Goal: Task Accomplishment & Management: Manage account settings

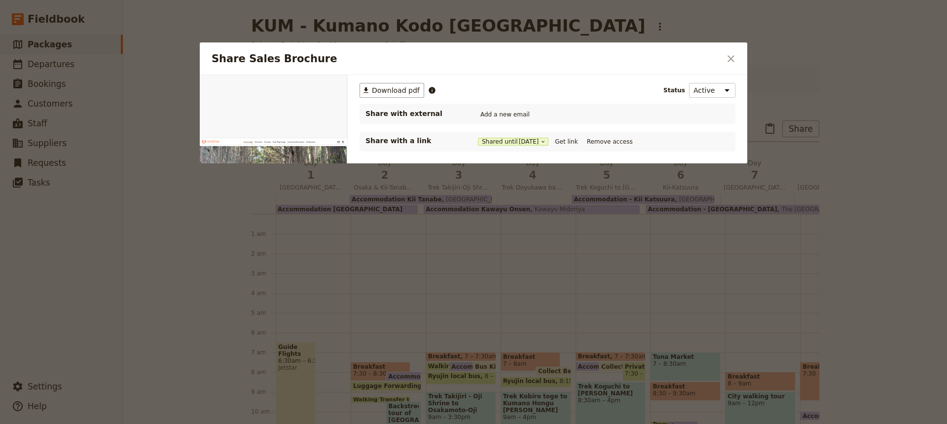
click at [733, 58] on icon "Close dialog" at bounding box center [731, 59] width 12 height 12
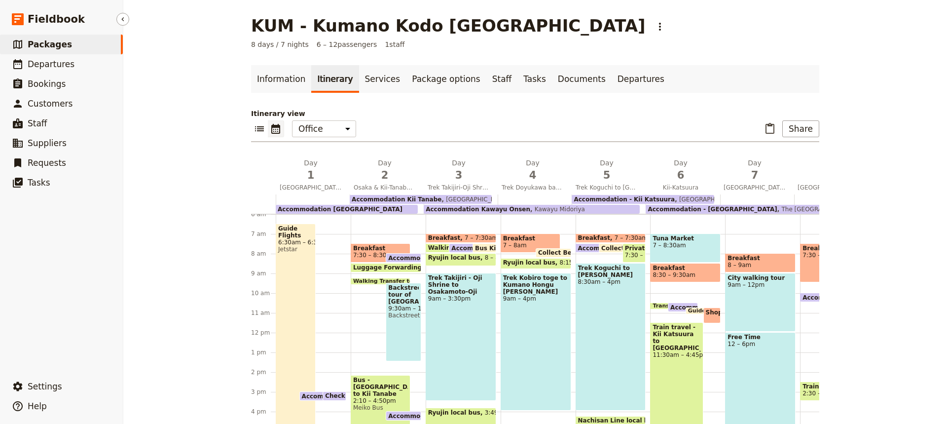
click at [50, 48] on span "Packages" at bounding box center [50, 44] width 44 height 10
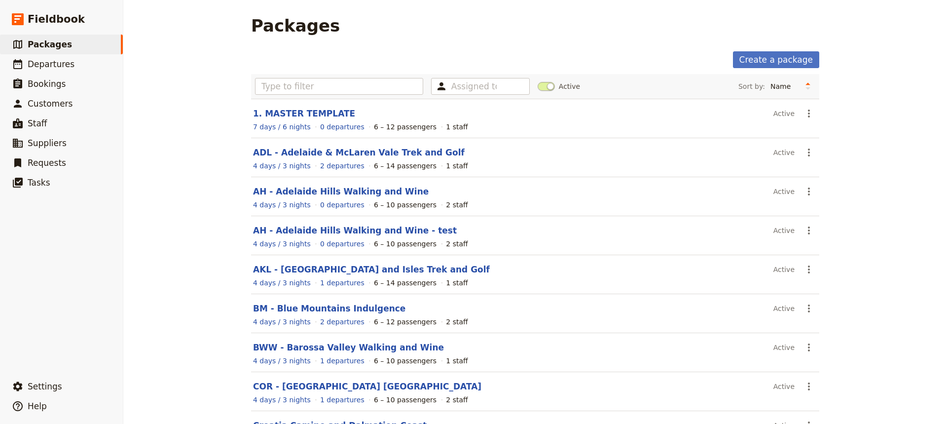
scroll to position [113, 0]
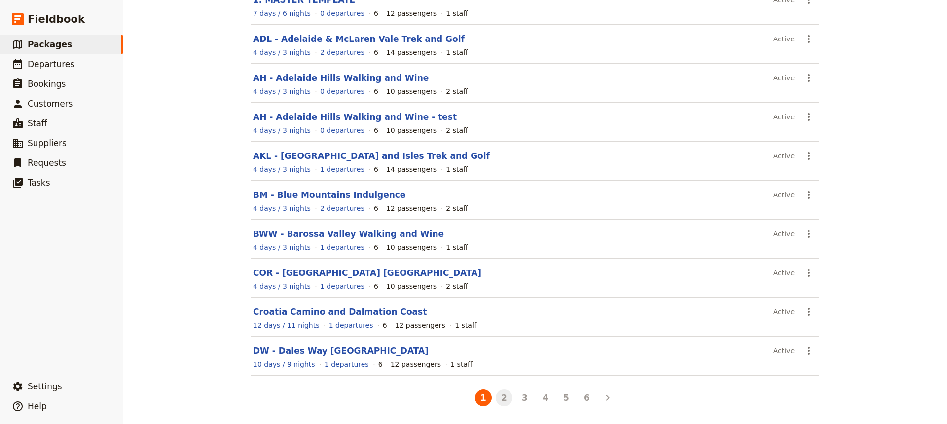
click at [501, 398] on button "2" at bounding box center [504, 397] width 17 height 17
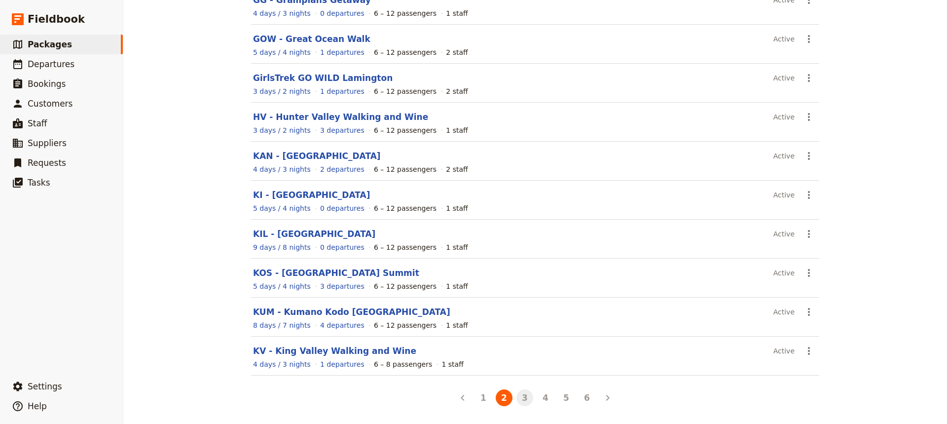
click at [524, 402] on button "3" at bounding box center [525, 397] width 17 height 17
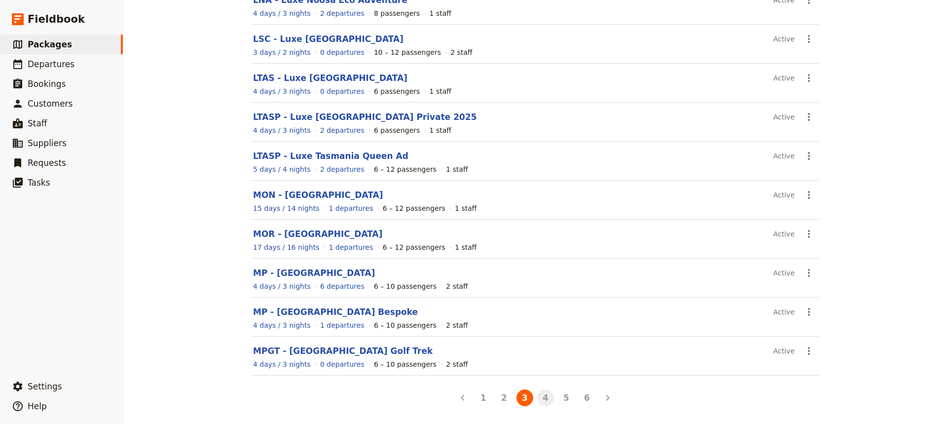
click at [541, 398] on button "4" at bounding box center [545, 397] width 17 height 17
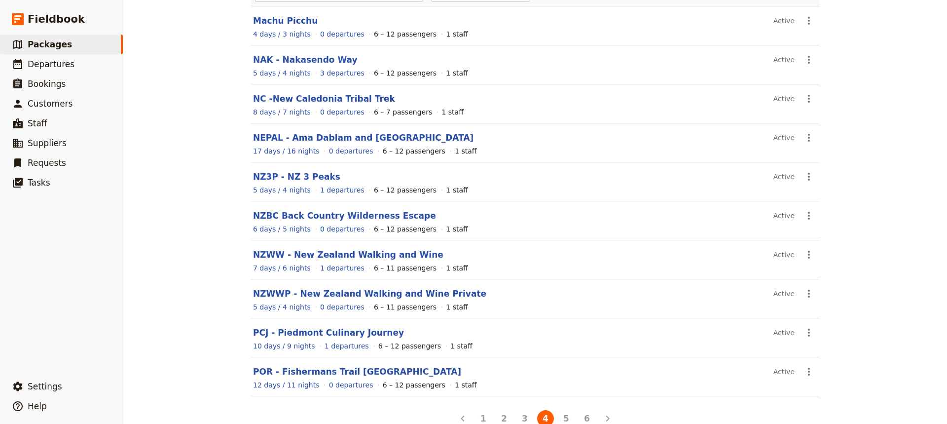
scroll to position [94, 0]
click at [306, 372] on link "POR - Fishermans Trail [GEOGRAPHIC_DATA]" at bounding box center [357, 370] width 208 height 10
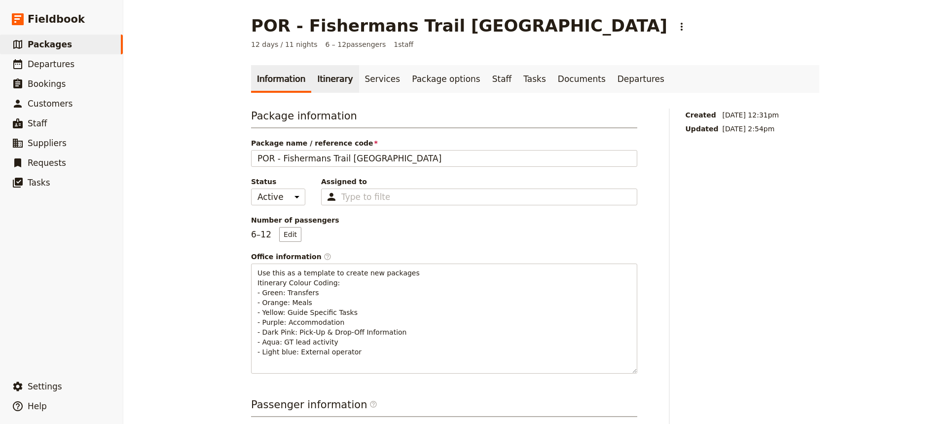
click at [323, 79] on link "Itinerary" at bounding box center [334, 79] width 47 height 28
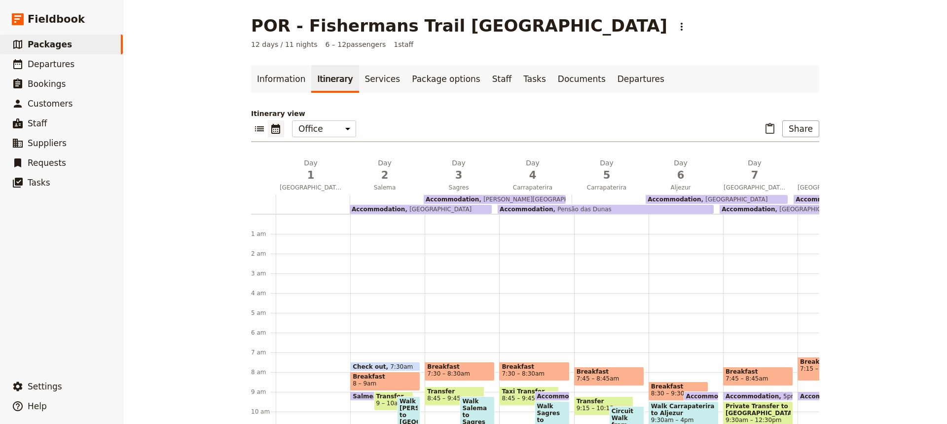
scroll to position [128, 0]
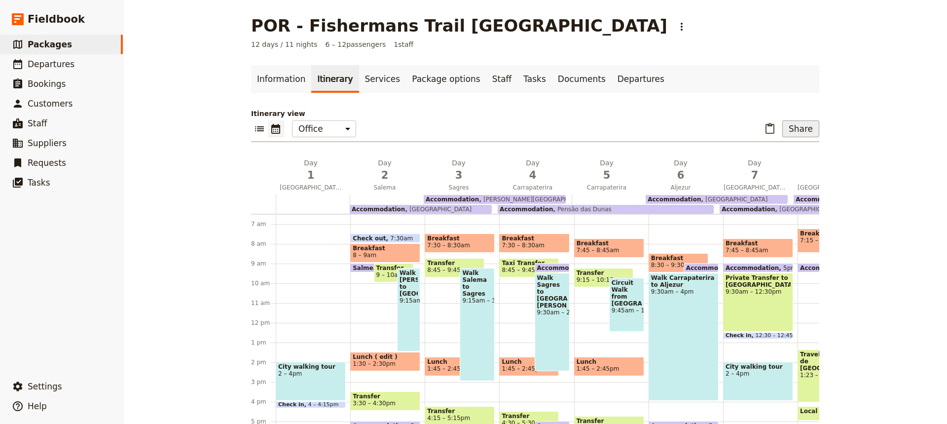
click at [797, 130] on button "Share" at bounding box center [800, 128] width 37 height 17
click at [781, 179] on span "Sales Brochure" at bounding box center [769, 178] width 52 height 10
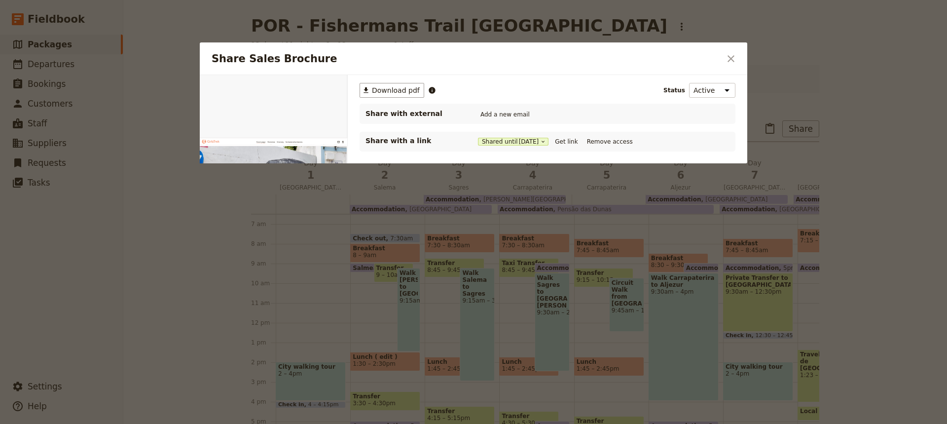
scroll to position [0, 0]
click at [575, 141] on button "Get link" at bounding box center [567, 141] width 28 height 11
click at [729, 59] on icon "Close dialog" at bounding box center [731, 59] width 12 height 12
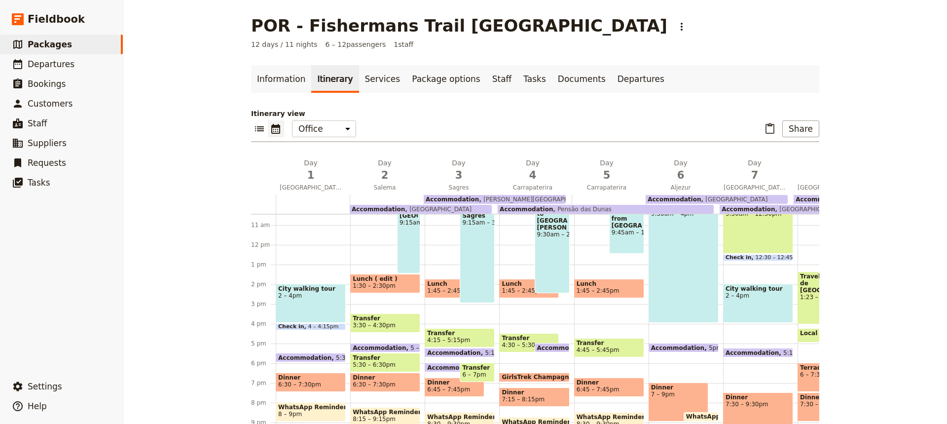
scroll to position [207, 0]
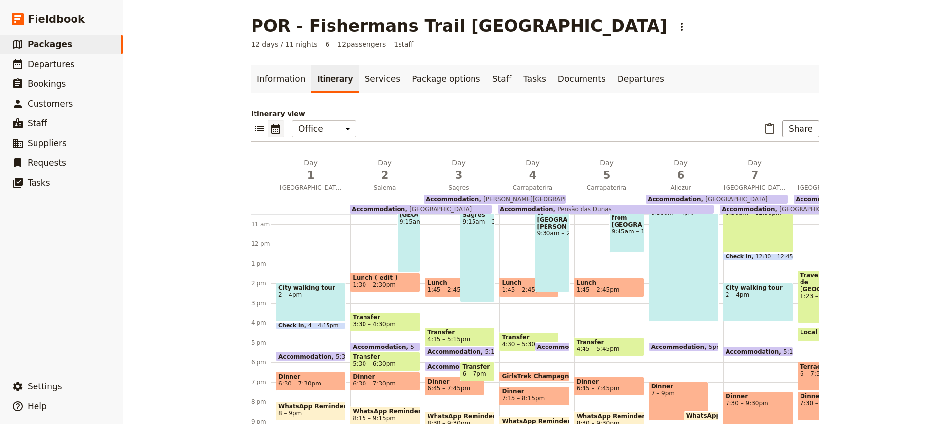
click at [532, 376] on span "GirlsTrek Champagne Celebration" at bounding box center [560, 375] width 116 height 7
select select "4"
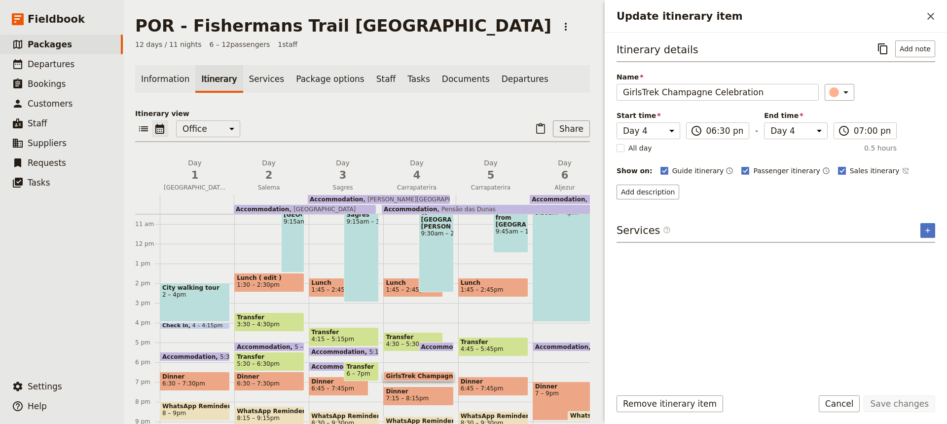
click at [838, 167] on rect "Update itinerary item" at bounding box center [841, 170] width 7 height 7
click at [838, 166] on input "Sales itinerary" at bounding box center [838, 165] width 0 height 0
checkbox input "false"
click at [904, 404] on button "Save changes" at bounding box center [900, 403] width 72 height 17
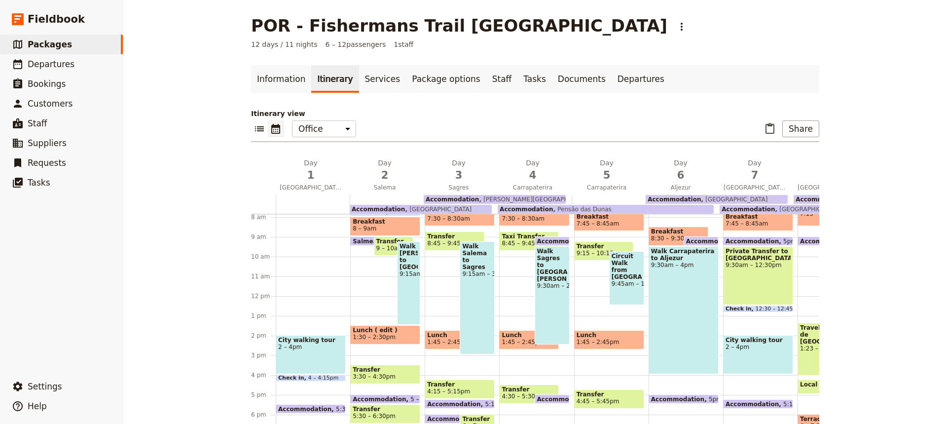
scroll to position [152, 0]
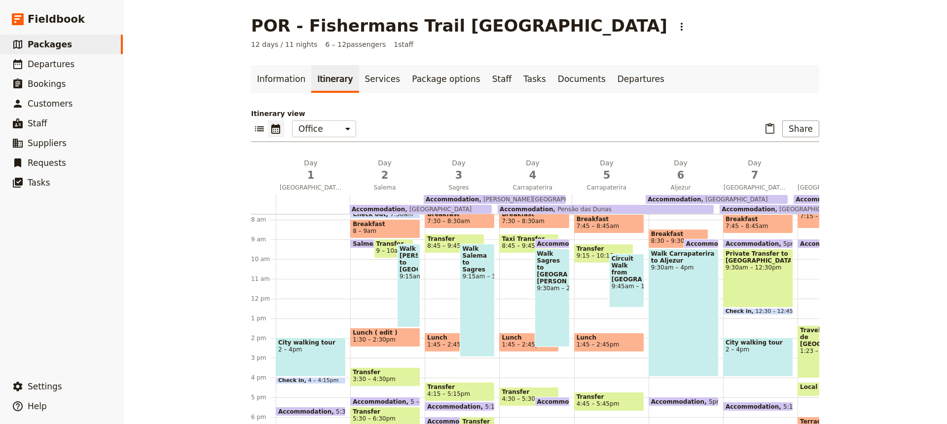
click at [745, 285] on div "Private Transfer to [GEOGRAPHIC_DATA] 9:30am – 12:30pm" at bounding box center [758, 278] width 70 height 59
select select "7"
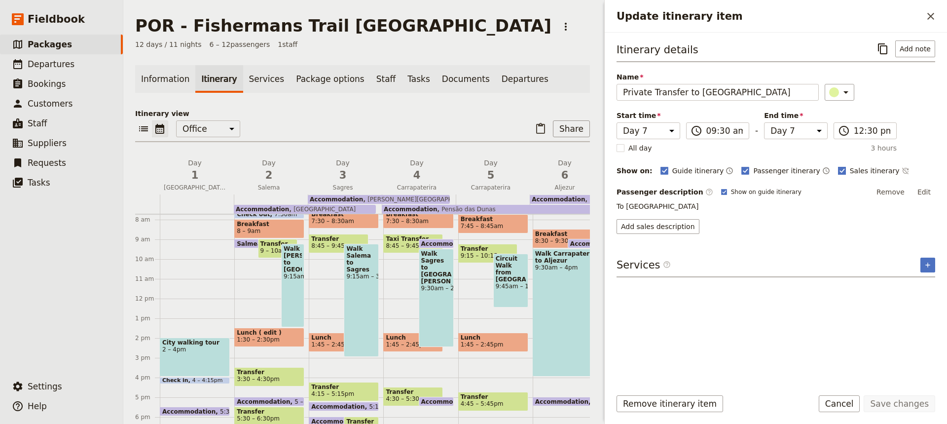
click at [838, 170] on rect "Update itinerary item" at bounding box center [841, 170] width 7 height 7
click at [838, 166] on input "Sales itinerary" at bounding box center [838, 165] width 0 height 0
checkbox input "false"
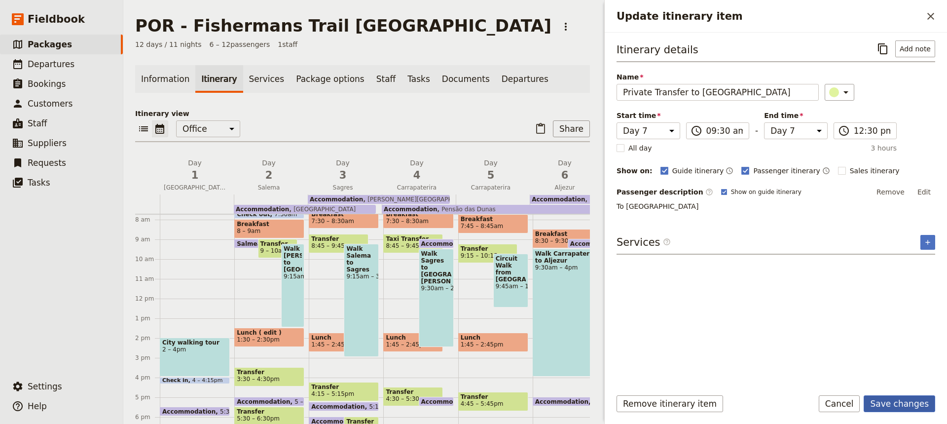
click at [900, 403] on button "Save changes" at bounding box center [900, 403] width 72 height 17
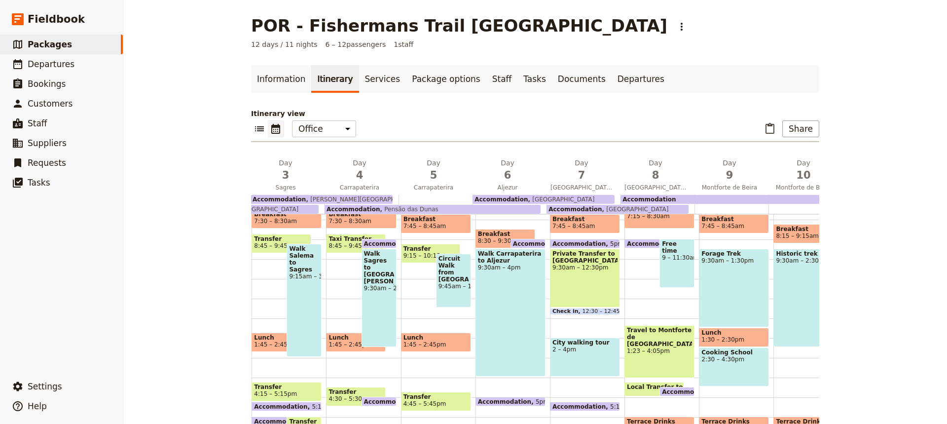
scroll to position [0, 174]
click at [664, 271] on div "Free time 9 – 11:30am" at bounding box center [676, 263] width 35 height 49
select select "8"
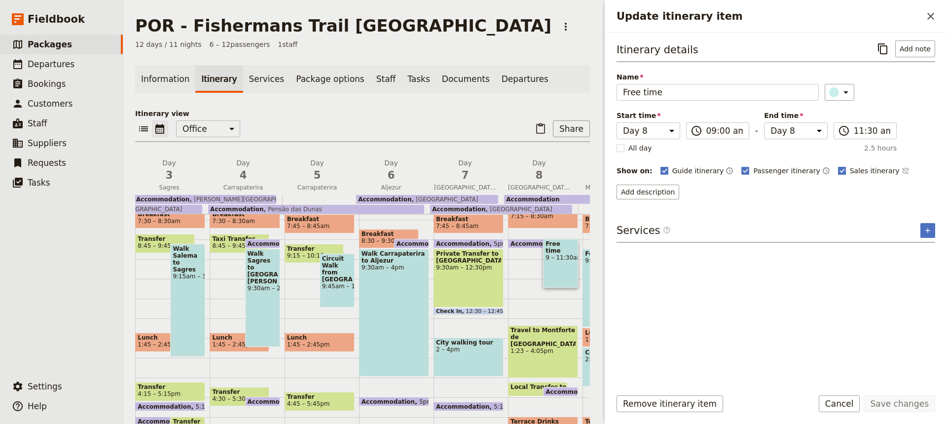
click at [840, 169] on polygon "Update itinerary item" at bounding box center [842, 169] width 5 height 5
click at [838, 166] on input "Sales itinerary" at bounding box center [838, 165] width 0 height 0
checkbox input "false"
click at [899, 407] on button "Save changes" at bounding box center [900, 403] width 72 height 17
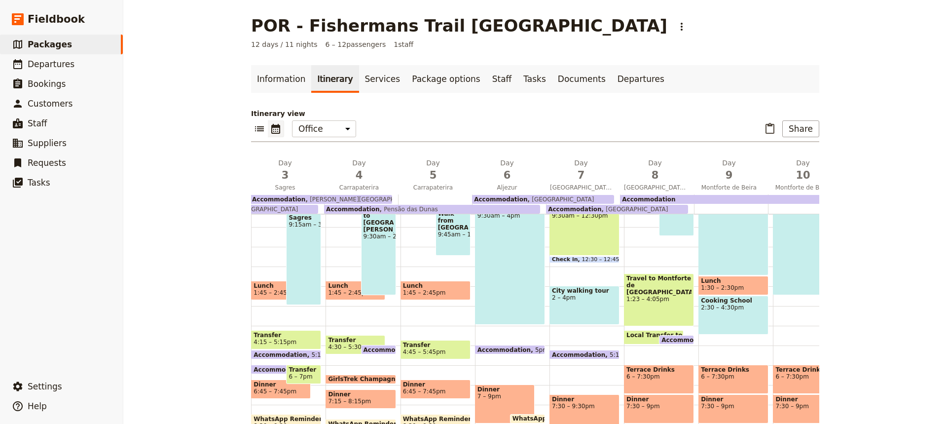
scroll to position [205, 0]
click at [657, 372] on span "Terrace Drinks" at bounding box center [659, 369] width 65 height 7
select select "8"
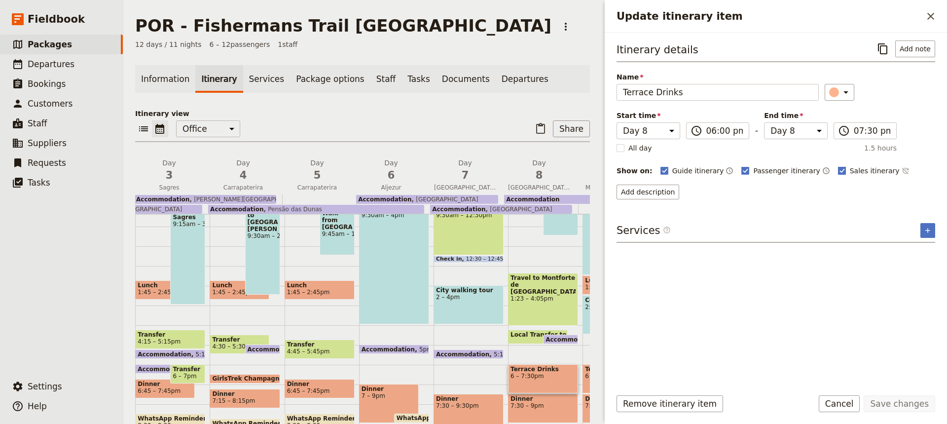
click at [838, 168] on rect "Update itinerary item" at bounding box center [841, 170] width 7 height 7
click at [838, 166] on input "Sales itinerary" at bounding box center [838, 165] width 0 height 0
checkbox input "false"
click at [899, 407] on button "Save changes" at bounding box center [900, 403] width 72 height 17
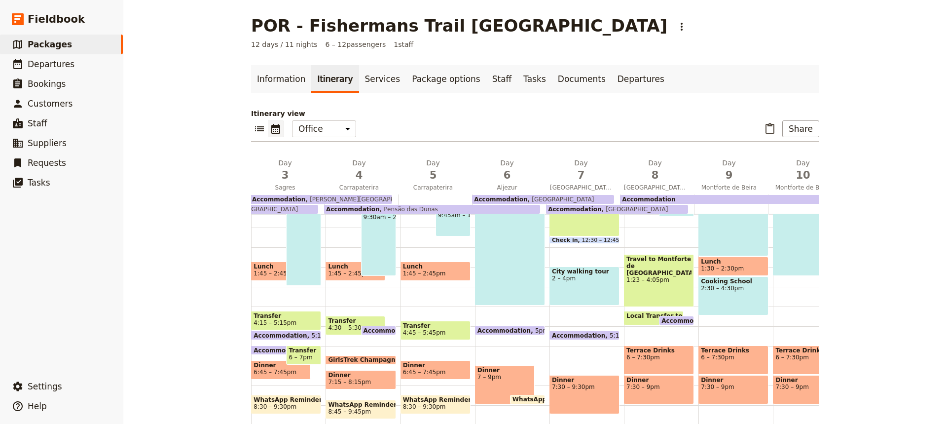
scroll to position [225, 0]
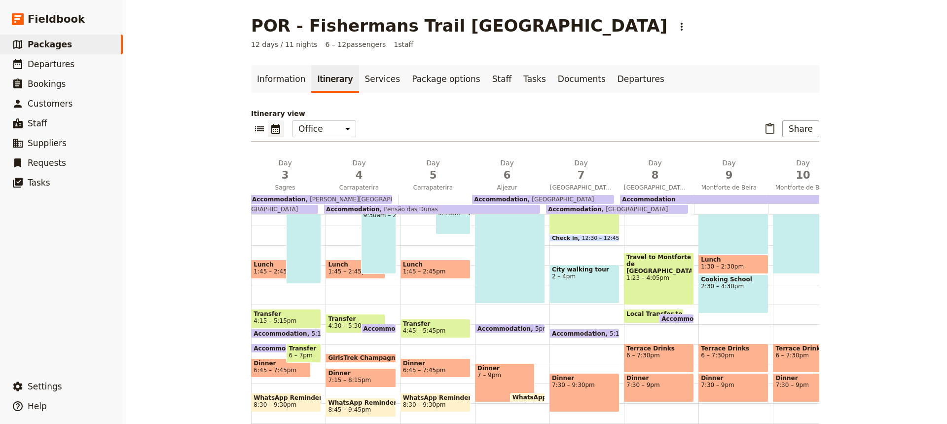
click at [732, 361] on div "Terrace Drinks 6 – 7:30pm" at bounding box center [734, 357] width 70 height 29
select select "9"
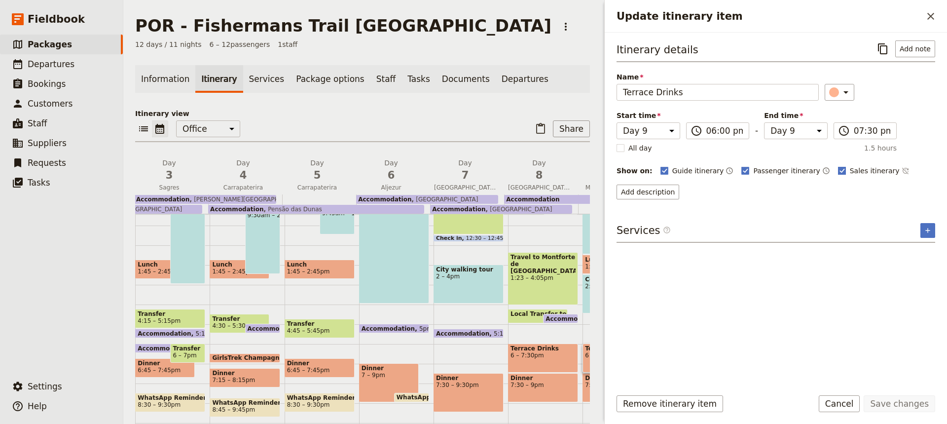
click at [838, 172] on rect "Update itinerary item" at bounding box center [841, 170] width 7 height 7
click at [838, 166] on input "Sales itinerary" at bounding box center [838, 165] width 0 height 0
checkbox input "false"
click at [901, 401] on button "Save changes" at bounding box center [900, 403] width 72 height 17
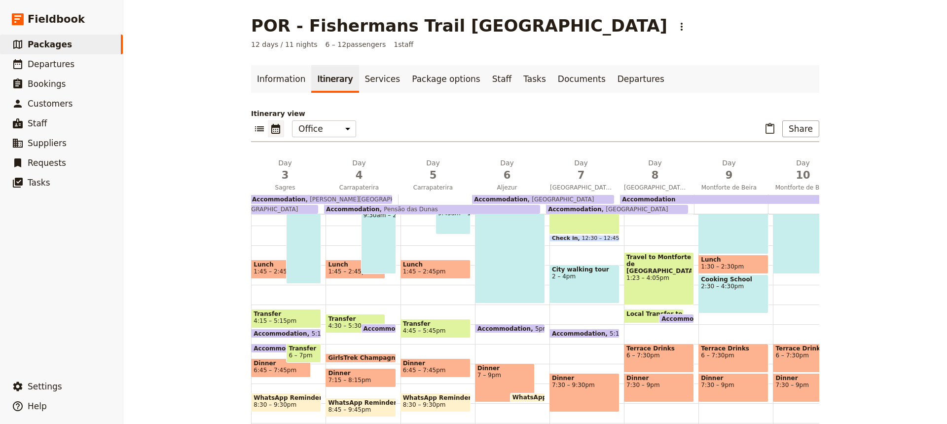
click at [805, 358] on span "6 – 7:30pm" at bounding box center [808, 355] width 65 height 7
select select "10"
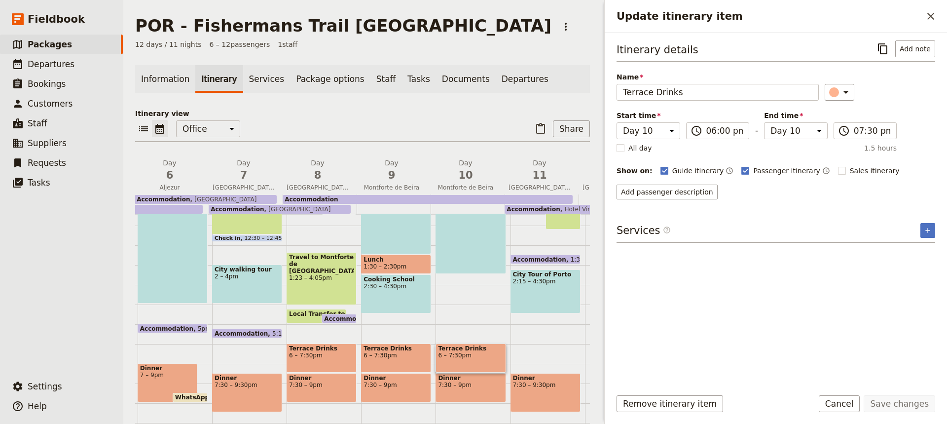
scroll to position [0, 408]
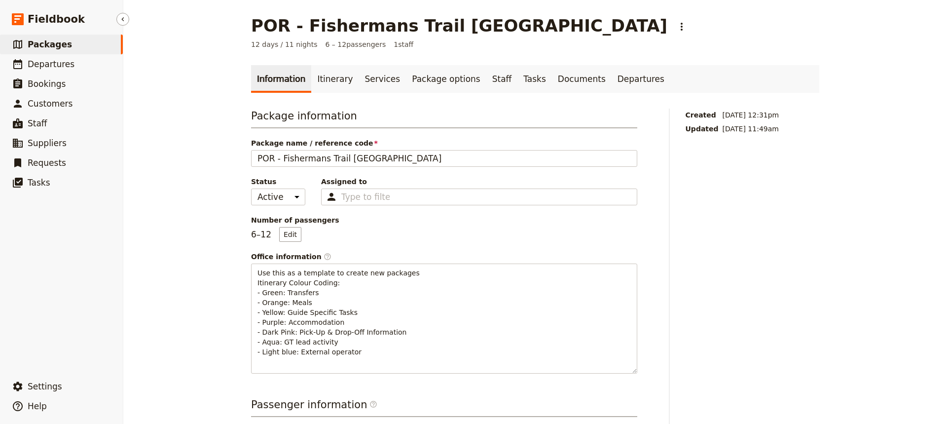
click at [46, 46] on span "Packages" at bounding box center [50, 44] width 44 height 10
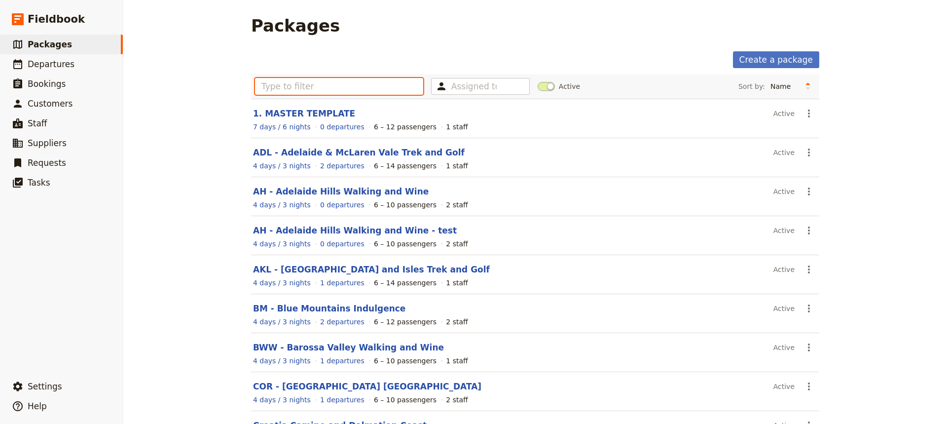
click at [265, 89] on input "text" at bounding box center [339, 86] width 168 height 17
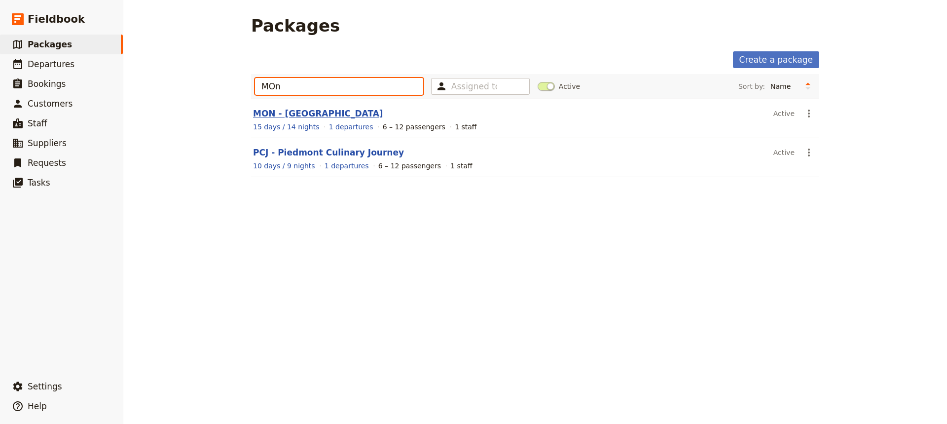
type input "MOn"
click at [292, 112] on link "MON - [GEOGRAPHIC_DATA]" at bounding box center [318, 114] width 130 height 10
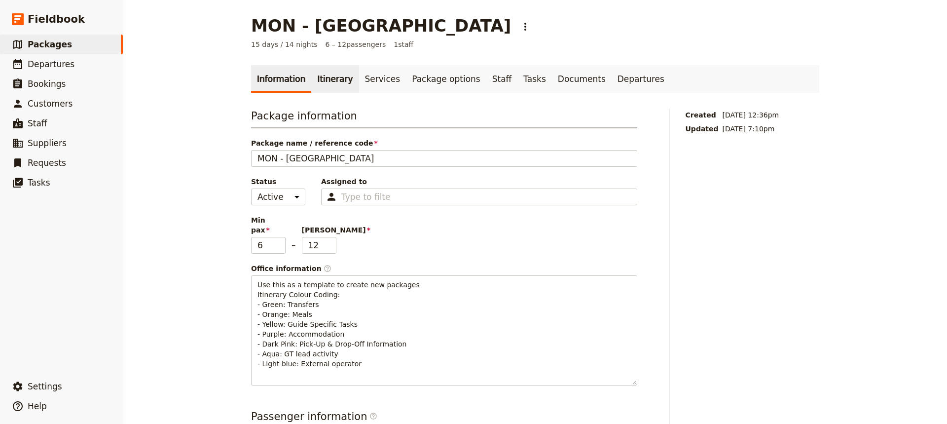
click at [327, 83] on link "Itinerary" at bounding box center [334, 79] width 47 height 28
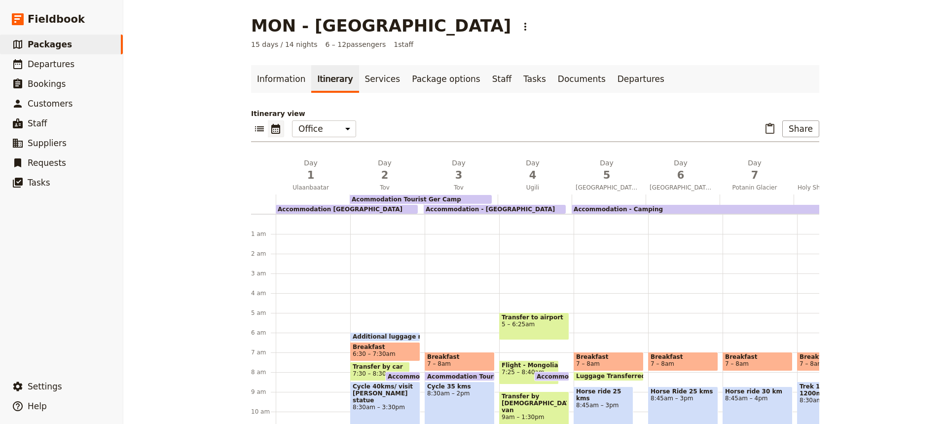
scroll to position [59, 0]
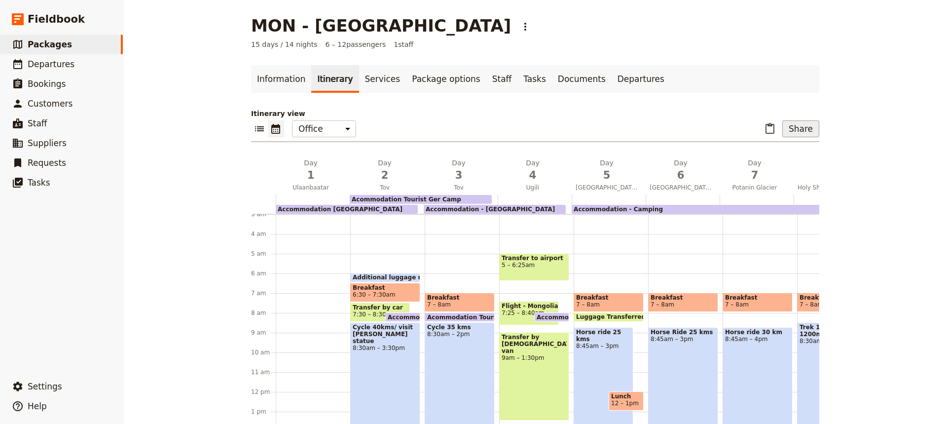
click at [804, 130] on button "Share" at bounding box center [800, 128] width 37 height 17
click at [776, 178] on span "Sales Brochure" at bounding box center [769, 178] width 52 height 10
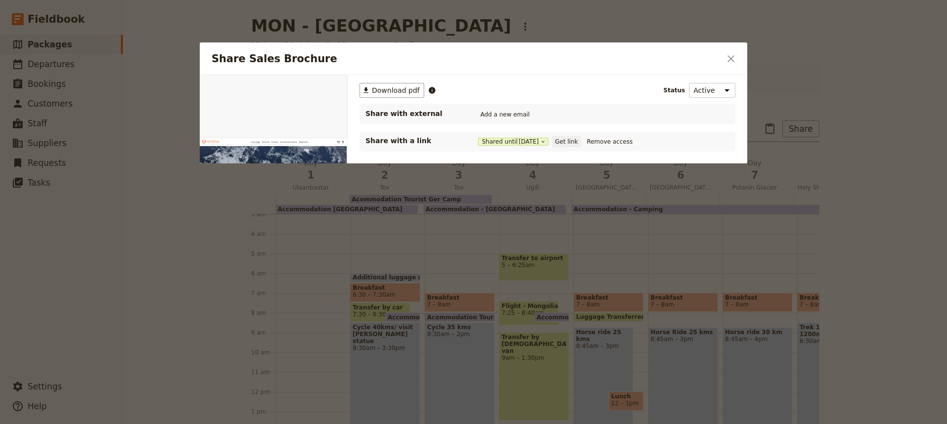
scroll to position [0, 0]
click at [572, 141] on button "Get link" at bounding box center [567, 141] width 28 height 11
click at [735, 58] on icon "Close dialog" at bounding box center [731, 59] width 12 height 12
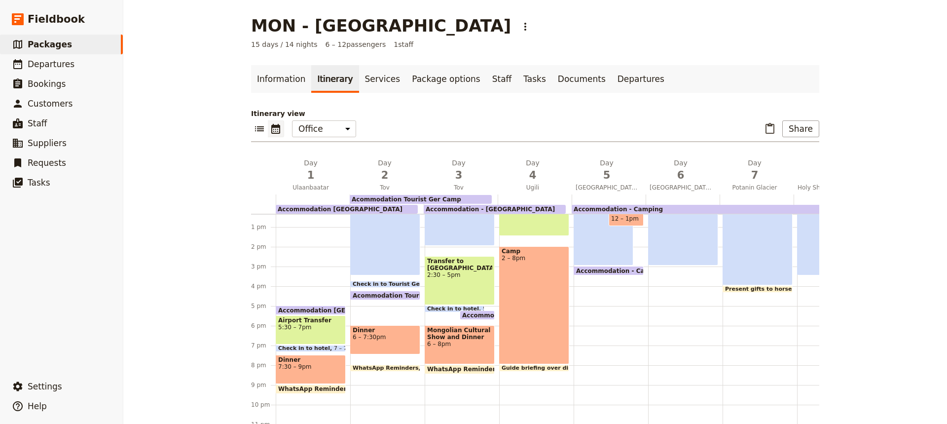
scroll to position [251, 0]
click at [313, 363] on span "7:30 – 9pm" at bounding box center [310, 366] width 65 height 7
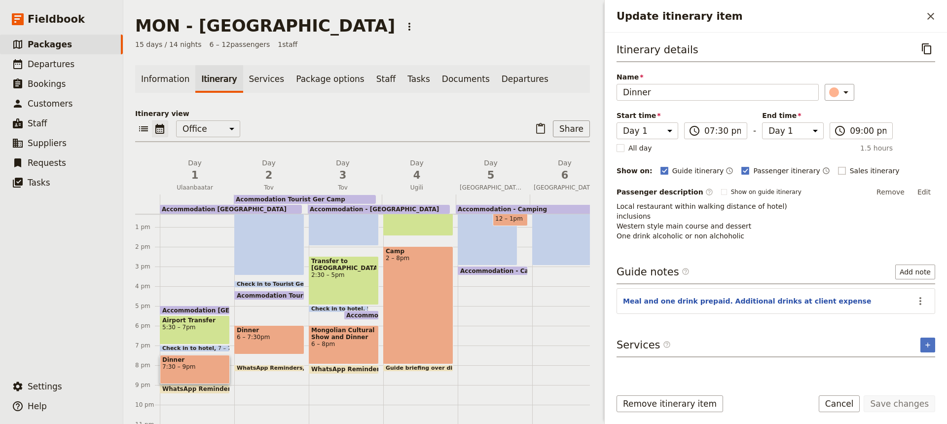
click at [838, 169] on rect "Update itinerary item" at bounding box center [841, 170] width 7 height 7
click at [838, 166] on input "Sales itinerary" at bounding box center [838, 165] width 0 height 0
checkbox input "true"
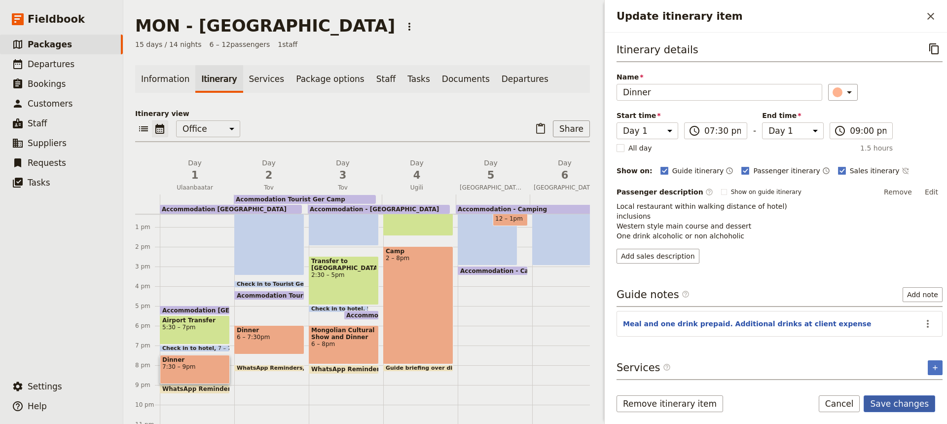
click at [892, 405] on button "Save changes" at bounding box center [900, 403] width 72 height 17
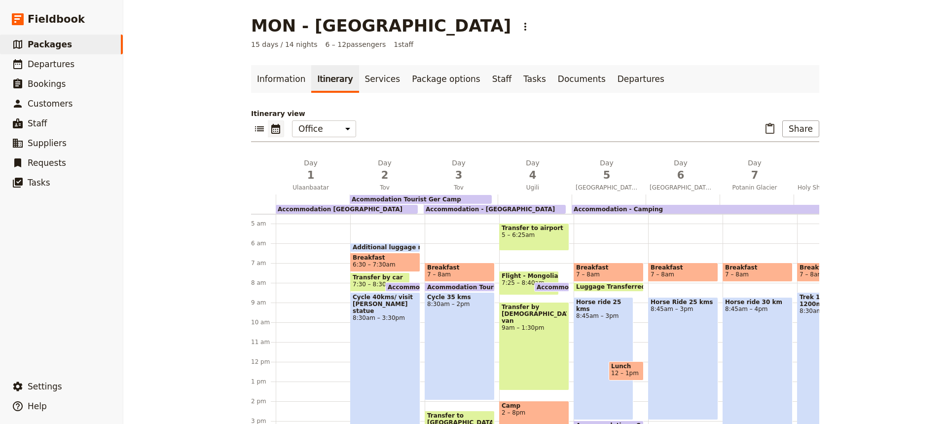
scroll to position [89, 0]
click at [397, 256] on span "Breakfast" at bounding box center [385, 258] width 65 height 7
select select "2"
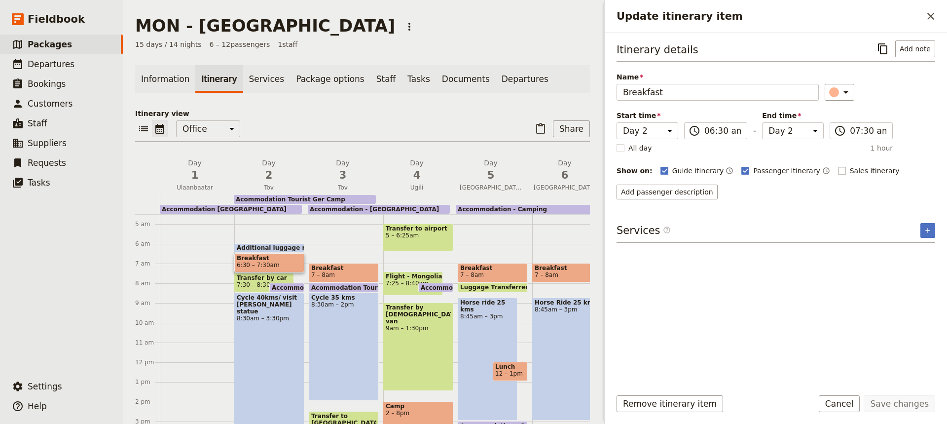
click at [838, 171] on rect "Update itinerary item" at bounding box center [841, 170] width 7 height 7
click at [838, 166] on input "Sales itinerary" at bounding box center [838, 165] width 0 height 0
checkbox input "true"
click at [899, 401] on button "Save changes" at bounding box center [900, 403] width 72 height 17
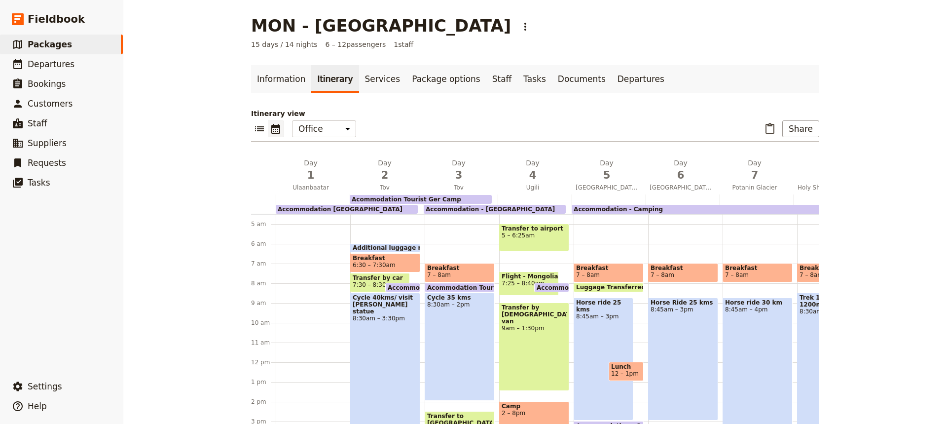
click at [380, 344] on div "Cycle 40kms/ visit [PERSON_NAME] statue 8:30am – 3:30pm" at bounding box center [385, 362] width 70 height 138
select select "2"
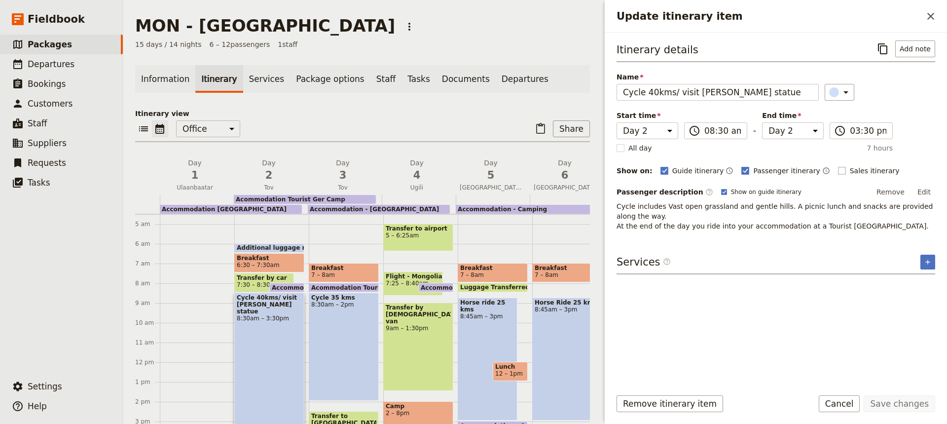
click at [838, 173] on rect "Update itinerary item" at bounding box center [841, 170] width 7 height 7
click at [838, 166] on input "Sales itinerary" at bounding box center [838, 165] width 0 height 0
checkbox input "true"
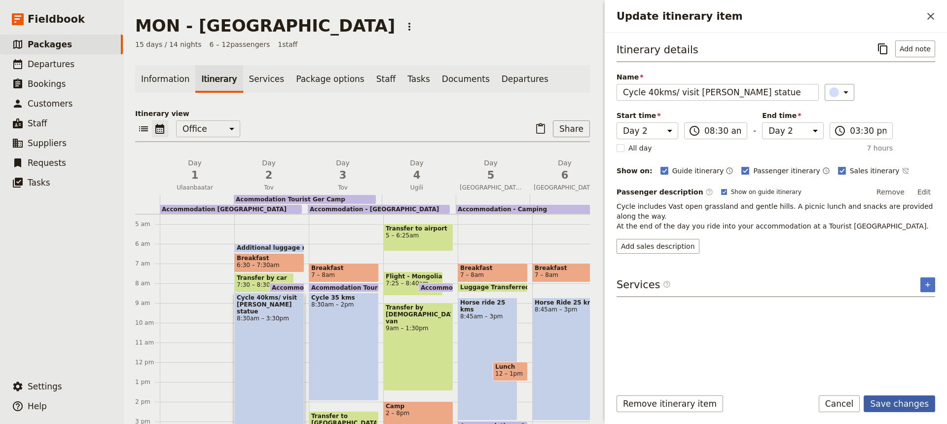
click at [908, 404] on button "Save changes" at bounding box center [900, 403] width 72 height 17
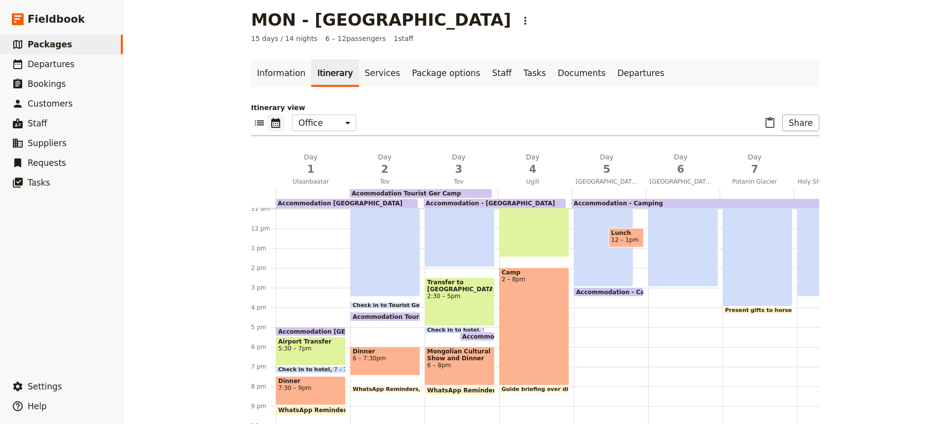
scroll to position [217, 0]
click at [391, 358] on span "6 – 7:30pm" at bounding box center [385, 357] width 65 height 7
select select "2"
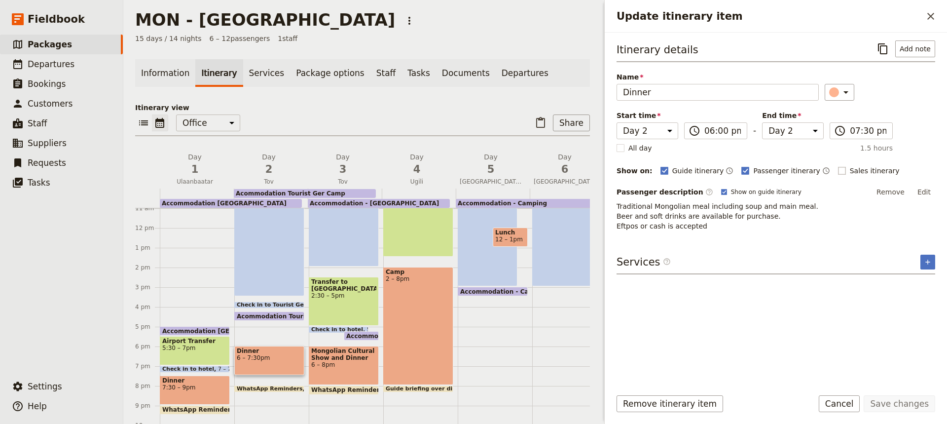
click at [838, 170] on rect "Update itinerary item" at bounding box center [841, 170] width 7 height 7
click at [838, 166] on input "Sales itinerary" at bounding box center [838, 165] width 0 height 0
checkbox input "true"
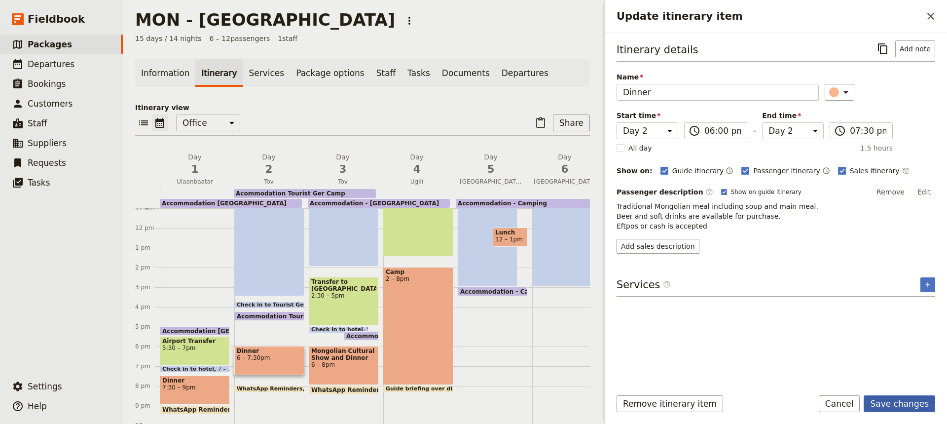
click at [908, 399] on button "Save changes" at bounding box center [900, 403] width 72 height 17
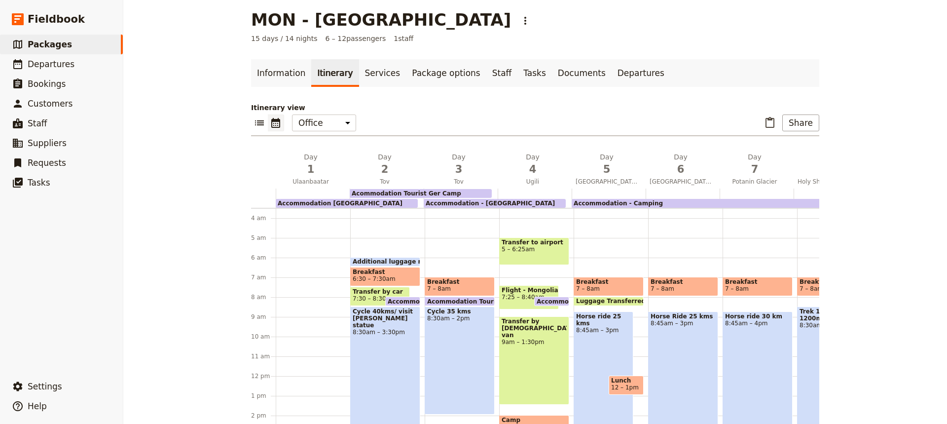
scroll to position [69, 0]
click at [460, 286] on span "7 – 8am" at bounding box center [459, 289] width 65 height 7
select select "3"
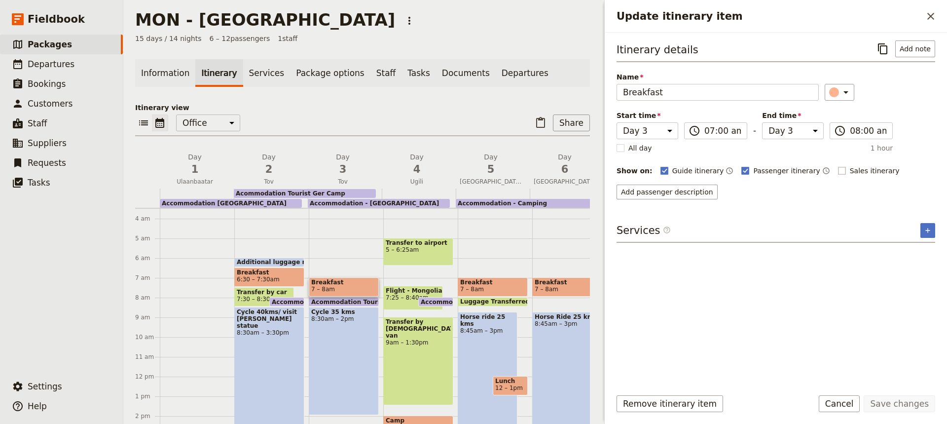
click at [838, 167] on rect "Update itinerary item" at bounding box center [841, 170] width 7 height 7
click at [838, 166] on input "Sales itinerary" at bounding box center [838, 165] width 0 height 0
checkbox input "true"
click at [909, 402] on button "Save changes" at bounding box center [900, 403] width 72 height 17
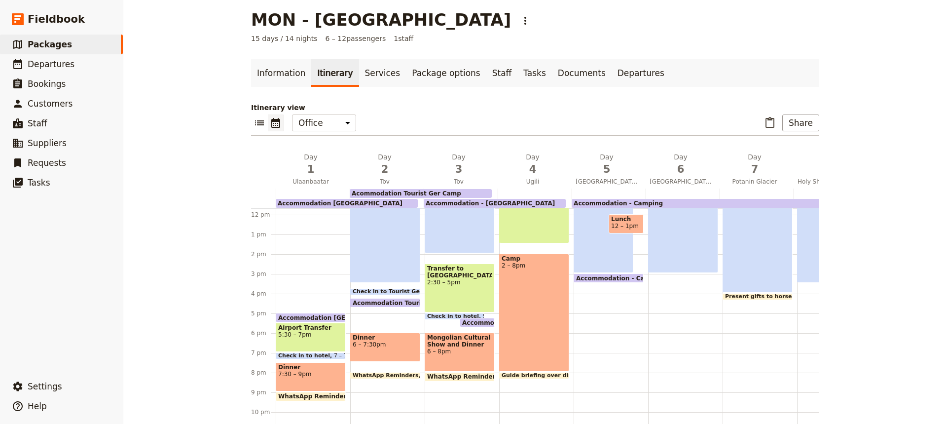
scroll to position [232, 0]
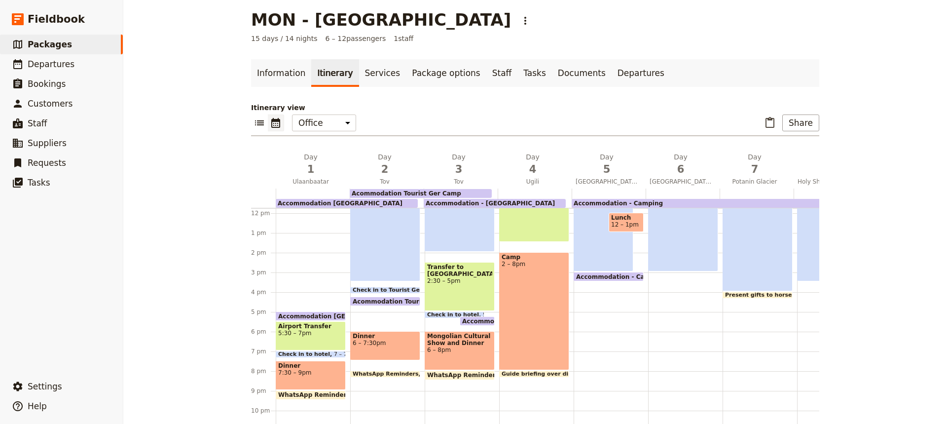
click at [472, 350] on span "6 – 8pm" at bounding box center [459, 349] width 65 height 7
select select "3"
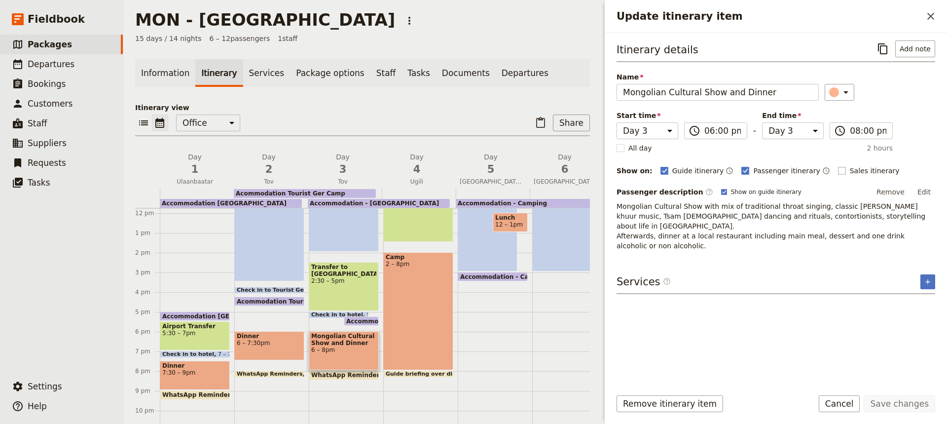
click at [838, 168] on rect "Update itinerary item" at bounding box center [841, 170] width 7 height 7
click at [838, 166] on input "Sales itinerary" at bounding box center [838, 165] width 0 height 0
checkbox input "true"
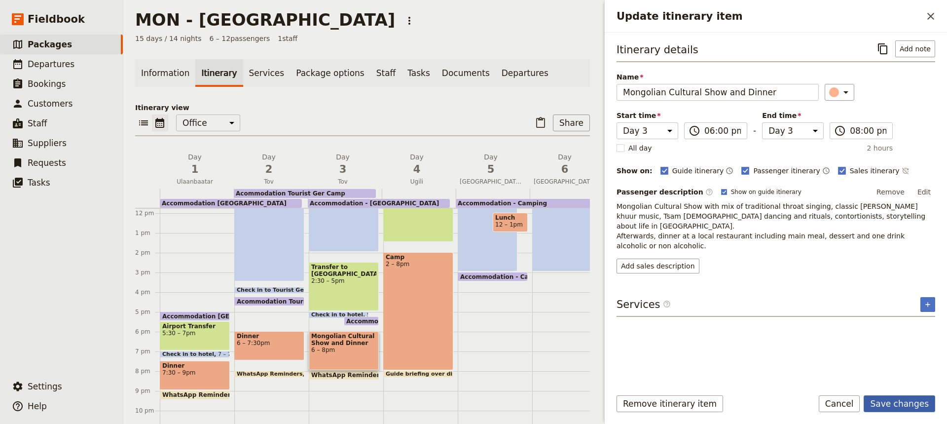
click at [896, 400] on button "Save changes" at bounding box center [900, 403] width 72 height 17
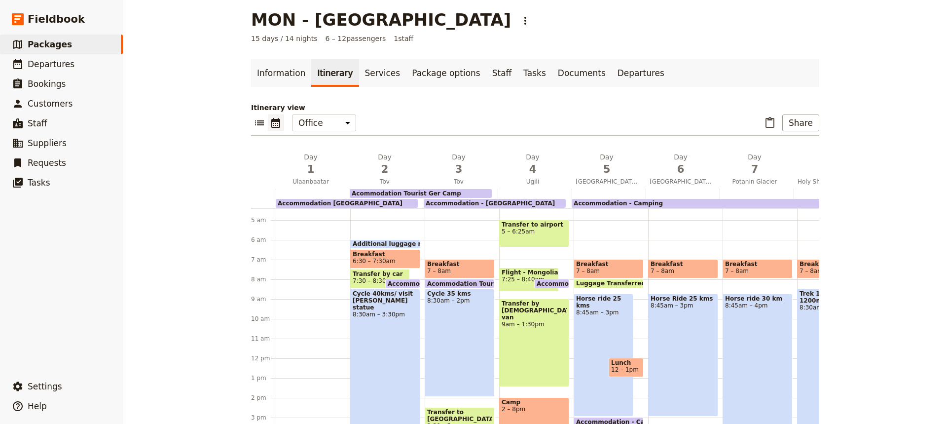
scroll to position [86, 0]
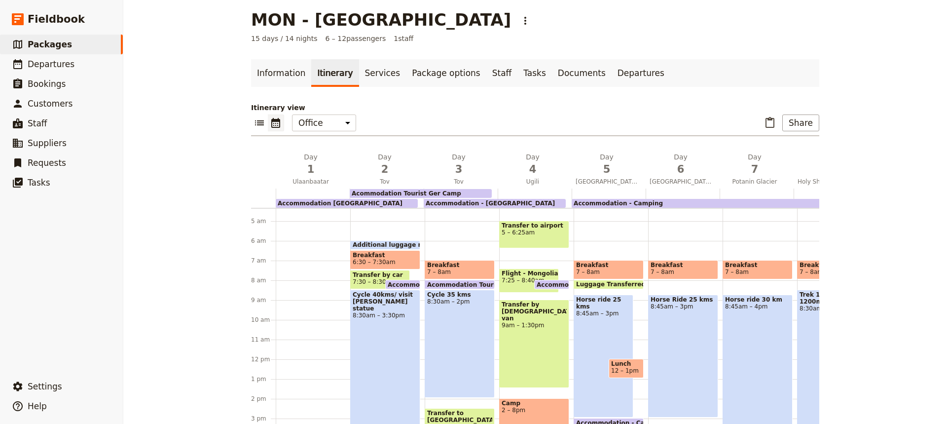
click at [541, 236] on div "Transfer to airport 5 – 6:25am" at bounding box center [534, 235] width 70 height 28
select select "4"
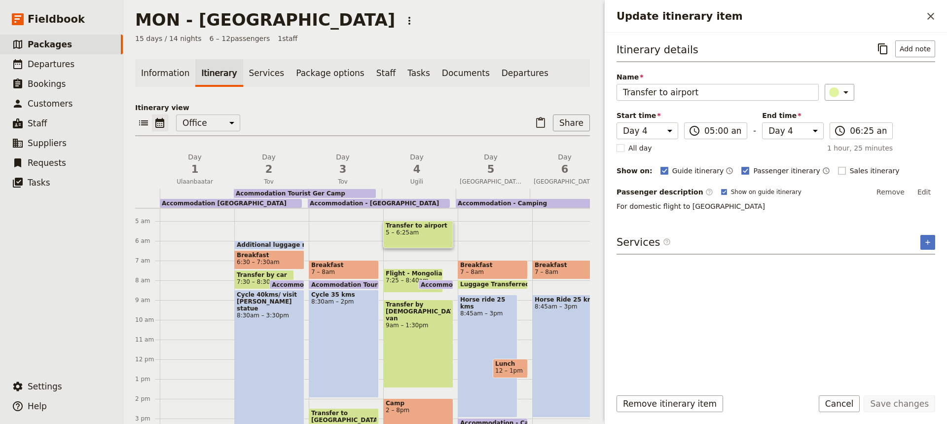
click at [838, 171] on rect "Update itinerary item" at bounding box center [841, 170] width 7 height 7
click at [838, 166] on input "Sales itinerary" at bounding box center [838, 165] width 0 height 0
checkbox input "true"
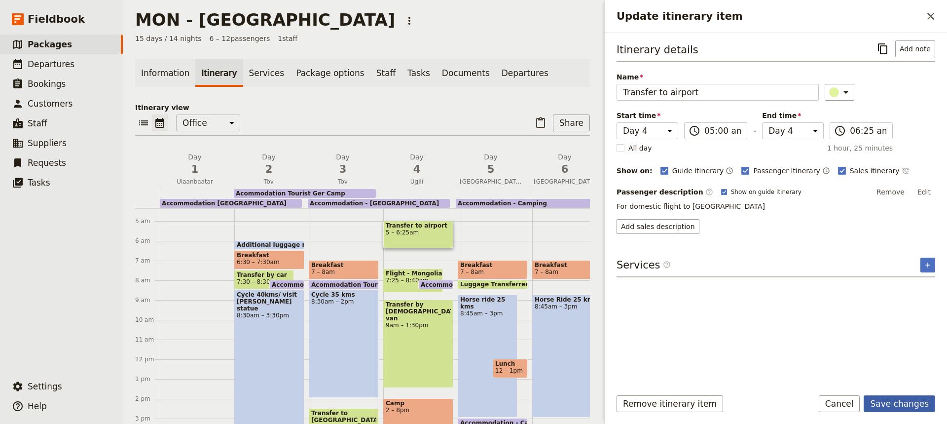
click at [897, 400] on button "Save changes" at bounding box center [900, 403] width 72 height 17
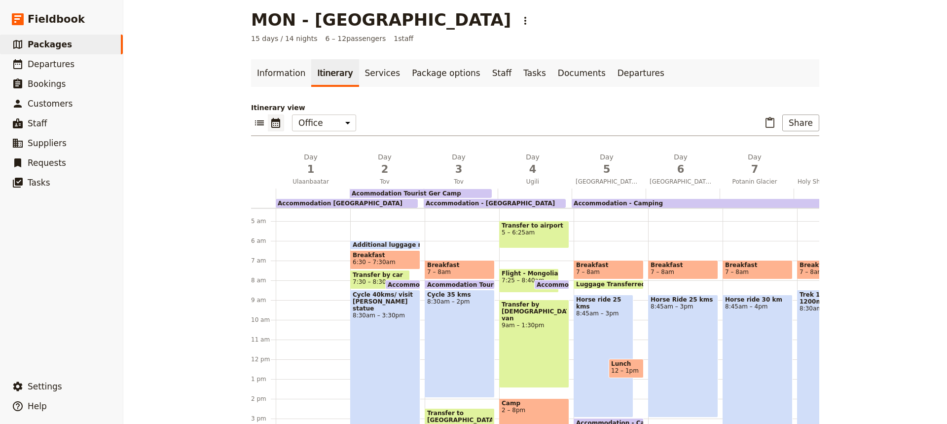
click at [511, 286] on div "Flight - Mongolian Airlines 7:25 – 8:40am" at bounding box center [529, 280] width 60 height 24
select select "4"
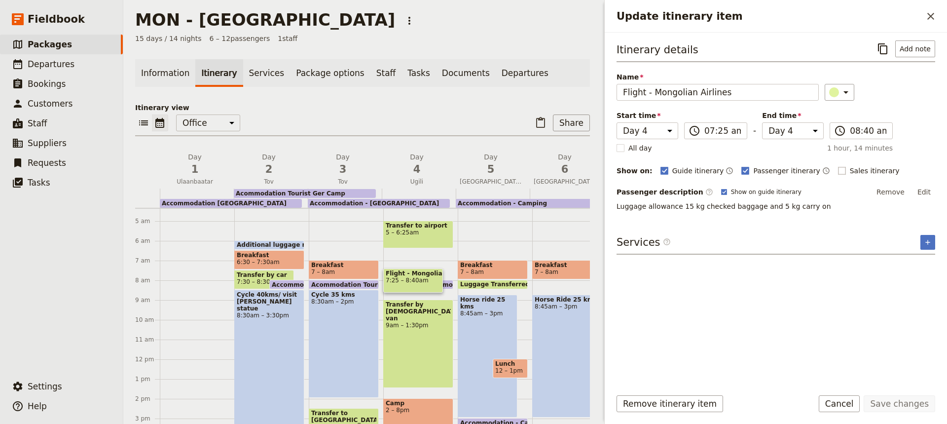
click at [838, 167] on rect "Update itinerary item" at bounding box center [841, 170] width 7 height 7
click at [838, 166] on input "Sales itinerary" at bounding box center [838, 165] width 0 height 0
checkbox input "true"
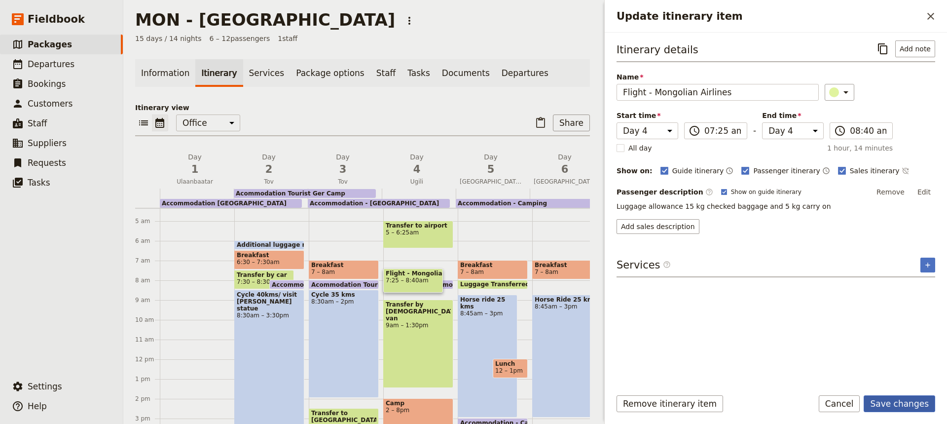
click at [894, 401] on button "Save changes" at bounding box center [900, 403] width 72 height 17
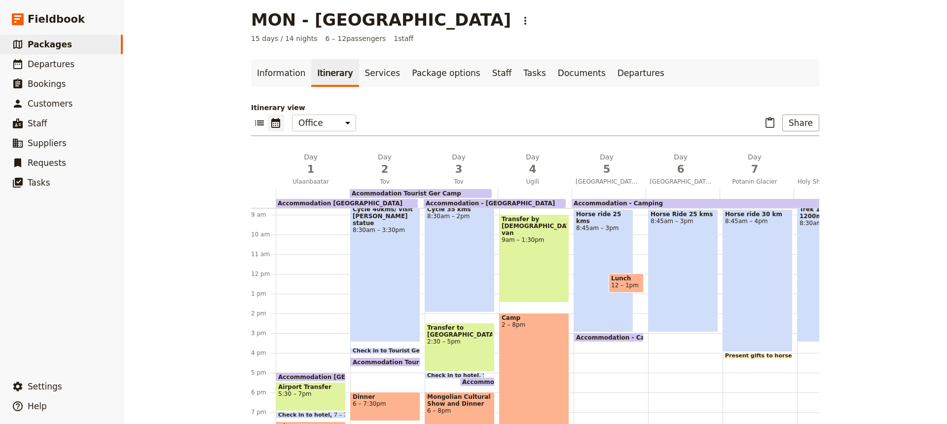
scroll to position [171, 0]
click at [531, 351] on div "Camp 2 – 8pm" at bounding box center [534, 372] width 70 height 118
select select "4"
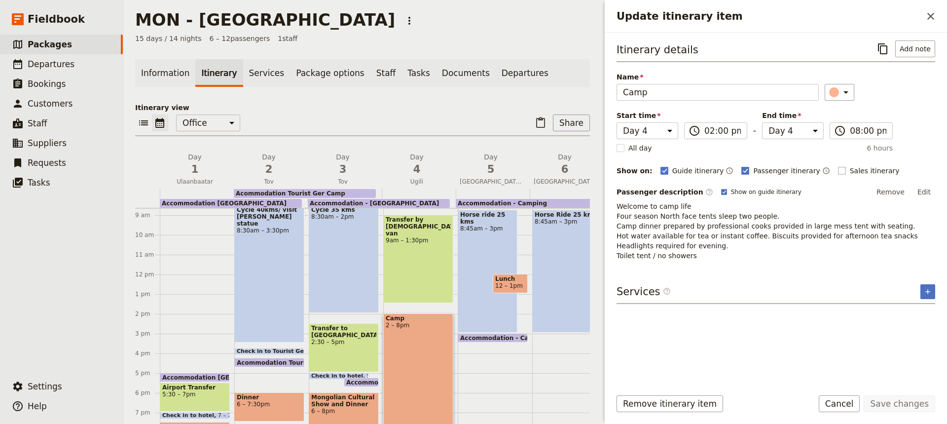
click at [838, 166] on label "Sales itinerary" at bounding box center [869, 171] width 62 height 10
click at [838, 166] on input "Sales itinerary" at bounding box center [838, 165] width 0 height 0
checkbox input "true"
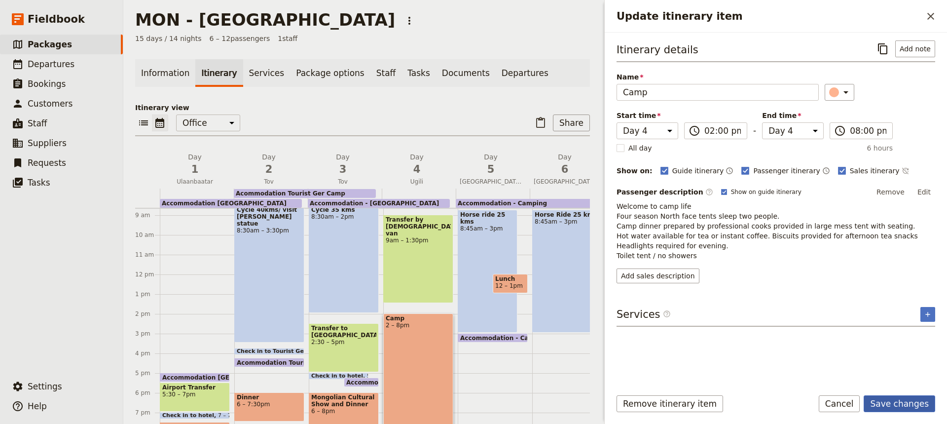
click at [926, 402] on button "Save changes" at bounding box center [900, 403] width 72 height 17
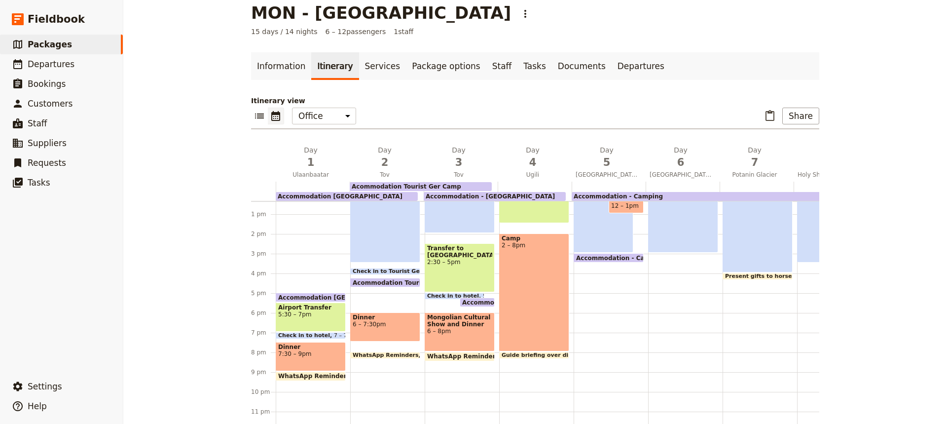
scroll to position [251, 0]
click at [532, 330] on div "Camp 2 – 8pm" at bounding box center [534, 292] width 70 height 118
select select "4"
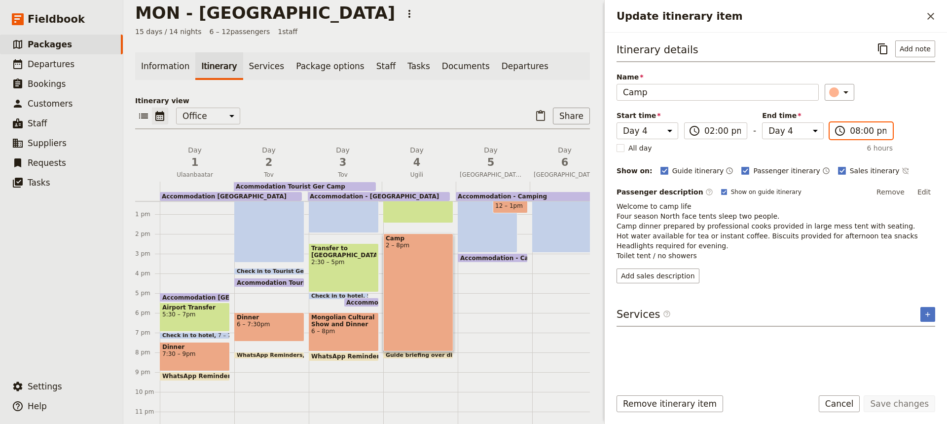
click at [855, 131] on input "08:00 pm" at bounding box center [868, 131] width 37 height 12
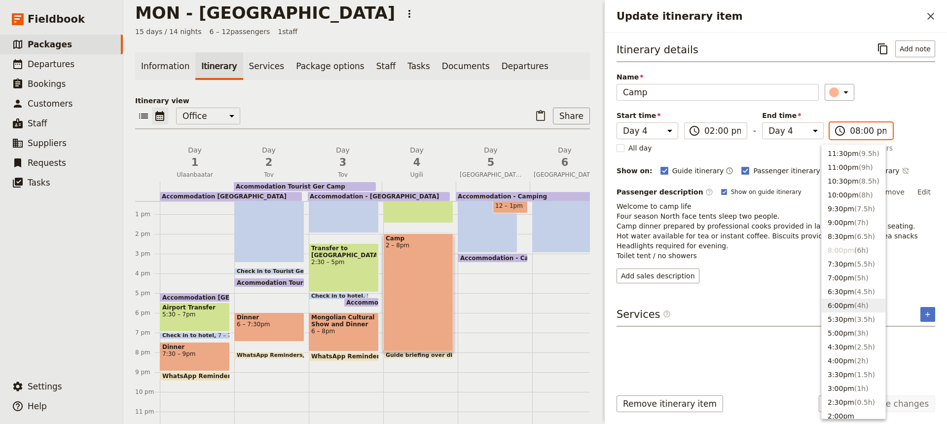
click at [835, 305] on button "6:00pm ( 4h )" at bounding box center [854, 305] width 64 height 14
type input "06:00 pm"
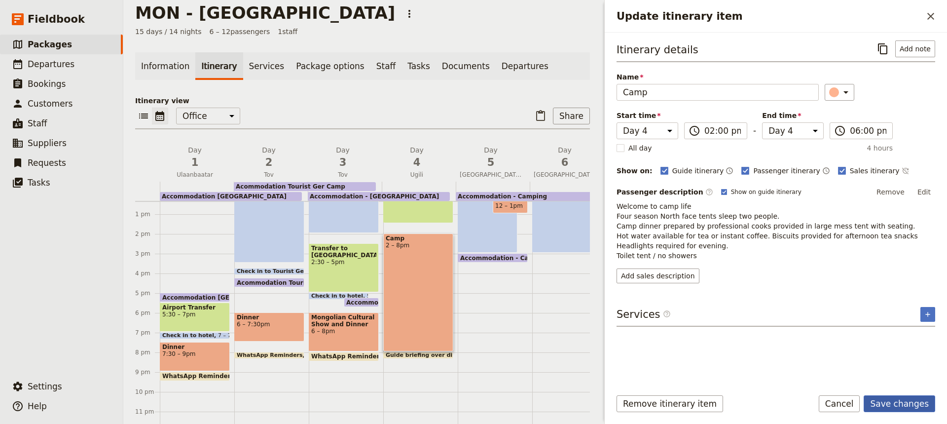
click at [886, 405] on button "Save changes" at bounding box center [900, 403] width 72 height 17
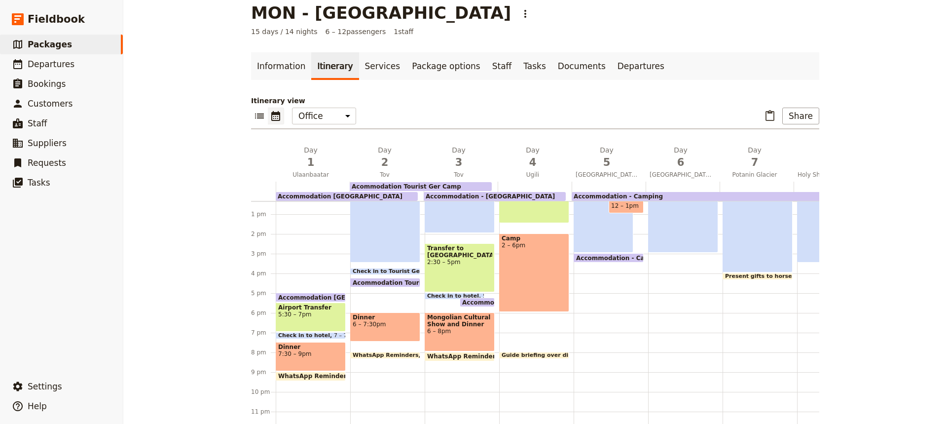
click at [508, 316] on div "Transfer to airport 5 – 6:25am Flight - Mongolian Airlines 7:25 – 8:40am Accomm…" at bounding box center [536, 195] width 74 height 474
select select "4"
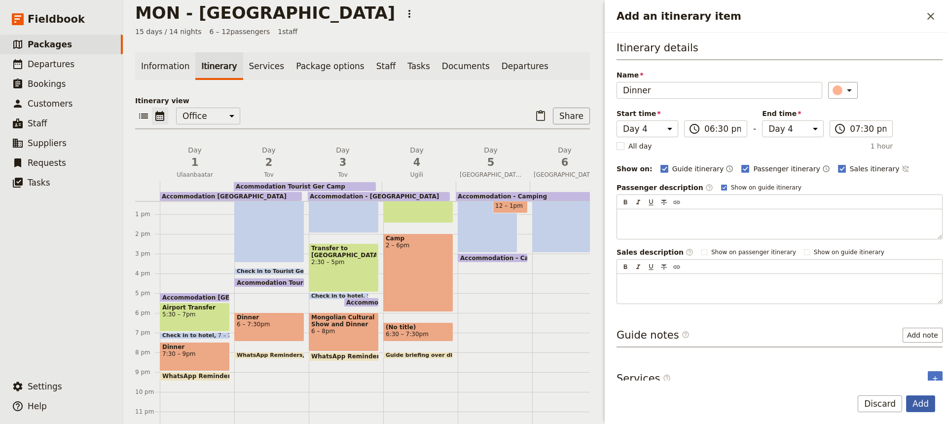
type input "Dinner"
click at [920, 405] on button "Add" at bounding box center [920, 403] width 29 height 17
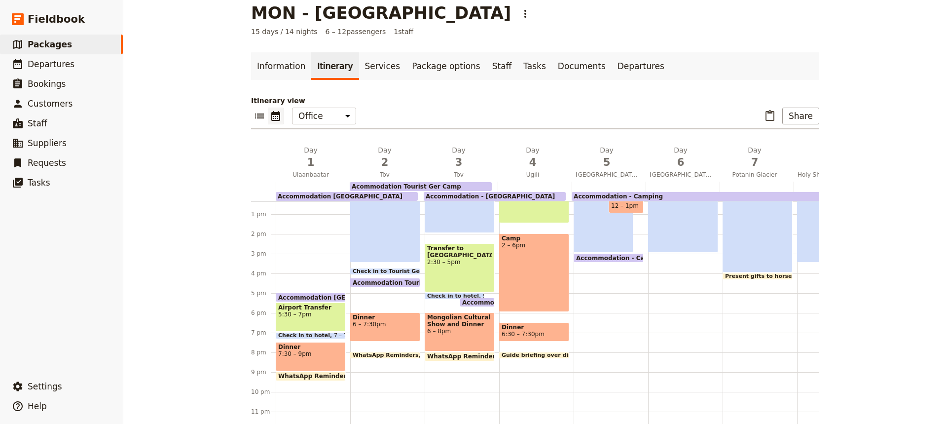
click at [516, 331] on span "6:30 – 7:30pm" at bounding box center [523, 334] width 43 height 7
select select "4"
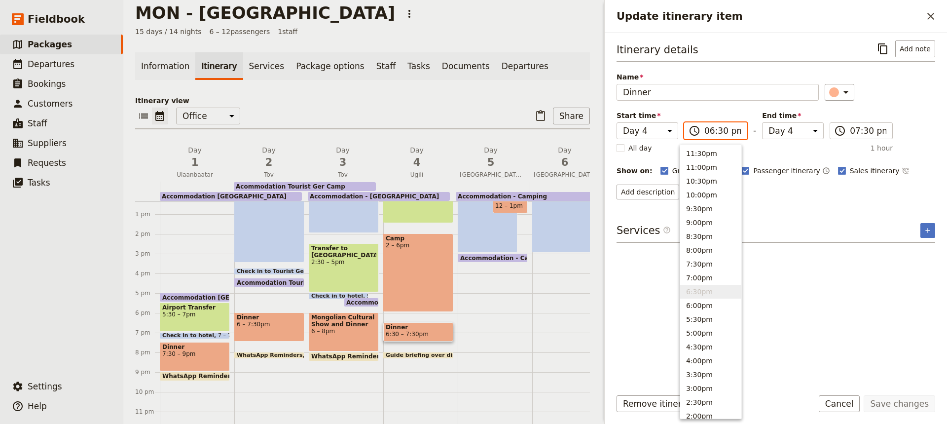
click at [708, 135] on input "06:30 pm" at bounding box center [723, 131] width 37 height 12
click at [695, 303] on button "6:00pm" at bounding box center [710, 305] width 61 height 14
type input "06:00 pm"
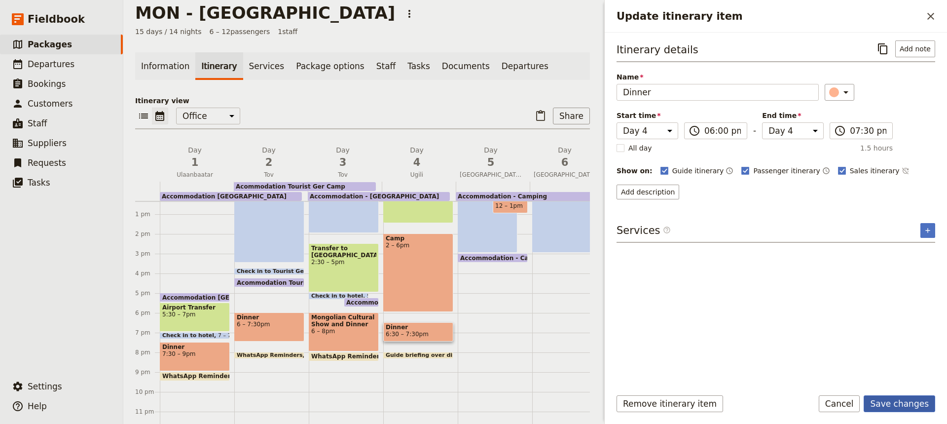
click at [908, 407] on button "Save changes" at bounding box center [900, 403] width 72 height 17
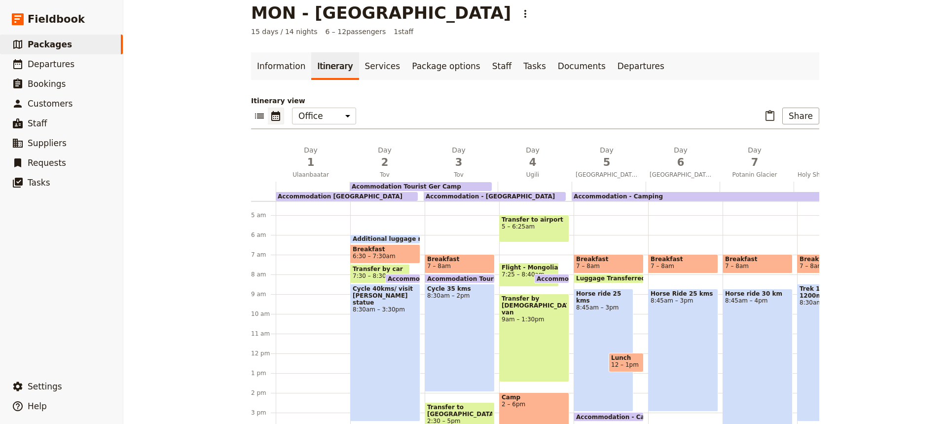
scroll to position [84, 0]
click at [609, 260] on span "Breakfast" at bounding box center [608, 259] width 65 height 7
select select "5"
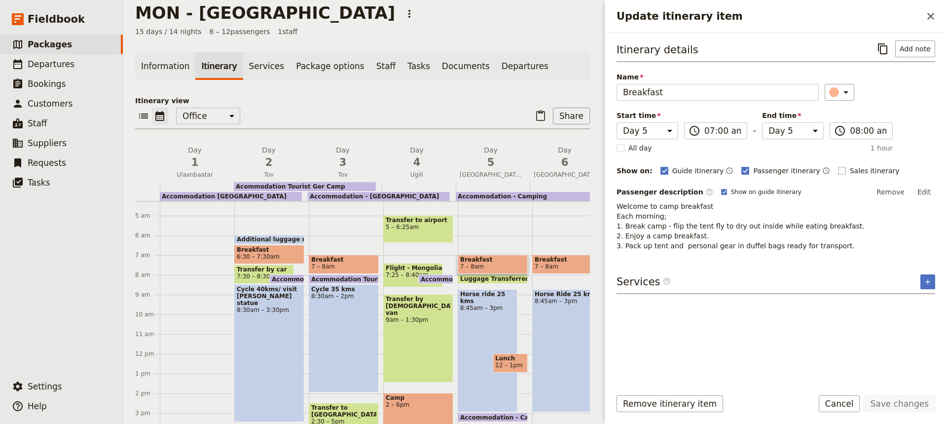
click at [838, 170] on rect "Update itinerary item" at bounding box center [841, 170] width 7 height 7
click at [838, 166] on input "Sales itinerary" at bounding box center [838, 165] width 0 height 0
checkbox input "true"
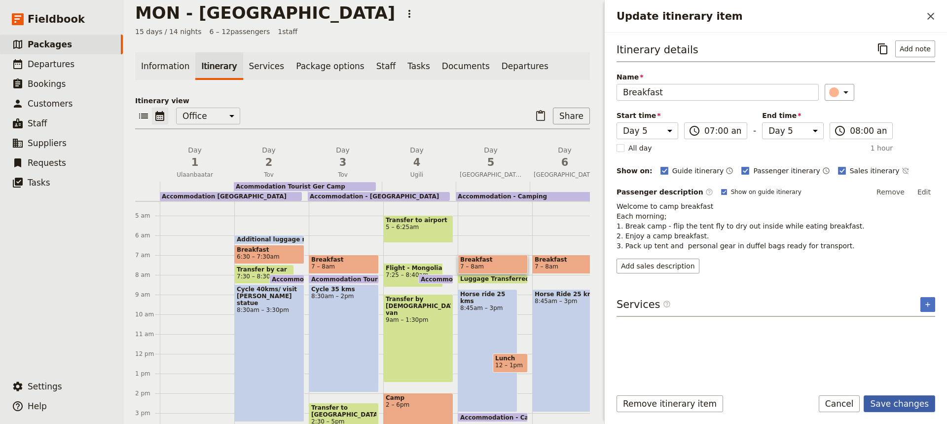
click at [902, 409] on button "Save changes" at bounding box center [900, 403] width 72 height 17
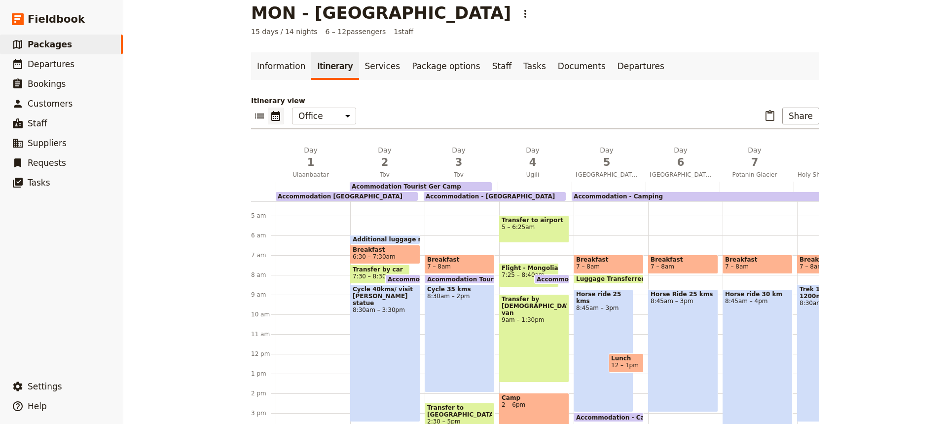
click at [596, 331] on div "Horse ride 25 kms 8:45am – 3pm" at bounding box center [604, 350] width 60 height 123
select select "5"
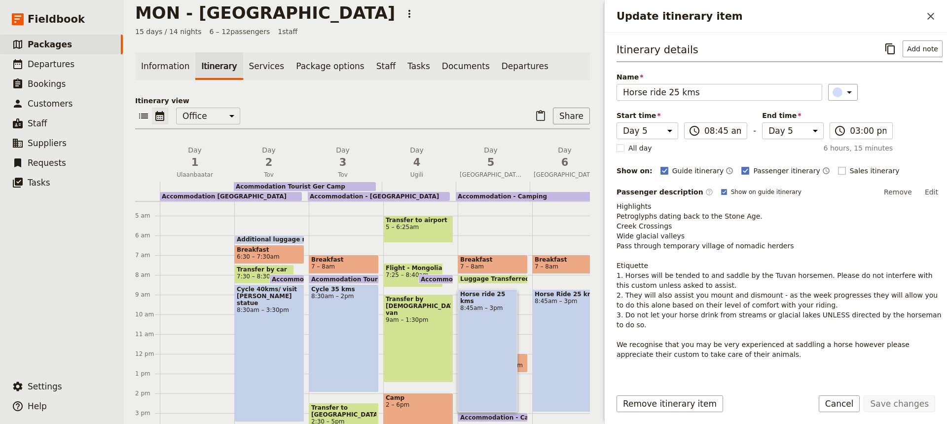
click at [838, 171] on rect "Update itinerary item" at bounding box center [841, 170] width 7 height 7
click at [838, 166] on input "Sales itinerary" at bounding box center [838, 165] width 0 height 0
checkbox input "true"
click at [901, 405] on button "Save changes" at bounding box center [900, 403] width 72 height 17
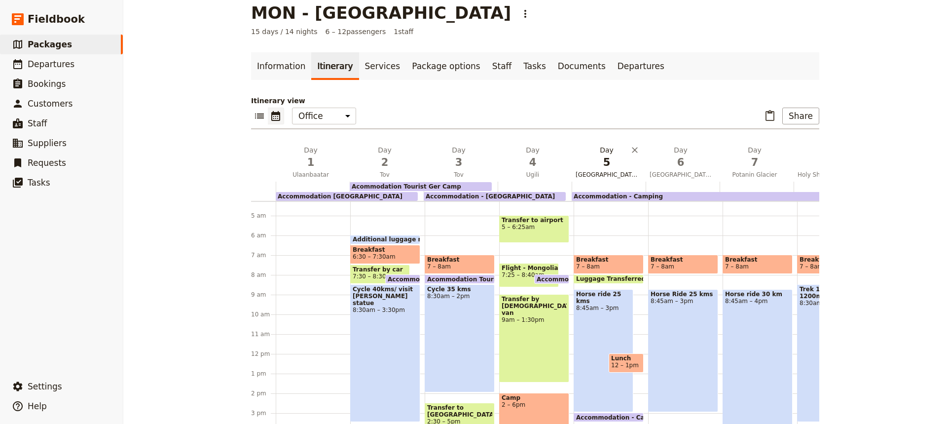
click at [611, 175] on span "[GEOGRAPHIC_DATA]" at bounding box center [607, 175] width 70 height 8
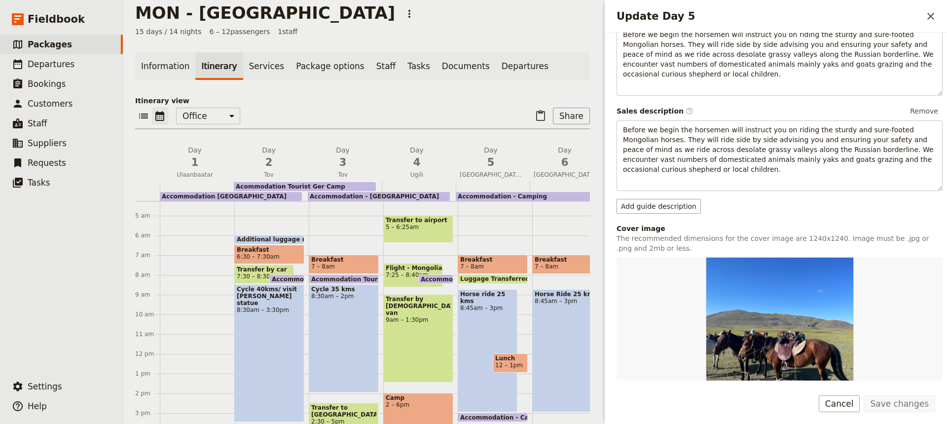
scroll to position [139, 0]
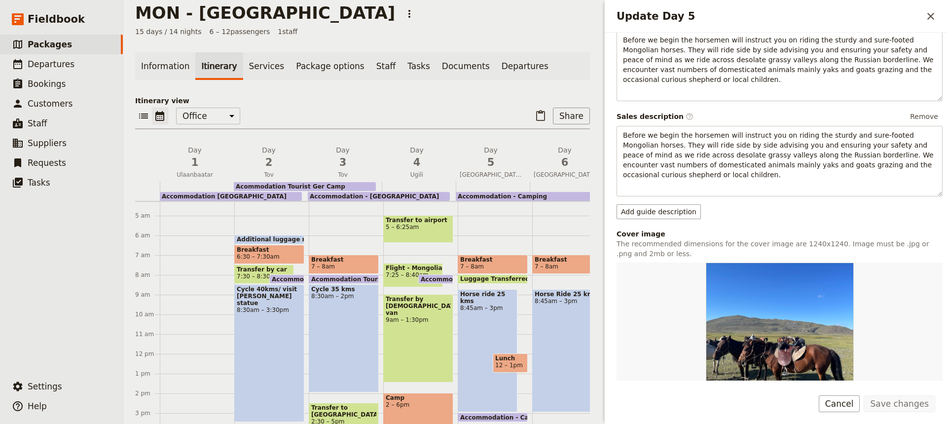
click at [504, 362] on span "12 – 1pm" at bounding box center [509, 365] width 28 height 7
select select "5"
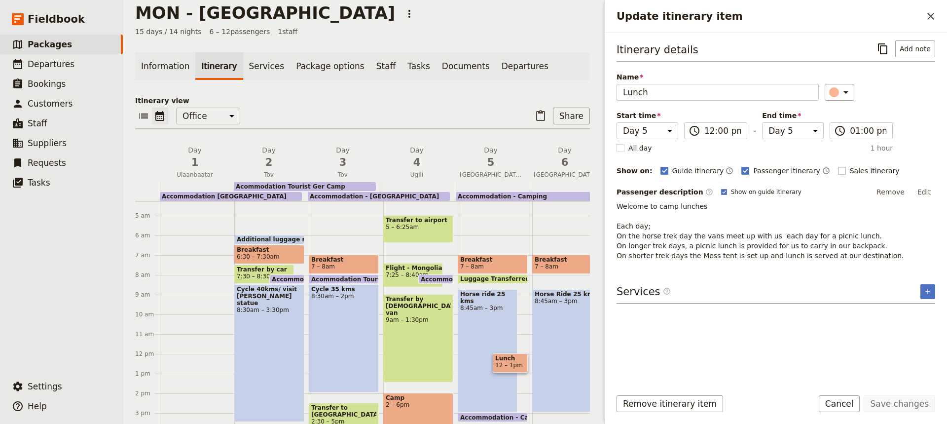
click at [838, 169] on rect "Update itinerary item" at bounding box center [841, 170] width 7 height 7
click at [838, 166] on input "Sales itinerary" at bounding box center [838, 165] width 0 height 0
checkbox input "true"
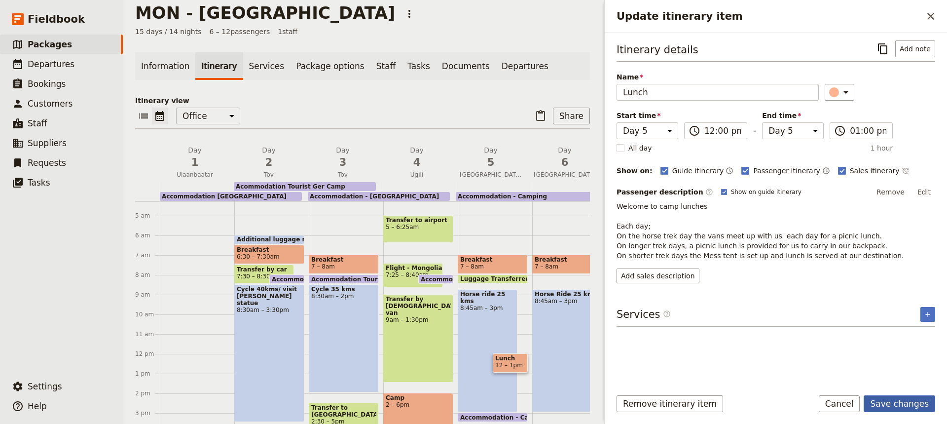
click at [895, 405] on button "Save changes" at bounding box center [900, 403] width 72 height 17
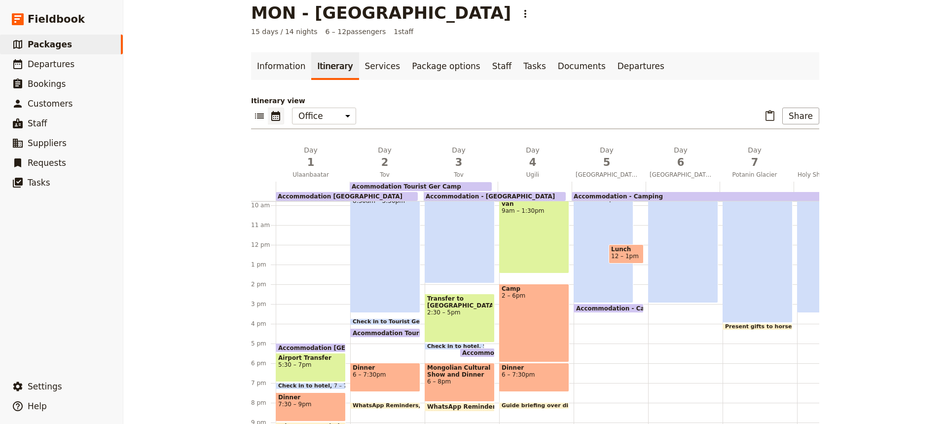
scroll to position [196, 0]
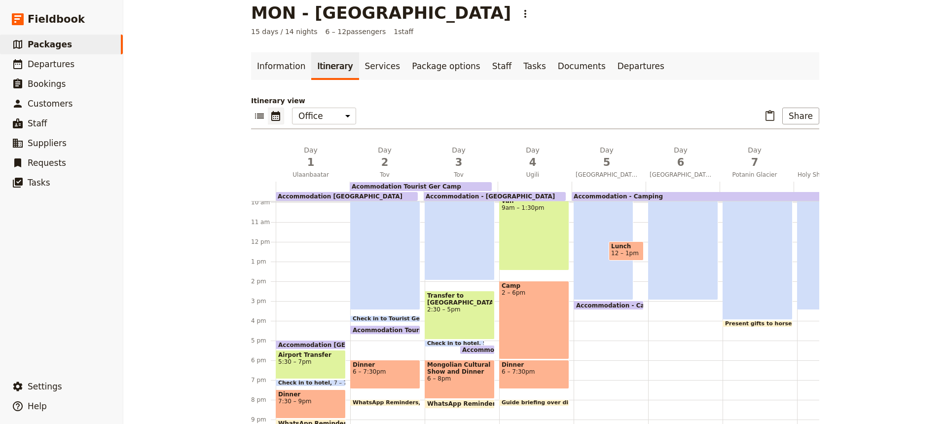
click at [587, 371] on div "Breakfast 7 – 8am Luggage Transferred by vans 8 – 8:30am Horse ride 25 kms 8:45…" at bounding box center [611, 242] width 74 height 474
select select "5"
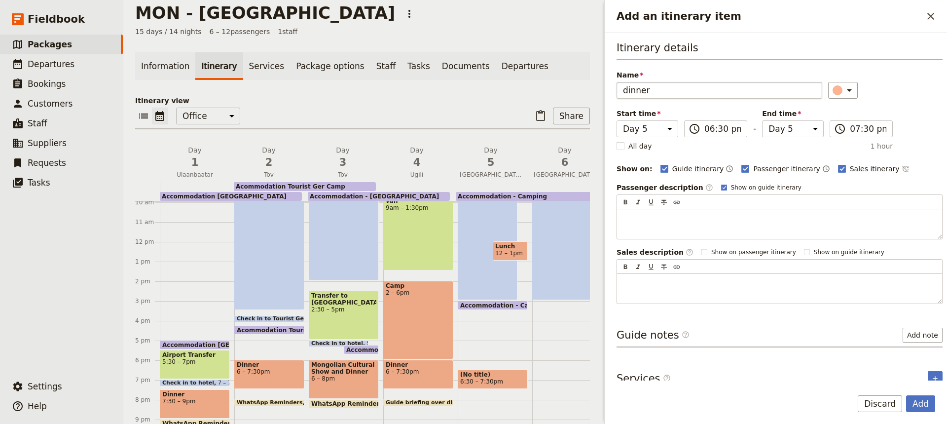
click at [629, 90] on input "dinner" at bounding box center [720, 90] width 206 height 17
type input "Dinner"
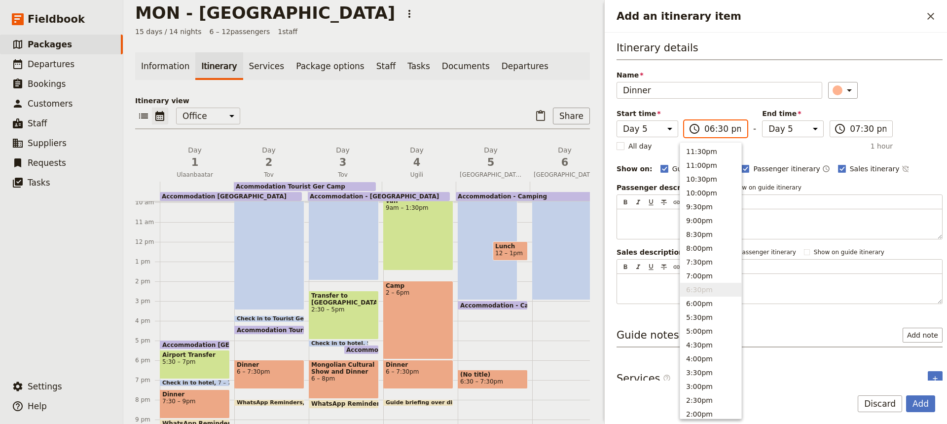
click at [715, 128] on input "06:30 pm" at bounding box center [723, 129] width 37 height 12
click at [697, 303] on button "6:00pm" at bounding box center [710, 304] width 61 height 14
type input "06:00 pm"
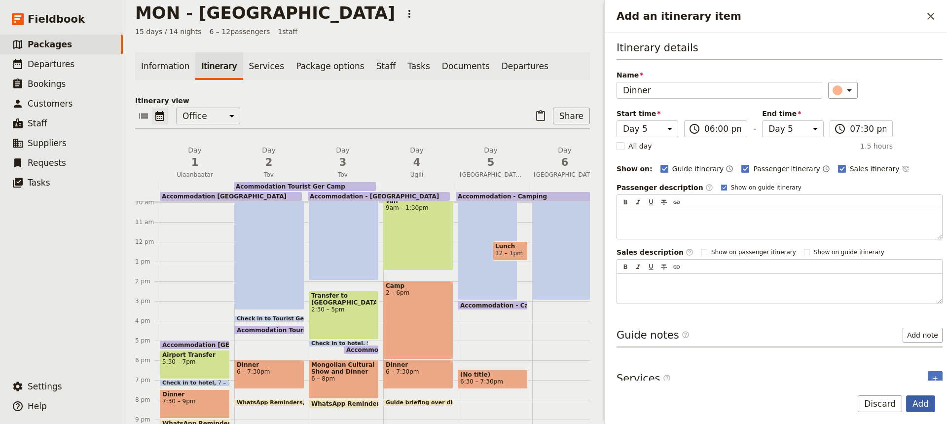
click at [919, 399] on button "Add" at bounding box center [920, 403] width 29 height 17
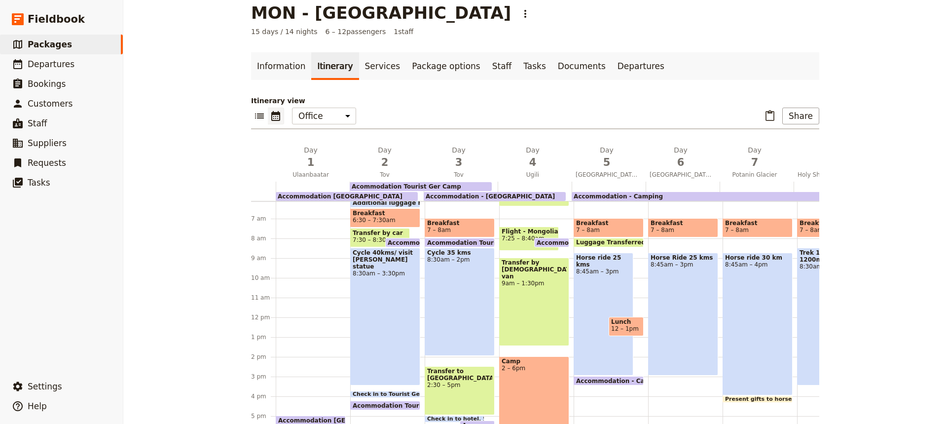
scroll to position [120, 0]
click at [684, 227] on span "7 – 8am" at bounding box center [683, 230] width 65 height 7
select select "6"
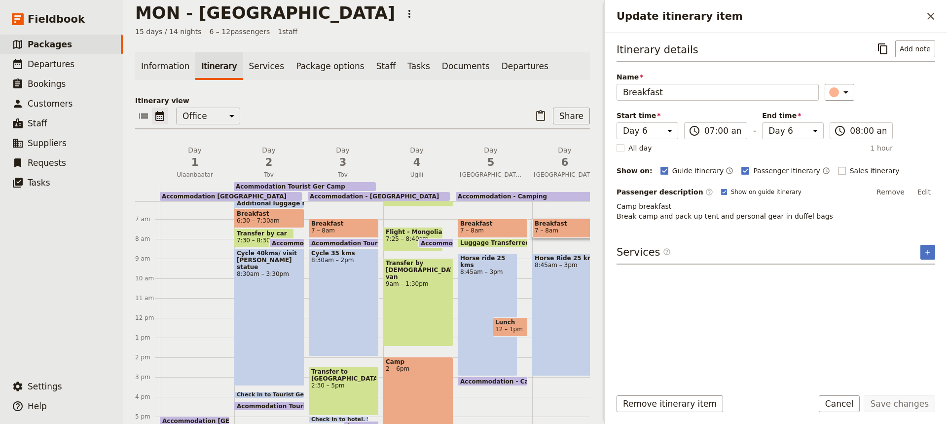
click at [838, 171] on rect "Update itinerary item" at bounding box center [841, 170] width 7 height 7
click at [838, 166] on input "Sales itinerary" at bounding box center [838, 165] width 0 height 0
checkbox input "true"
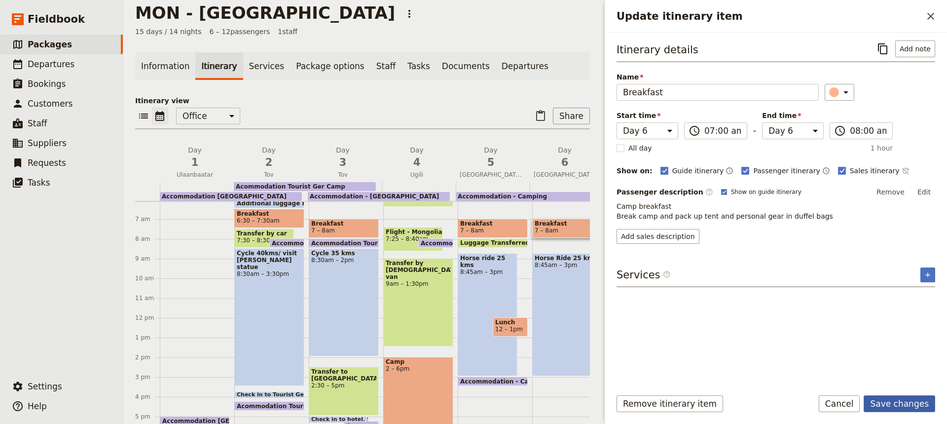
click at [898, 406] on button "Save changes" at bounding box center [900, 403] width 72 height 17
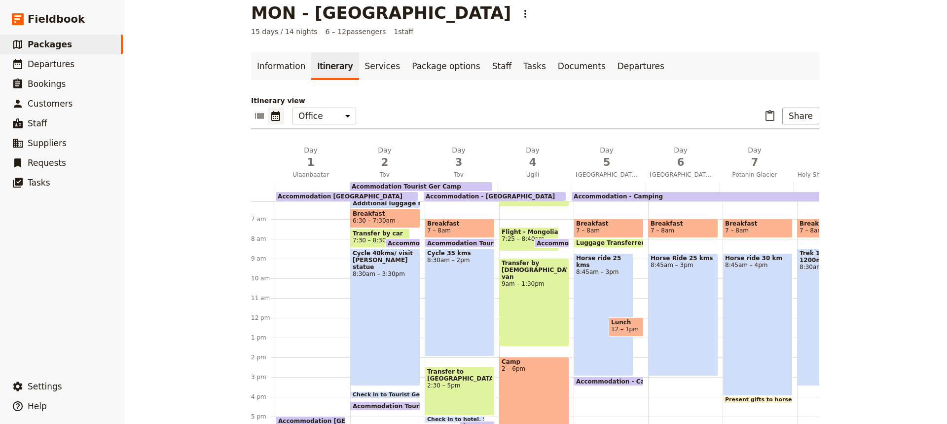
click at [688, 324] on div "Horse Ride 25 kms 8:45am – 3pm" at bounding box center [683, 314] width 70 height 123
select select "6"
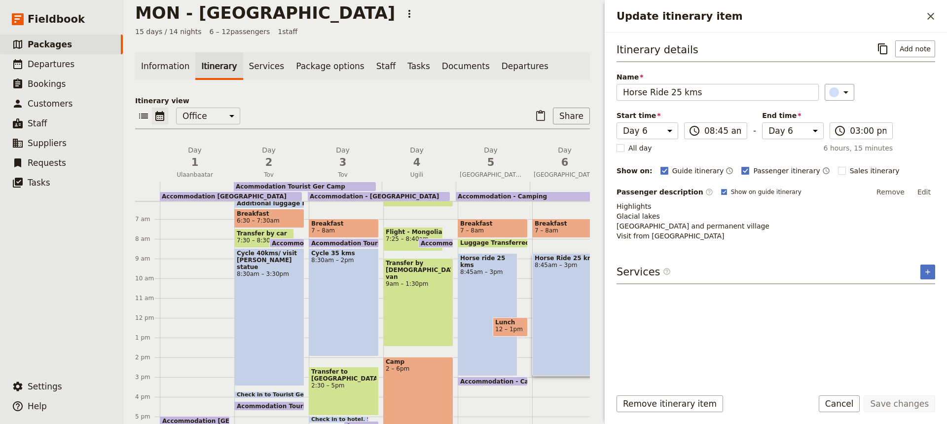
click at [560, 389] on div "Breakfast 7 – 8am Horse Ride 25 kms 8:45am – 3pm" at bounding box center [569, 318] width 74 height 474
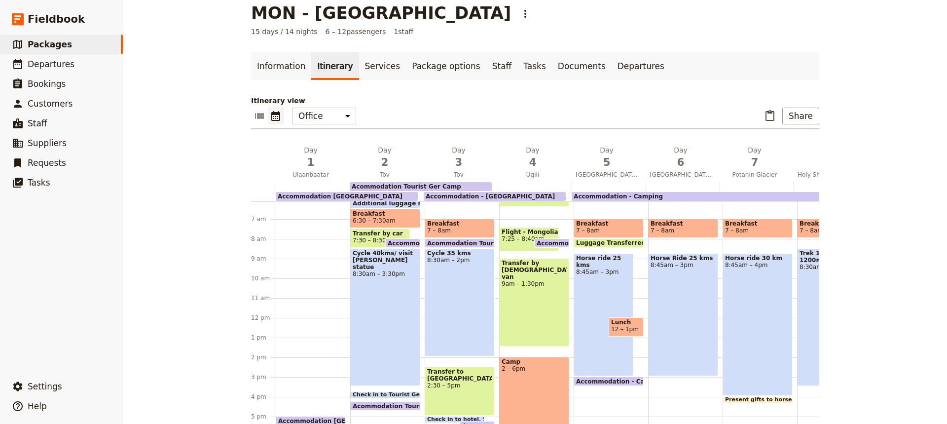
click at [671, 386] on div "Breakfast 7 – 8am Horse Ride 25 kms 8:45am – 3pm" at bounding box center [685, 318] width 74 height 474
select select "6"
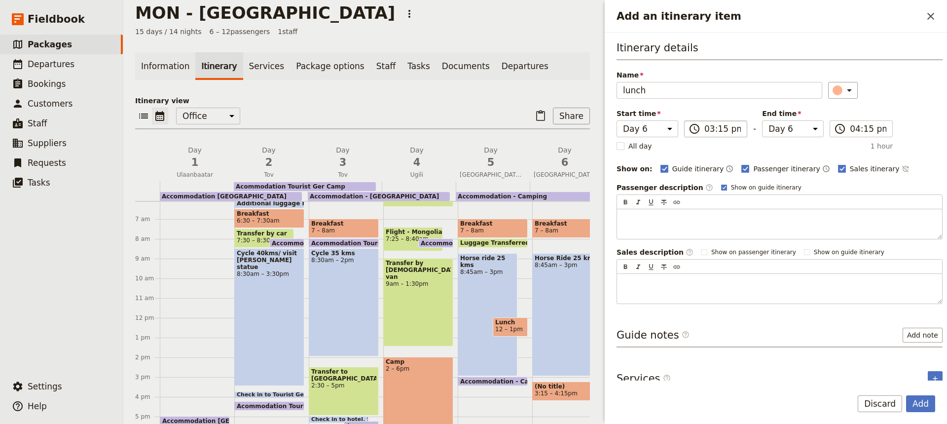
type input "lunch"
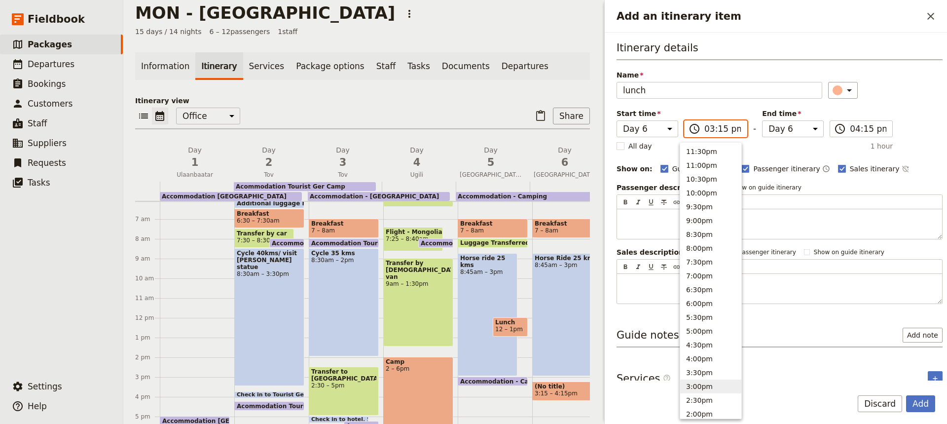
click at [710, 132] on input "03:15 pm" at bounding box center [723, 129] width 37 height 12
click at [696, 360] on button "12:00pm" at bounding box center [710, 362] width 61 height 14
type input "12:00 pm"
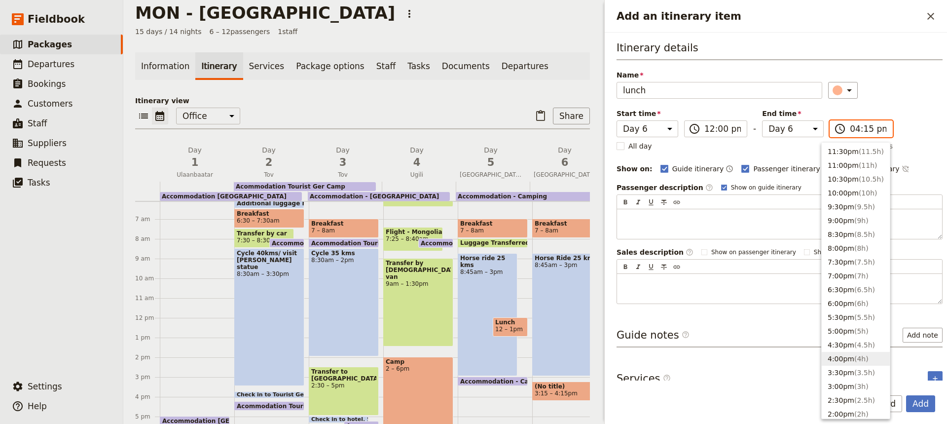
click at [850, 128] on input "04:15 pm" at bounding box center [868, 129] width 37 height 12
click at [841, 294] on button "1:00pm ( 1h )" at bounding box center [856, 297] width 68 height 14
type input "01:00 pm"
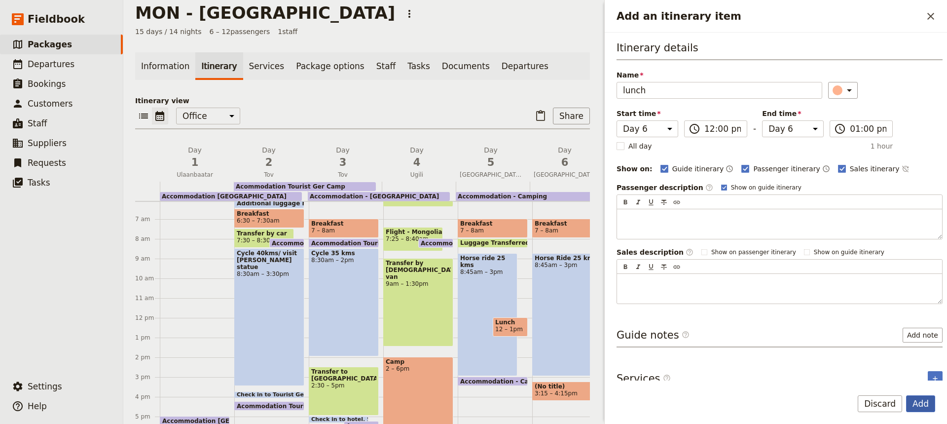
click at [923, 404] on button "Add" at bounding box center [920, 403] width 29 height 17
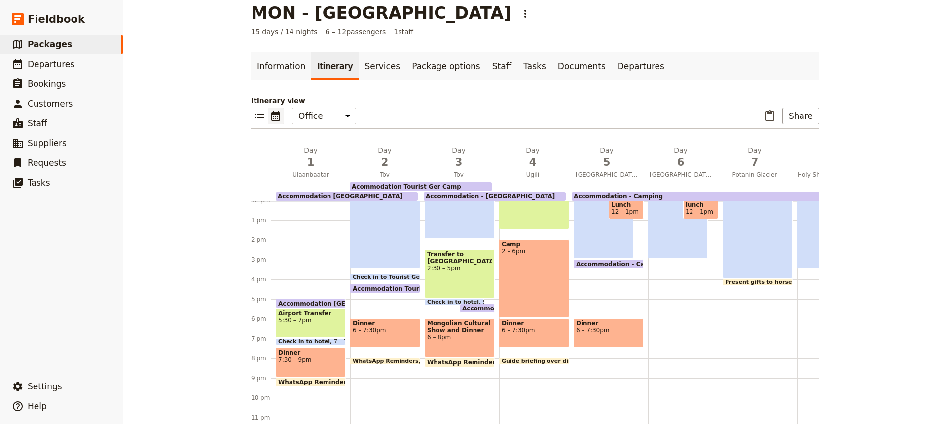
scroll to position [238, 0]
click at [673, 329] on div "Breakfast 7 – 8am Horse Ride 25 kms 8:45am – 3pm lunch 12 – 1pm" at bounding box center [685, 200] width 74 height 474
select select "6"
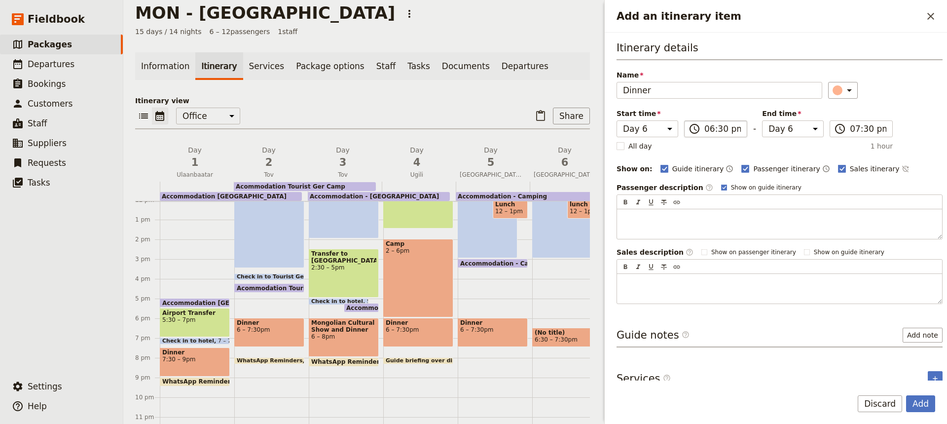
type input "Dinner"
click at [712, 127] on input "06:30 pm" at bounding box center [723, 129] width 37 height 12
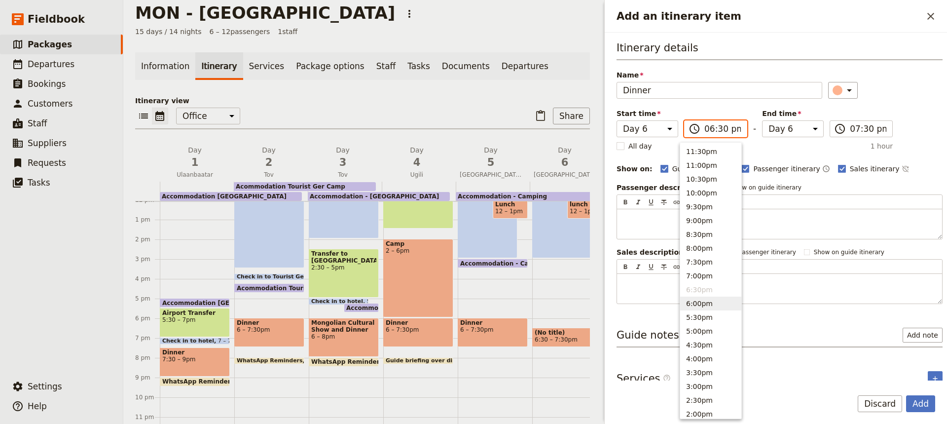
click at [694, 303] on button "6:00pm" at bounding box center [710, 304] width 61 height 14
type input "06:00 pm"
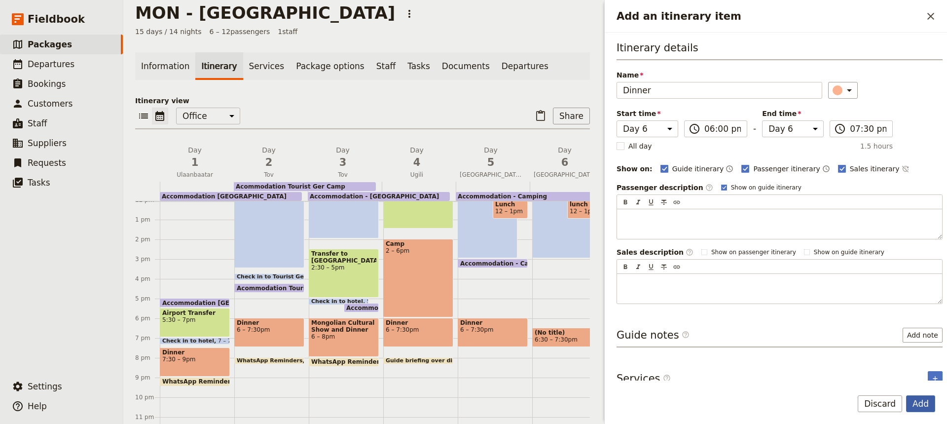
click at [922, 406] on button "Add" at bounding box center [920, 403] width 29 height 17
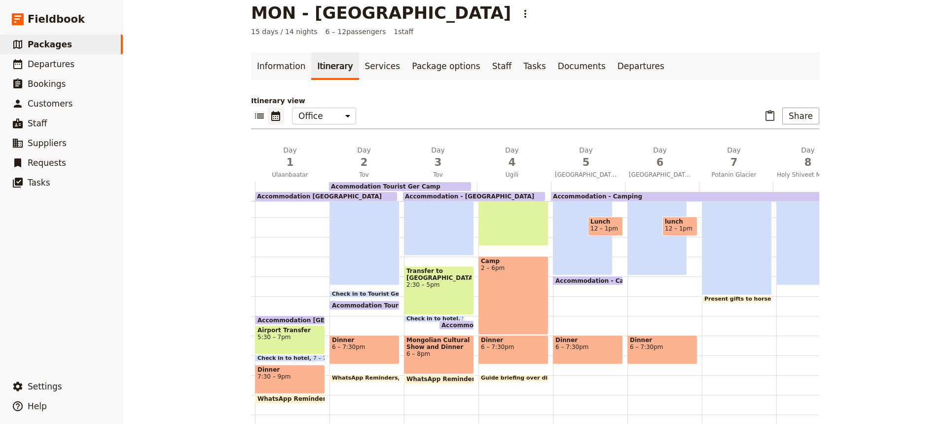
scroll to position [223, 0]
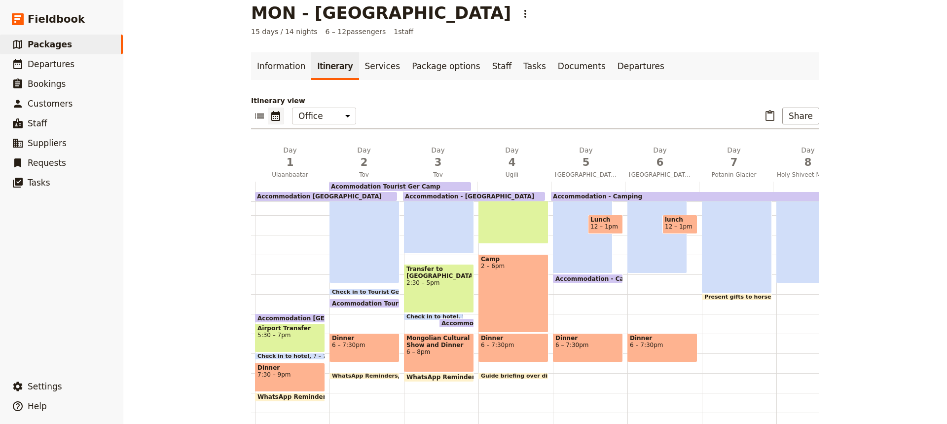
click at [721, 339] on div "Breakfast 7 – 8am Horse ride 30 km 8:45am – 4pm Present gifts to horsemen 4 – 4…" at bounding box center [739, 215] width 74 height 474
select select "7"
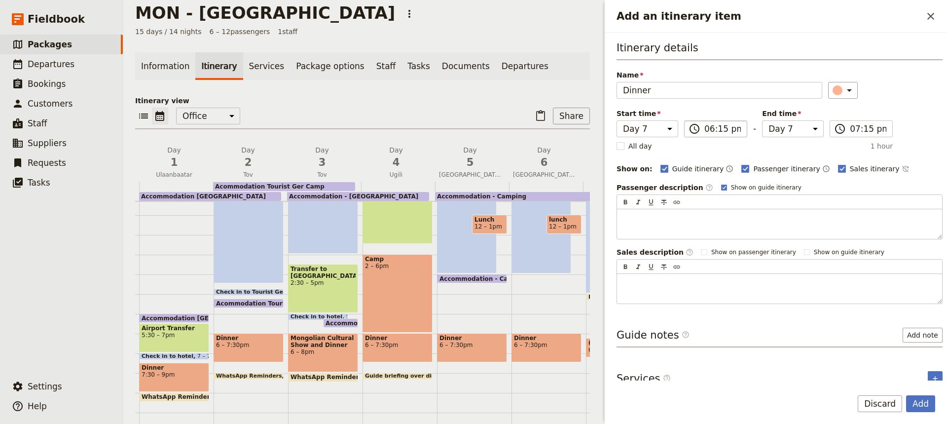
type input "Dinner"
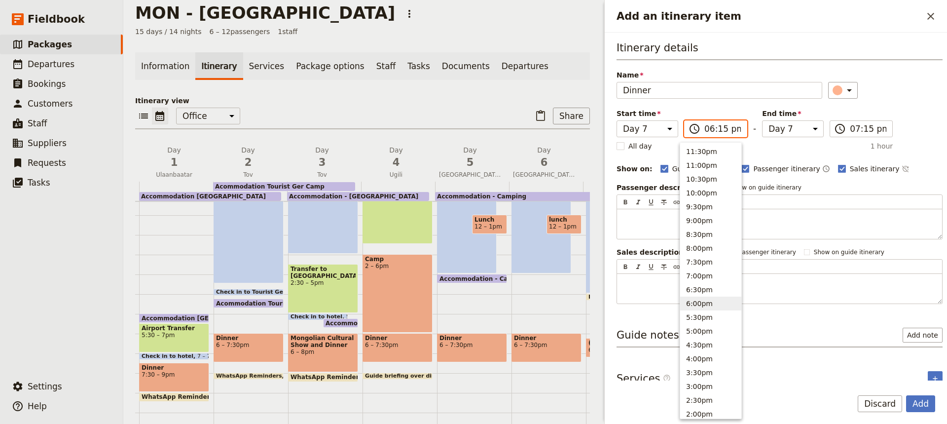
click at [714, 128] on input "06:15 pm" at bounding box center [723, 129] width 37 height 12
click at [695, 300] on button "6:00pm" at bounding box center [710, 304] width 61 height 14
type input "06:00 pm"
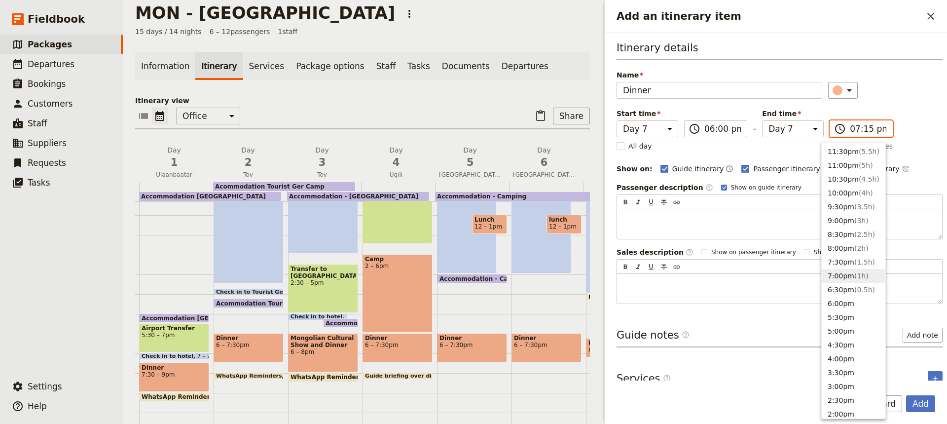
click at [861, 128] on input "07:15 pm" at bounding box center [868, 129] width 37 height 12
click at [837, 260] on button "7:30pm ( 1.5h )" at bounding box center [854, 262] width 64 height 14
type input "07:30 pm"
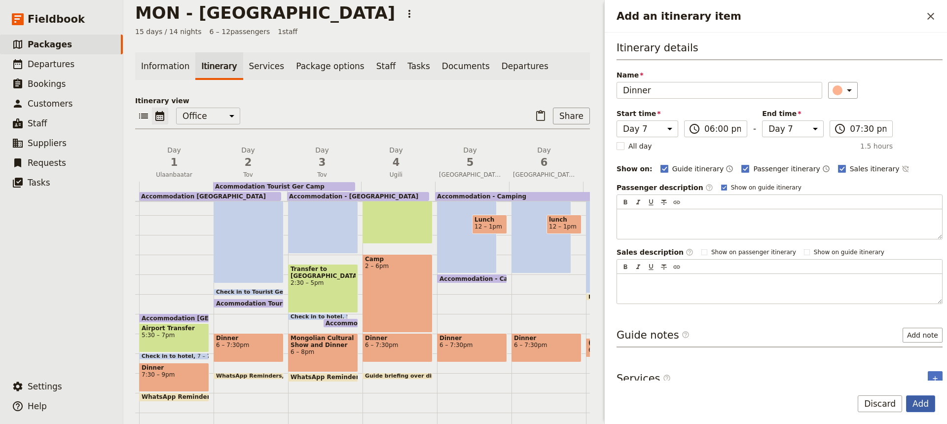
click at [916, 399] on button "Add" at bounding box center [920, 403] width 29 height 17
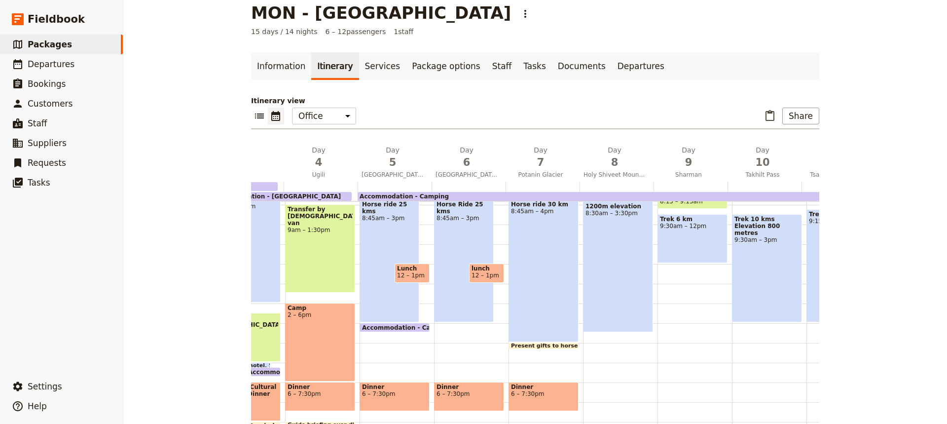
scroll to position [173, 0]
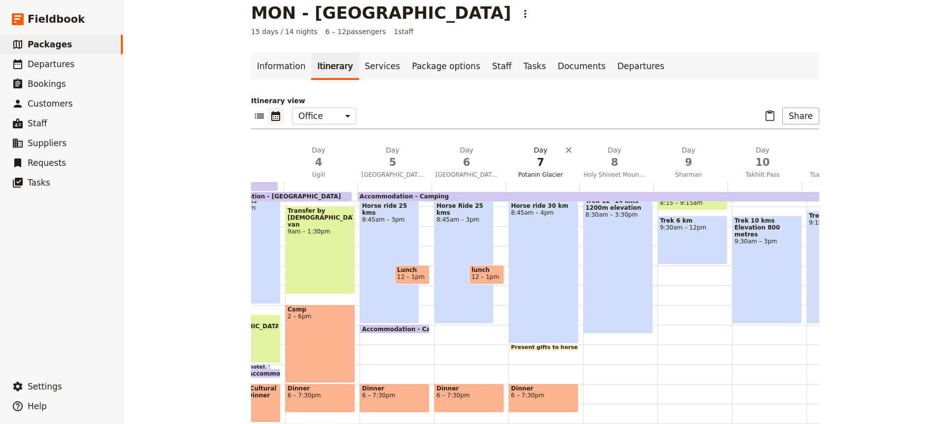
click at [523, 162] on span "7" at bounding box center [541, 162] width 62 height 15
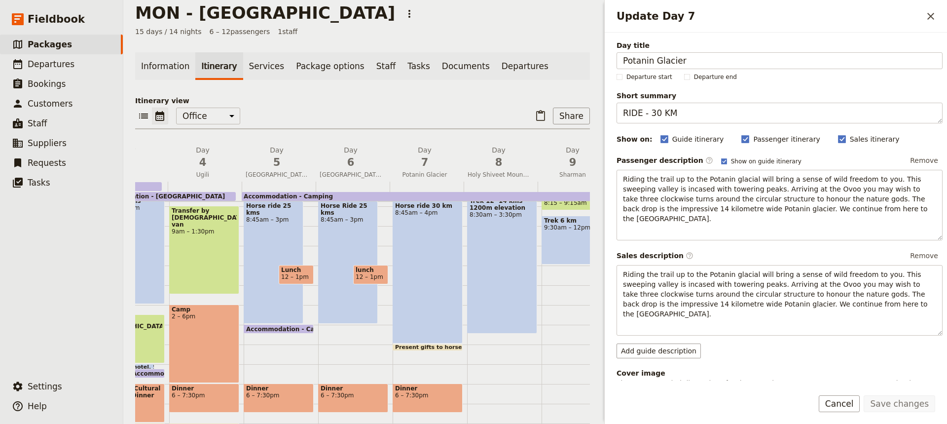
click at [504, 353] on div "Breakfast 7 – 8am Trek 12 -14 kms 1200m elevation 8:30am – 3:30pm" at bounding box center [504, 266] width 74 height 474
select select "8"
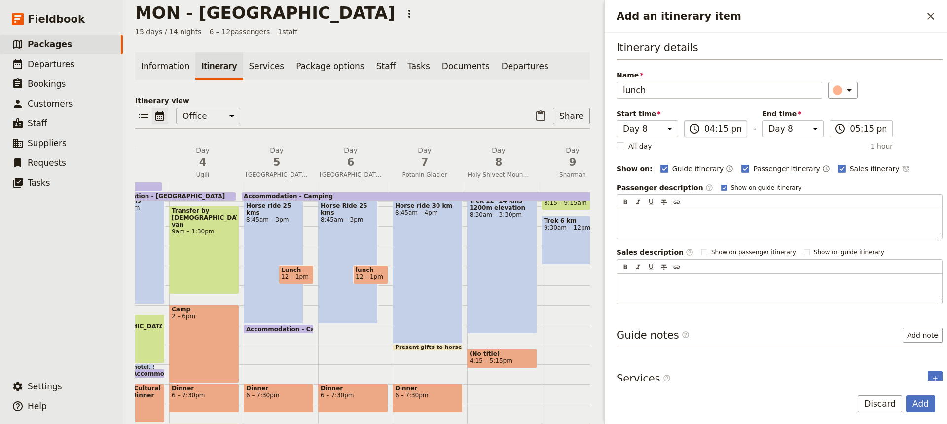
type input "lunch"
click at [716, 130] on input "04:15 pm" at bounding box center [723, 129] width 37 height 12
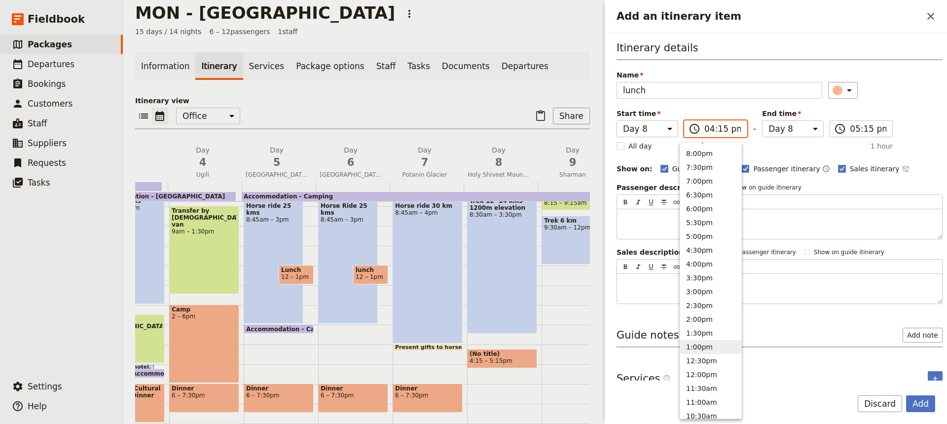
scroll to position [95, 0]
click at [693, 345] on button "1:00pm" at bounding box center [710, 346] width 61 height 14
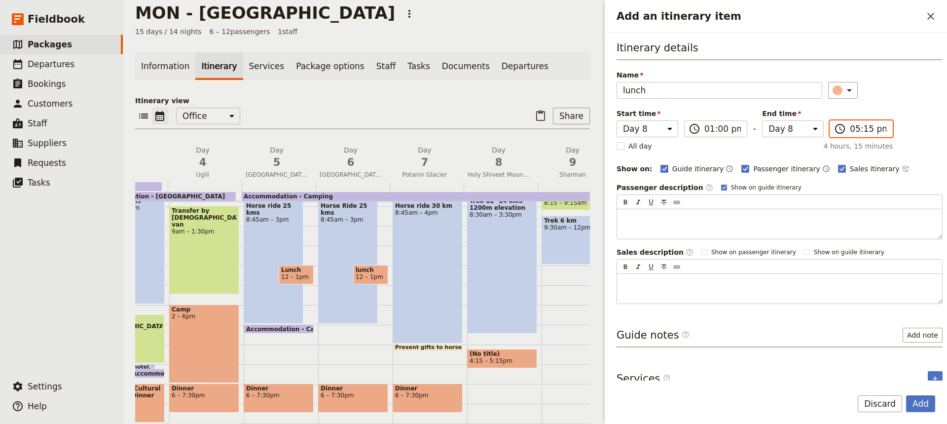
click at [850, 125] on input "05:15 pm" at bounding box center [868, 129] width 37 height 12
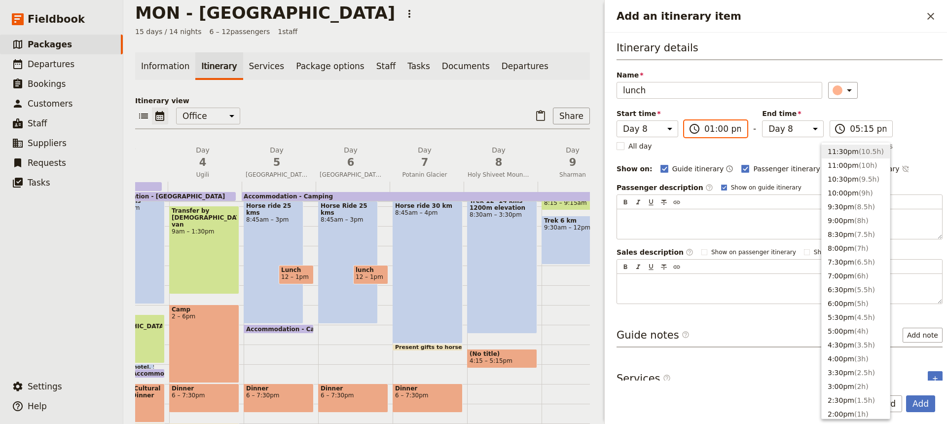
click at [712, 133] on input "01:00 pm" at bounding box center [723, 129] width 37 height 12
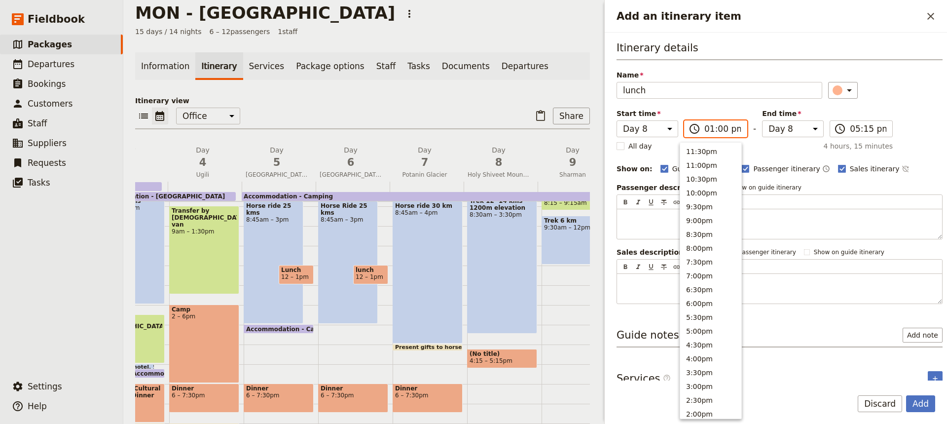
scroll to position [292, 0]
click at [697, 176] on button "12:00pm" at bounding box center [710, 177] width 61 height 14
type input "12:00 pm"
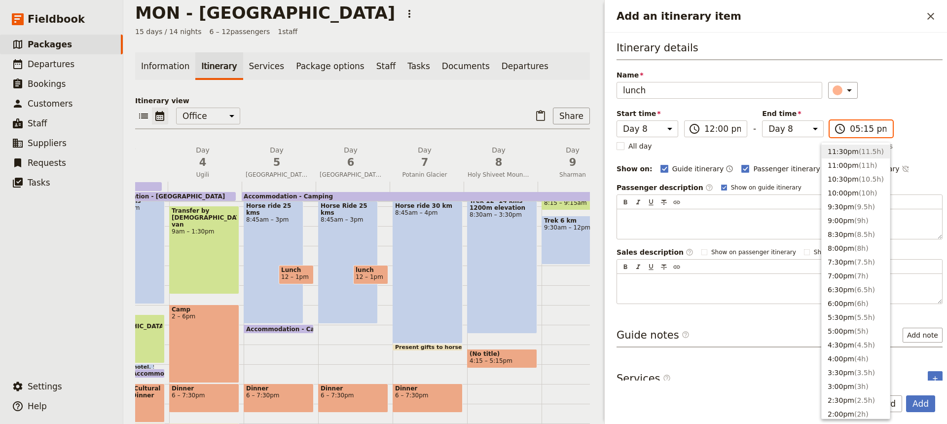
click at [850, 129] on input "05:15 pm" at bounding box center [868, 129] width 37 height 12
click at [834, 353] on button "1:00pm ( 1h )" at bounding box center [856, 355] width 68 height 14
type input "01:00 pm"
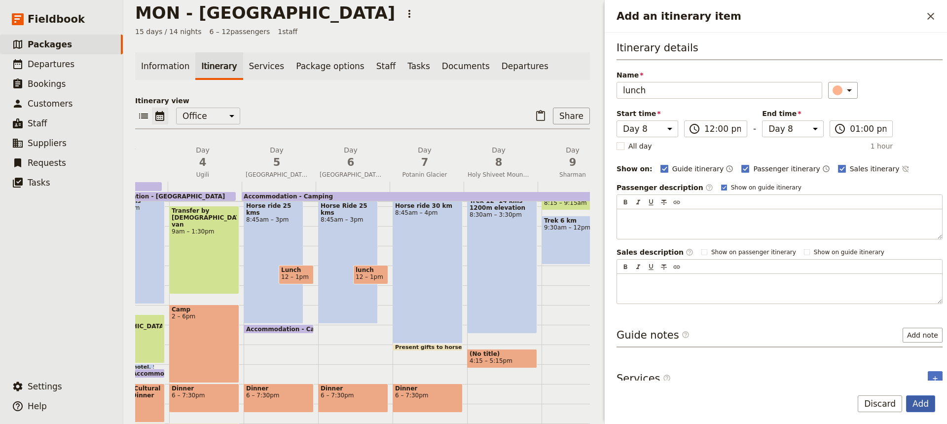
click at [922, 402] on button "Add" at bounding box center [920, 403] width 29 height 17
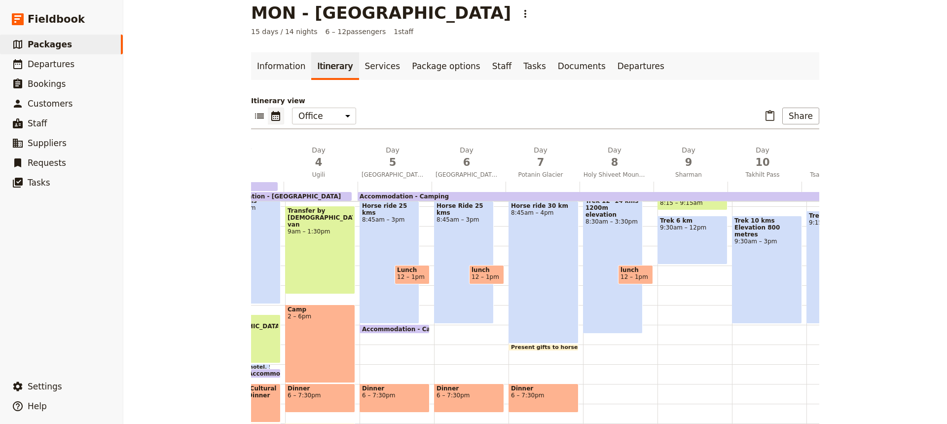
click at [545, 358] on div "Breakfast 7 – 8am Horse ride 30 km 8:45am – 4pm Present gifts to horsemen 4 – 4…" at bounding box center [546, 266] width 74 height 474
select select "7"
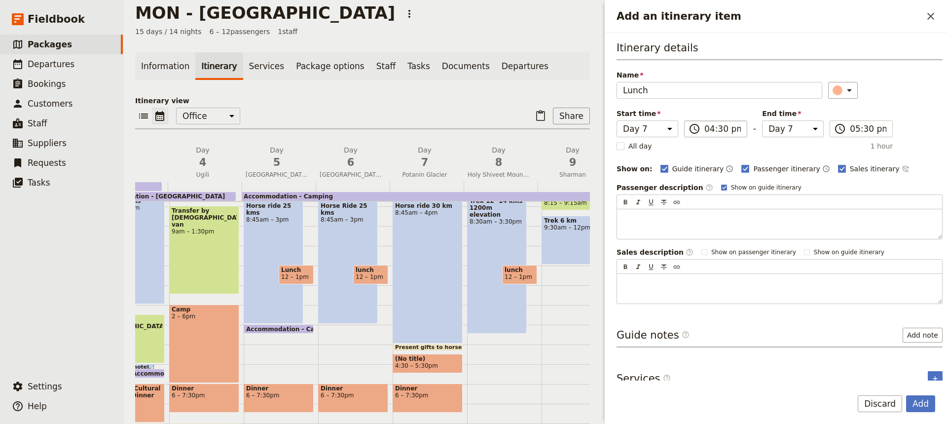
type input "Lunch"
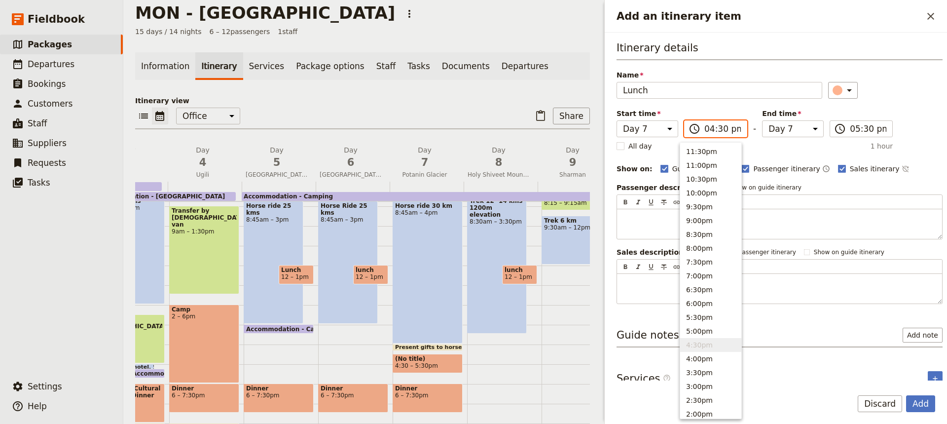
click at [710, 130] on input "04:30 pm" at bounding box center [723, 129] width 37 height 12
click at [696, 378] on button "12:00pm" at bounding box center [710, 379] width 61 height 14
type input "12:00 pm"
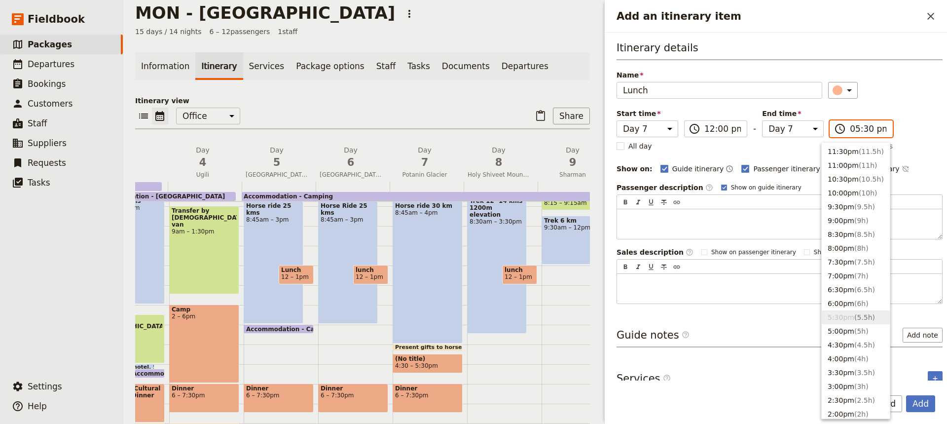
click at [851, 130] on input "05:30 pm" at bounding box center [868, 129] width 37 height 12
click at [837, 397] on button "1:00pm ( 1h )" at bounding box center [856, 398] width 68 height 14
type input "01:00 pm"
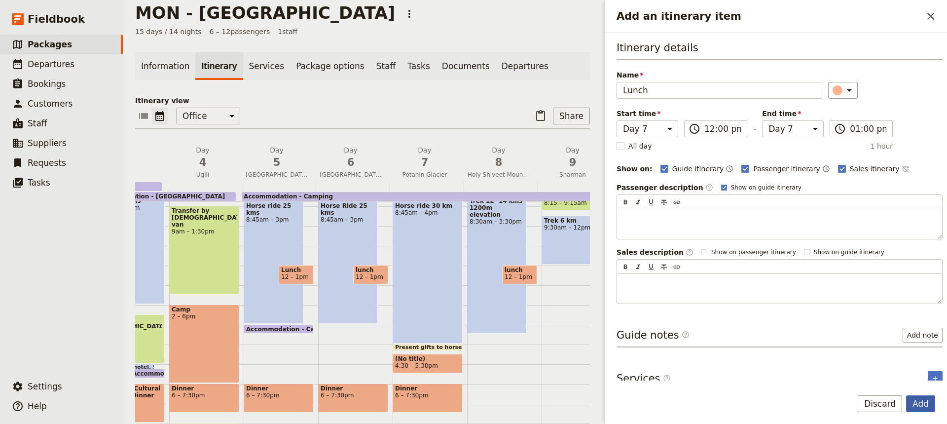
click at [919, 401] on button "Add" at bounding box center [920, 403] width 29 height 17
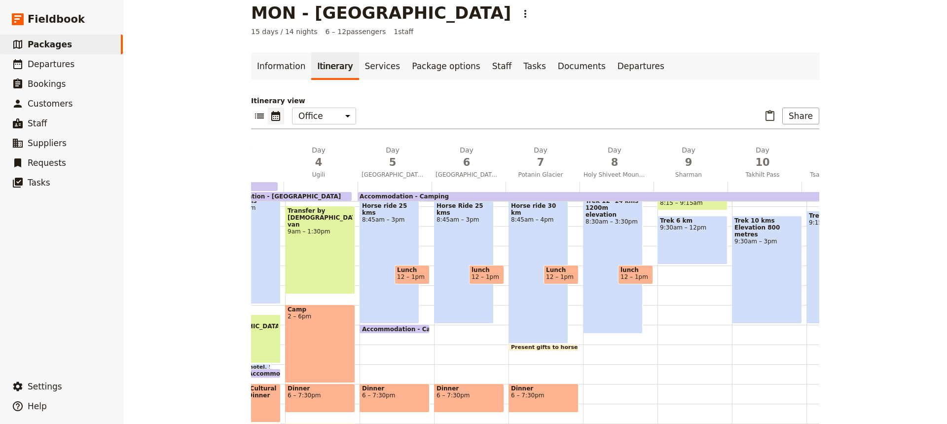
click at [603, 394] on div "Breakfast 7 – 8am Trek 12 -14 kms 1200m elevation 8:30am – 3:30pm lunch 12 – 1pm" at bounding box center [620, 266] width 74 height 474
select select "8"
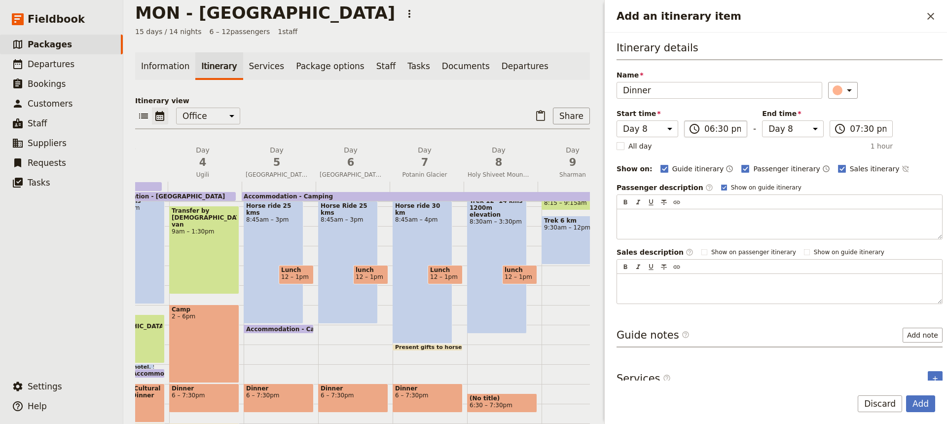
type input "Dinner"
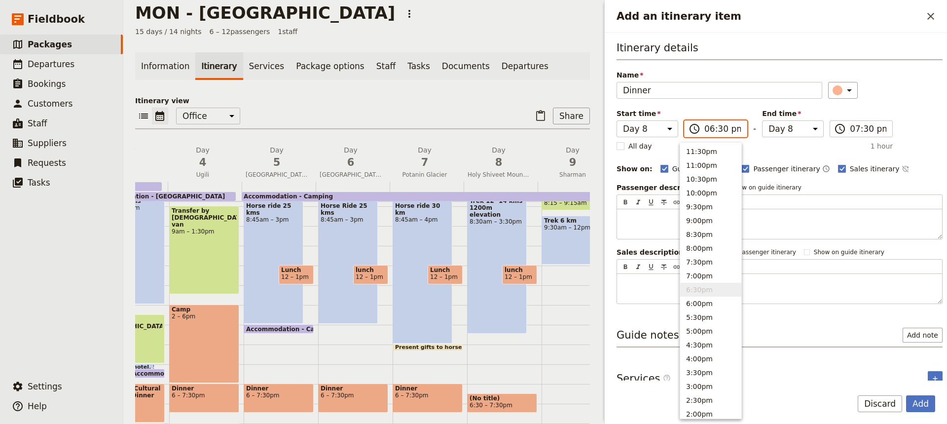
click at [713, 130] on input "06:30 pm" at bounding box center [723, 129] width 37 height 12
click at [695, 305] on button "6:00pm" at bounding box center [710, 304] width 61 height 14
type input "06:00 pm"
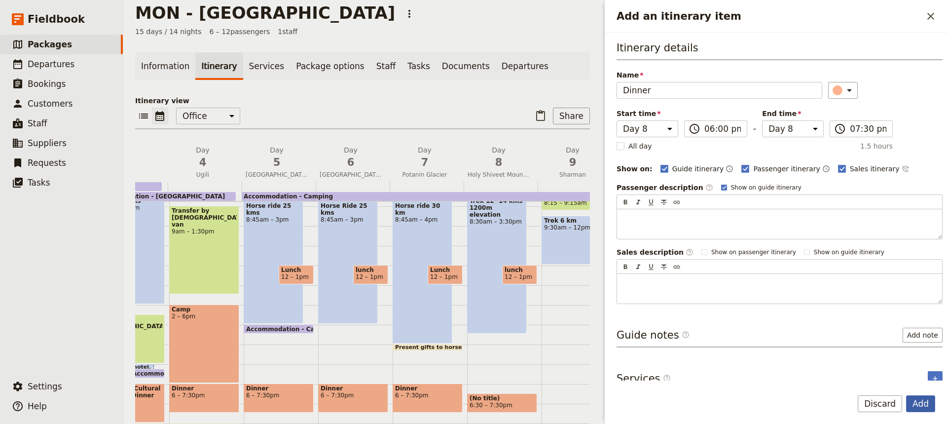
click at [920, 404] on button "Add" at bounding box center [920, 403] width 29 height 17
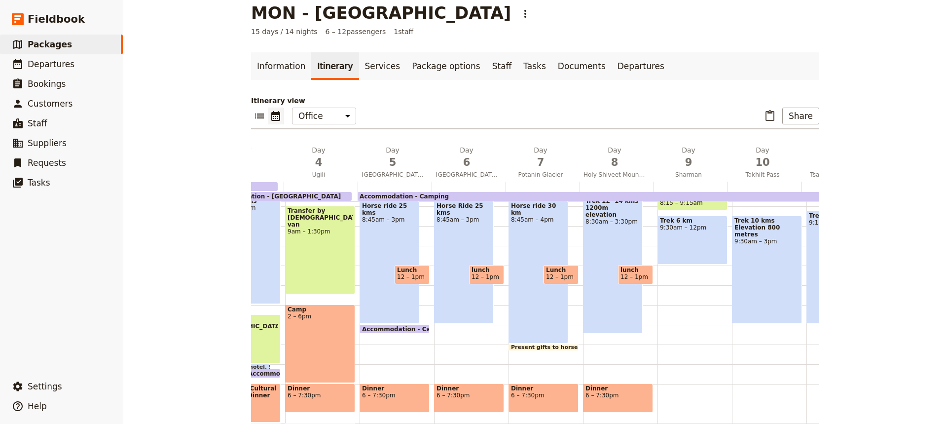
click at [682, 278] on div "Breakfast 7 – 8am Luggage transferred by camel train 8:15 – 9:15am Trek 6 km 9:…" at bounding box center [695, 266] width 74 height 474
select select "9"
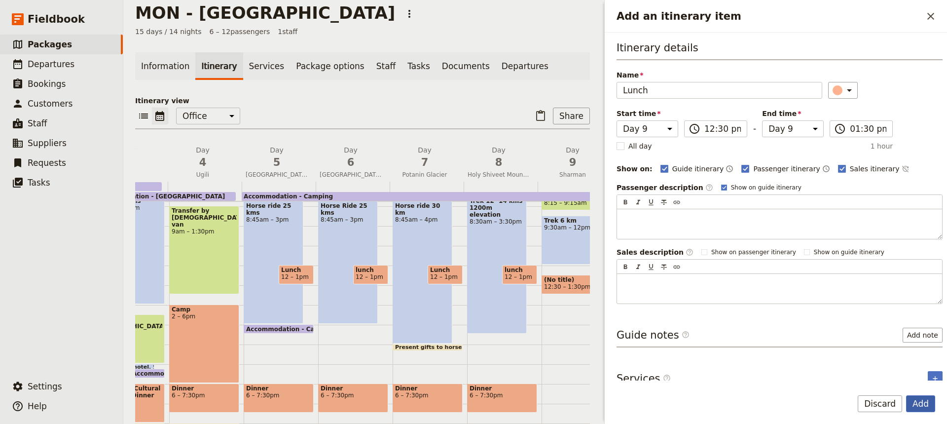
type input "Lunch"
click at [918, 407] on button "Add" at bounding box center [920, 403] width 29 height 17
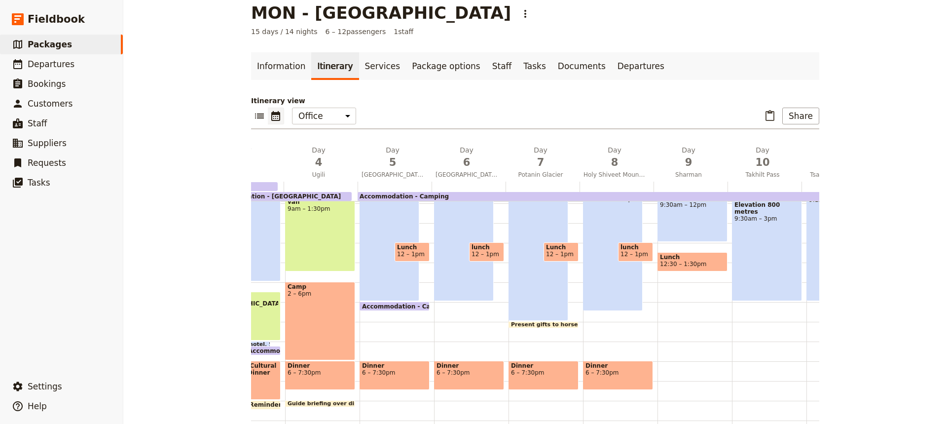
scroll to position [199, 0]
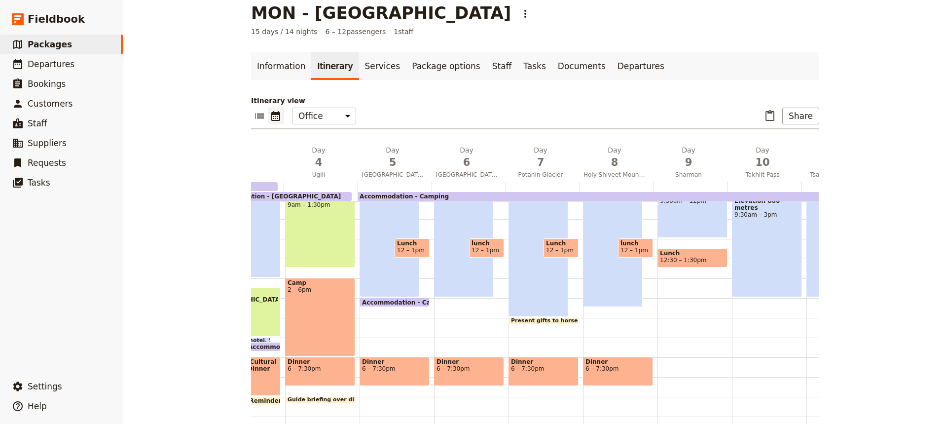
click at [680, 367] on div "Breakfast 7 – 8am Luggage transferred by camel train 8:15 – 9:15am Trek 6 km 9:…" at bounding box center [695, 239] width 74 height 474
select select "9"
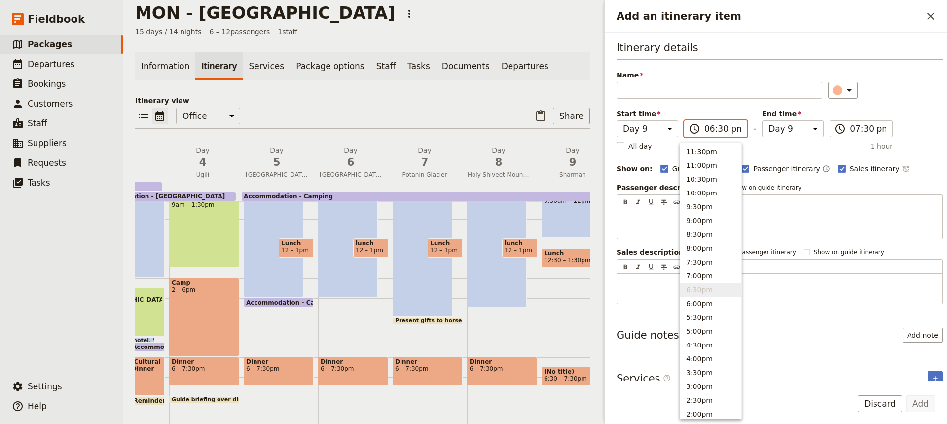
click at [712, 131] on input "06:30 pm" at bounding box center [723, 129] width 37 height 12
click at [695, 301] on button "6:00pm" at bounding box center [710, 304] width 61 height 14
type input "06:00 pm"
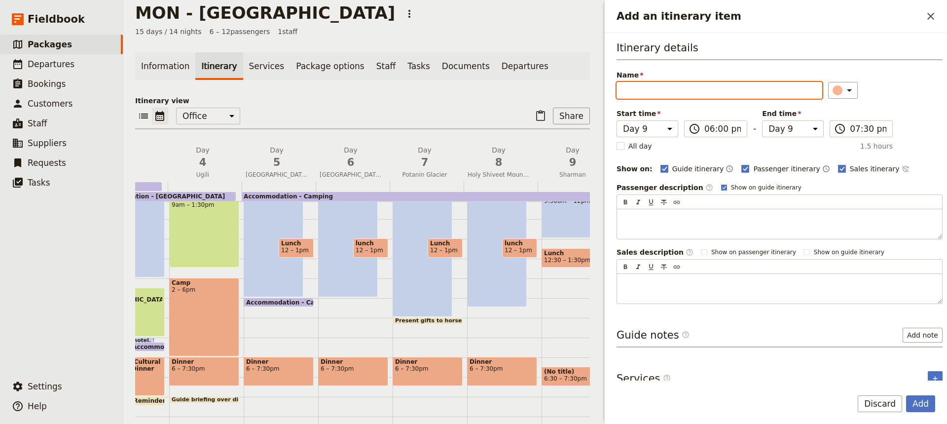
click at [622, 88] on input "Name" at bounding box center [720, 90] width 206 height 17
type input "Dinner"
click at [919, 403] on button "Add" at bounding box center [920, 403] width 29 height 17
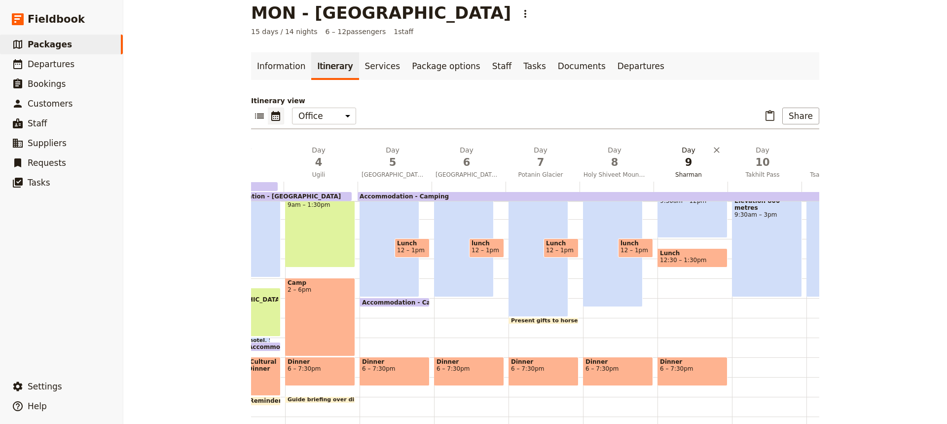
click at [699, 169] on span "9" at bounding box center [689, 162] width 62 height 15
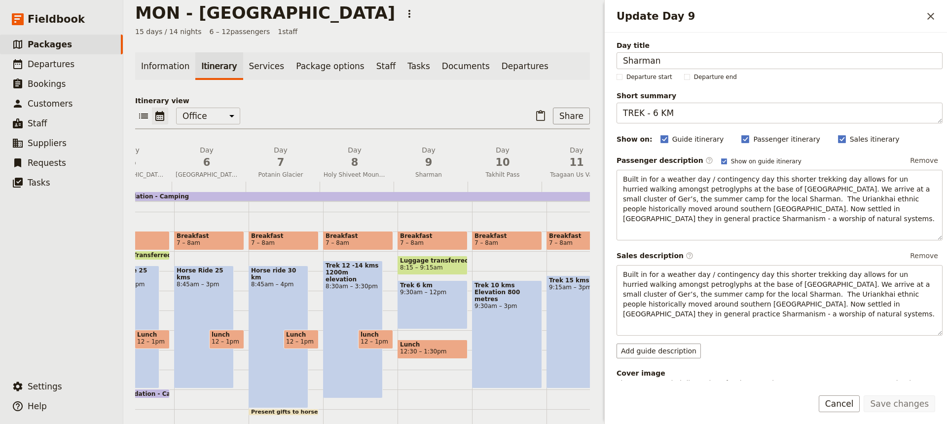
scroll to position [107, 0]
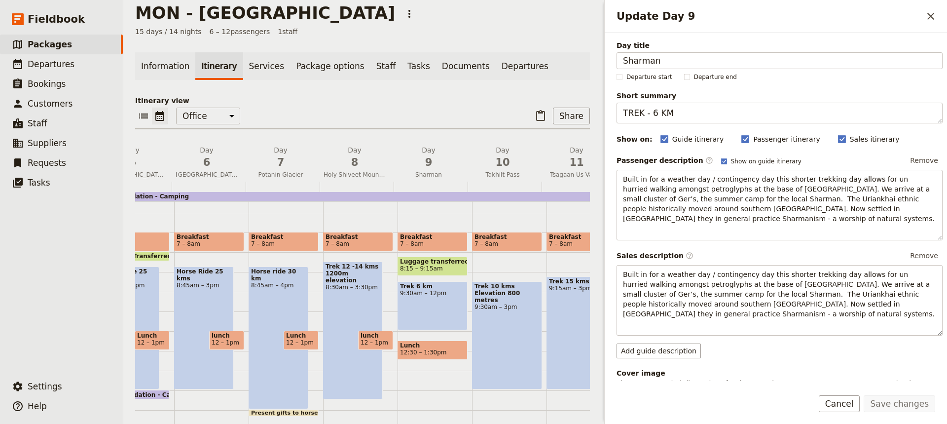
click at [507, 239] on span "Breakfast" at bounding box center [507, 236] width 65 height 7
select select "10"
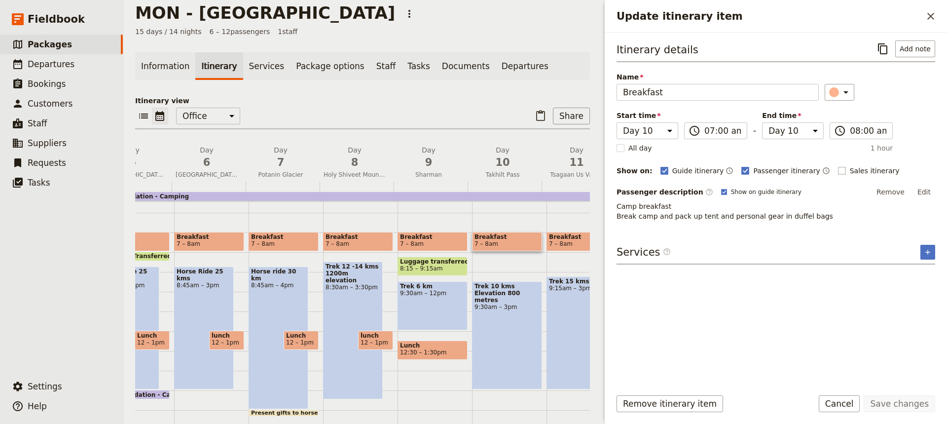
click at [838, 171] on rect "Update itinerary item" at bounding box center [841, 170] width 7 height 7
click at [838, 166] on input "Sales itinerary" at bounding box center [838, 165] width 0 height 0
checkbox input "true"
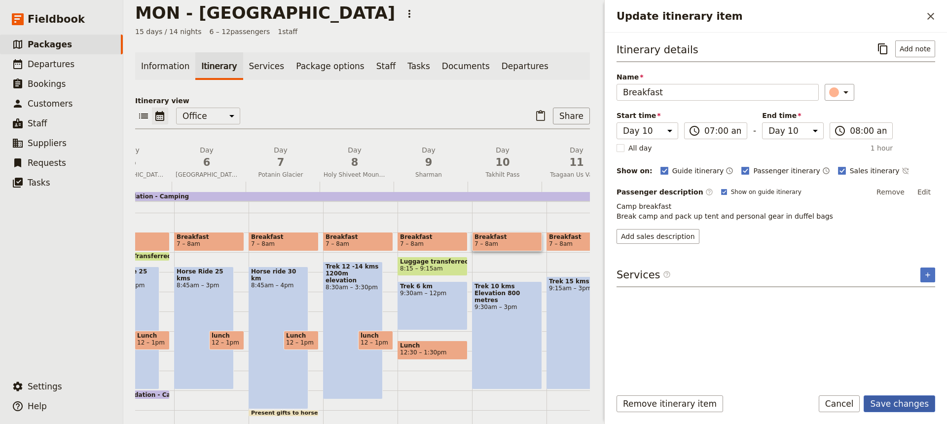
click at [901, 406] on button "Save changes" at bounding box center [900, 403] width 72 height 17
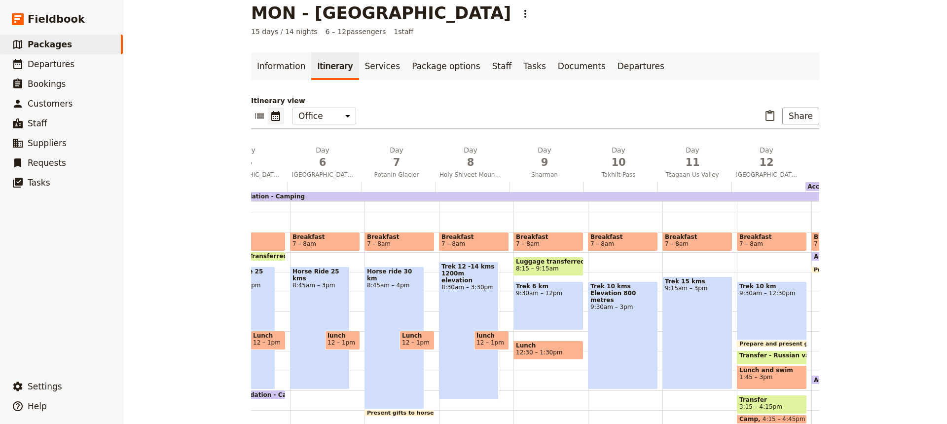
click at [616, 337] on div "Trek 10 kms Elevation 800 metres 9:30am – 3pm" at bounding box center [623, 335] width 70 height 108
select select "10"
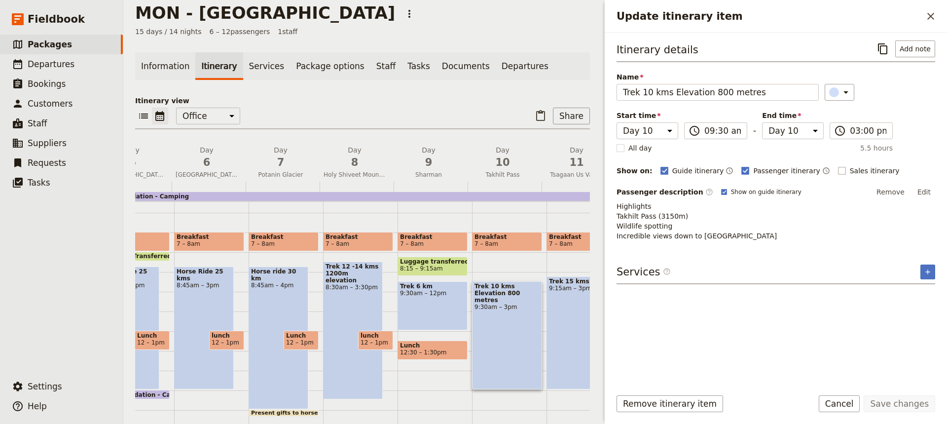
click at [838, 169] on rect "Update itinerary item" at bounding box center [841, 170] width 7 height 7
click at [838, 166] on input "Sales itinerary" at bounding box center [838, 165] width 0 height 0
checkbox input "true"
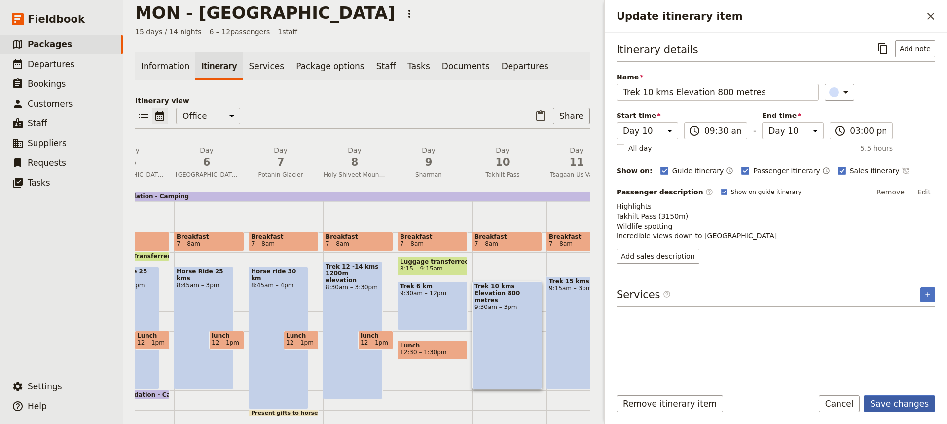
click at [898, 409] on button "Save changes" at bounding box center [900, 403] width 72 height 17
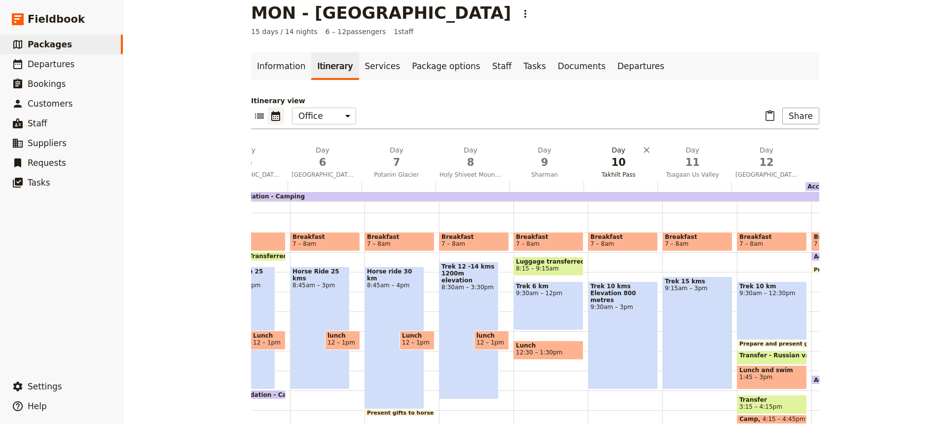
click at [614, 181] on button "Day 10 Takhilt Pass" at bounding box center [621, 163] width 74 height 37
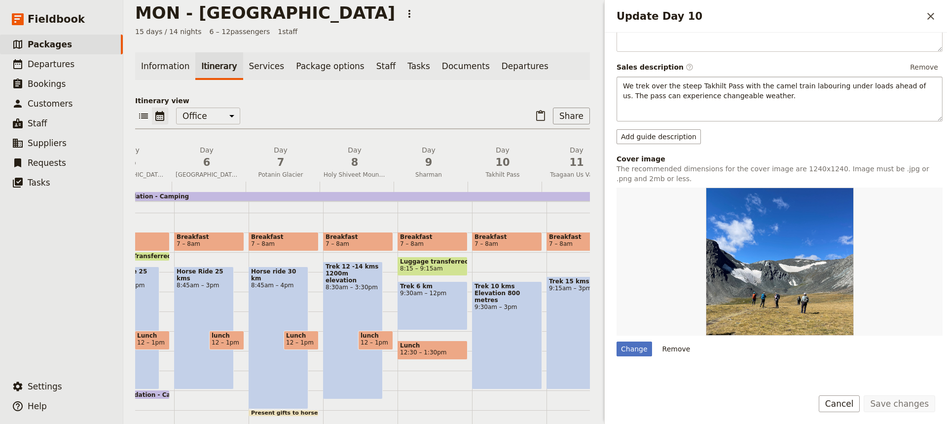
scroll to position [0, 0]
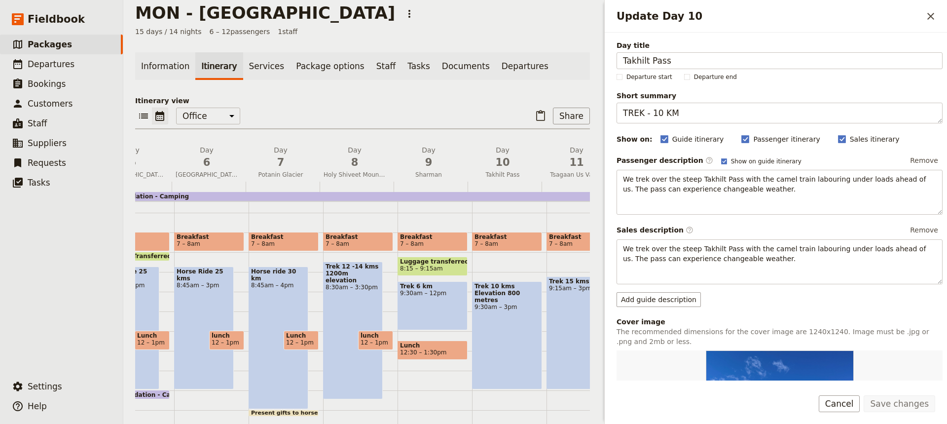
click at [505, 343] on div "Trek 10 kms Elevation 800 metres 9:30am – 3pm" at bounding box center [507, 335] width 70 height 108
select select "10"
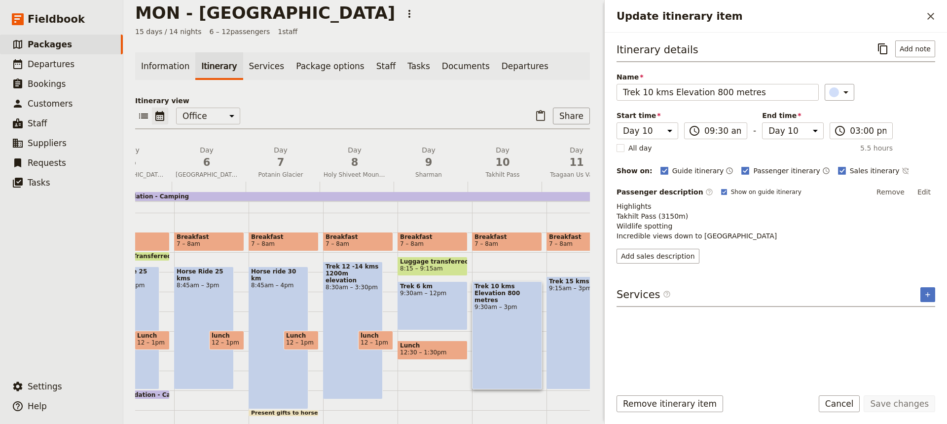
click at [508, 400] on div "Breakfast 7 – 8am Trek 10 kms Elevation 800 metres 9:30am – 3pm" at bounding box center [509, 331] width 74 height 474
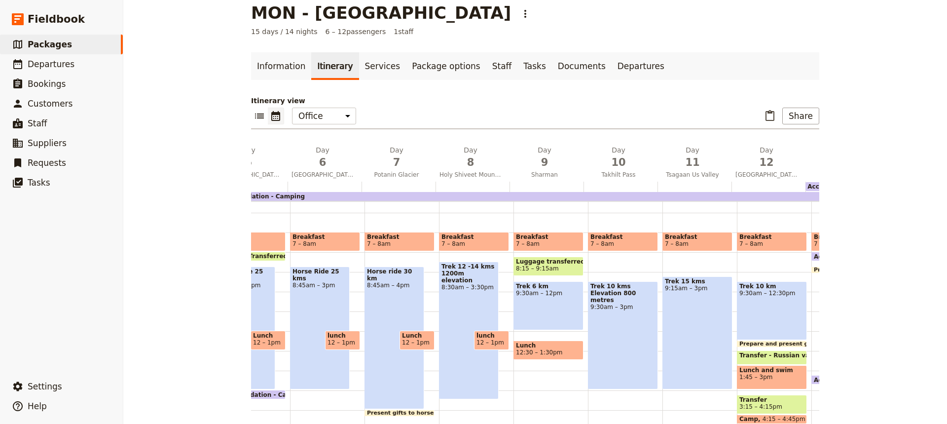
click at [620, 396] on div "Breakfast 7 – 8am Trek 10 kms Elevation 800 metres 9:30am – 3pm" at bounding box center [625, 331] width 74 height 474
select select "10"
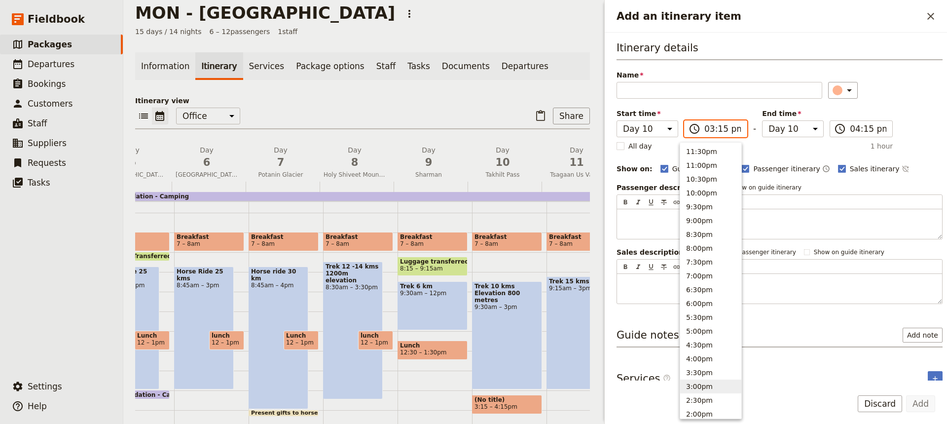
click at [713, 126] on input "03:15 pm" at bounding box center [723, 129] width 37 height 12
click at [693, 303] on button "12:00pm" at bounding box center [710, 306] width 61 height 14
type input "12:00 pm"
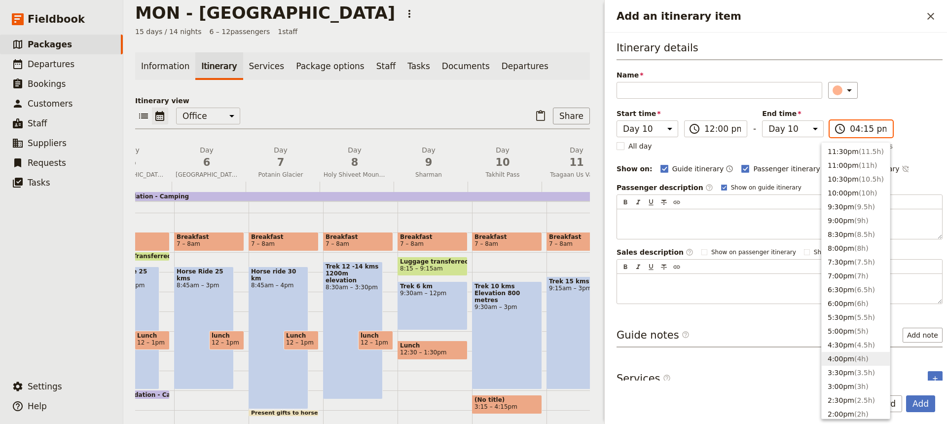
click at [854, 128] on input "04:15 pm" at bounding box center [868, 129] width 37 height 12
click at [836, 368] on button "1:00pm ( 1h )" at bounding box center [856, 370] width 68 height 14
type input "01:00 pm"
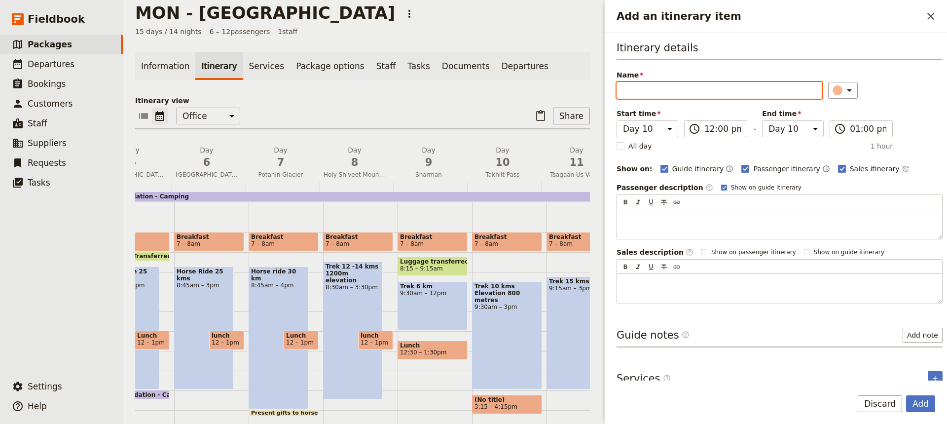
click at [624, 89] on input "Name" at bounding box center [720, 90] width 206 height 17
type input "Lunch"
click at [922, 401] on button "Add" at bounding box center [920, 403] width 29 height 17
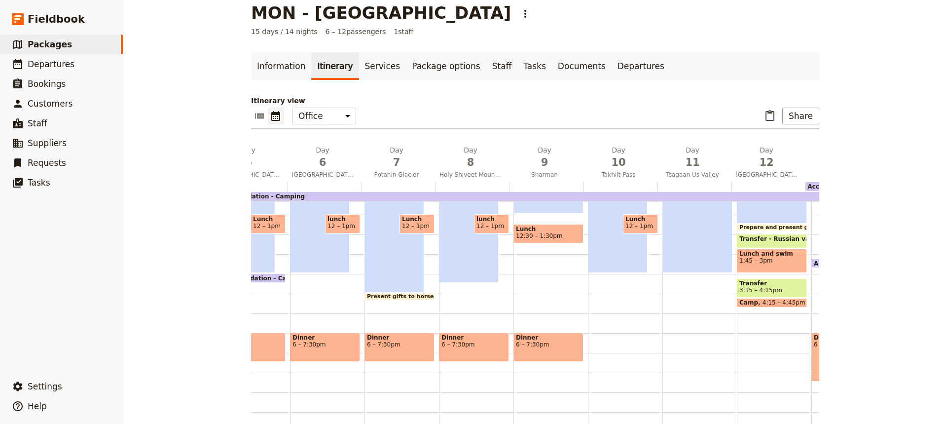
scroll to position [223, 0]
click at [604, 348] on div "Breakfast 7 – 8am Trek 10 kms Elevation 800 metres 9:30am – 3pm Lunch 12 – 1pm" at bounding box center [625, 215] width 74 height 474
select select "10"
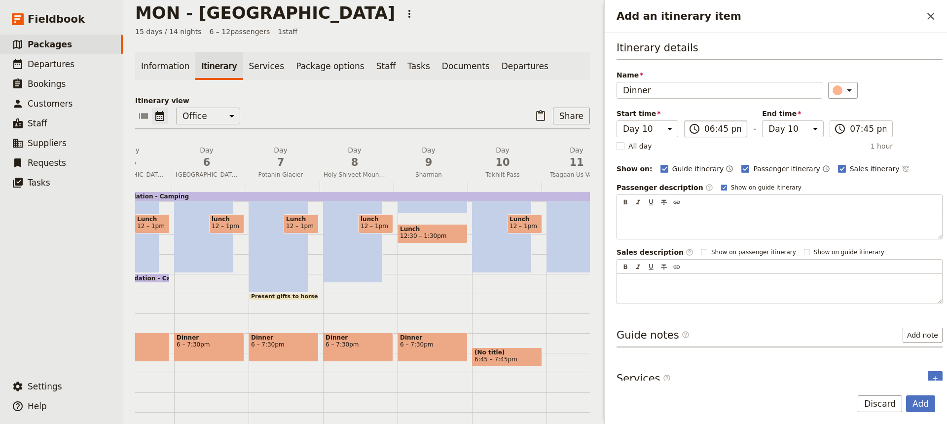
type input "Dinner"
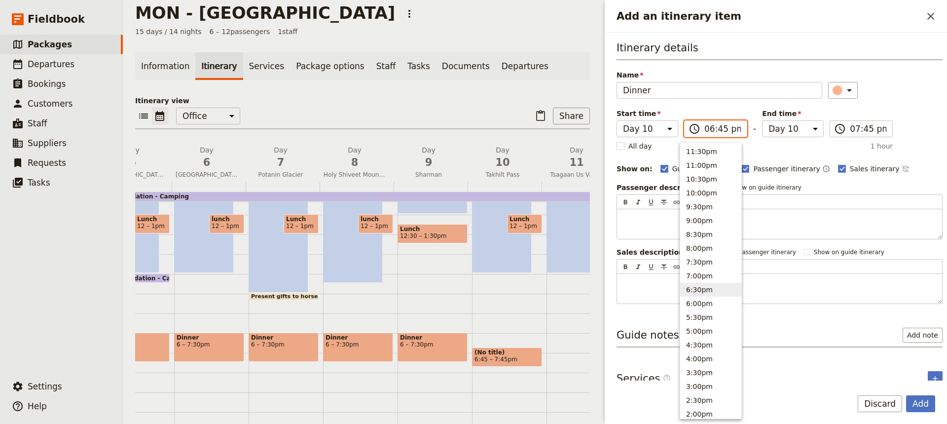
click at [711, 130] on input "06:45 pm" at bounding box center [723, 129] width 37 height 12
click at [693, 298] on button "6:00pm" at bounding box center [710, 304] width 61 height 14
type input "06:00 pm"
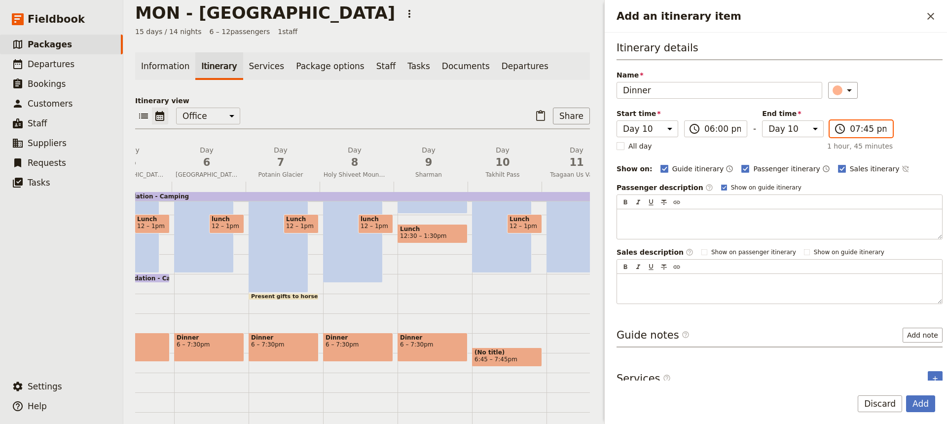
click at [853, 131] on input "07:45 pm" at bounding box center [868, 129] width 37 height 12
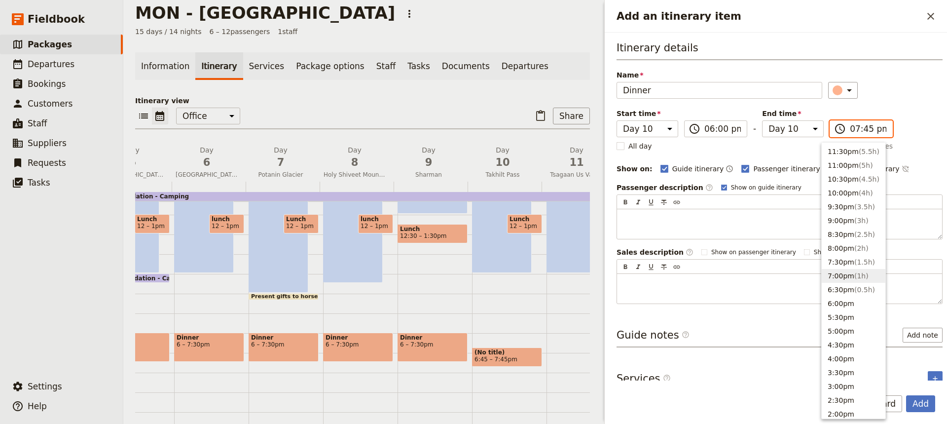
click at [836, 276] on button "7:00pm ( 1h )" at bounding box center [854, 276] width 64 height 14
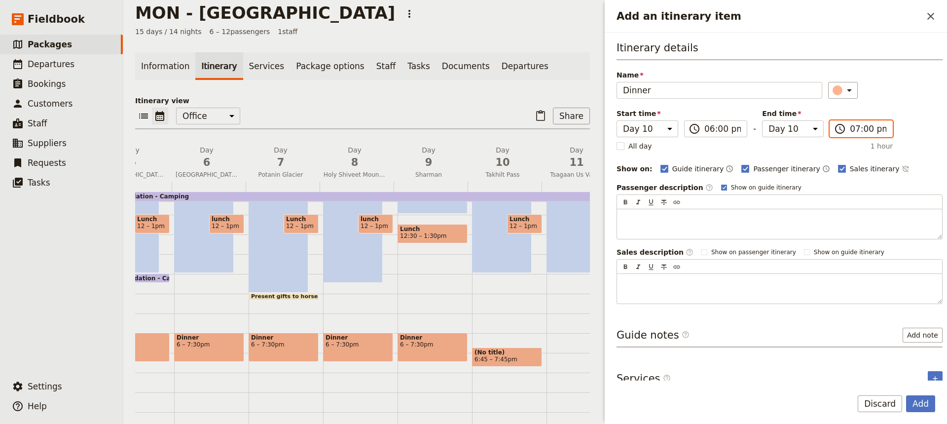
click at [857, 128] on input "07:00 pm" at bounding box center [868, 129] width 37 height 12
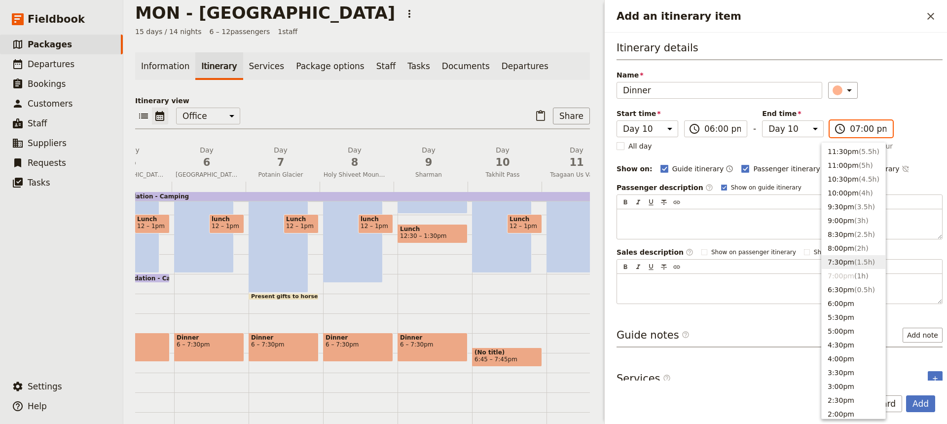
click at [835, 261] on button "7:30pm ( 1.5h )" at bounding box center [854, 262] width 64 height 14
type input "07:30 pm"
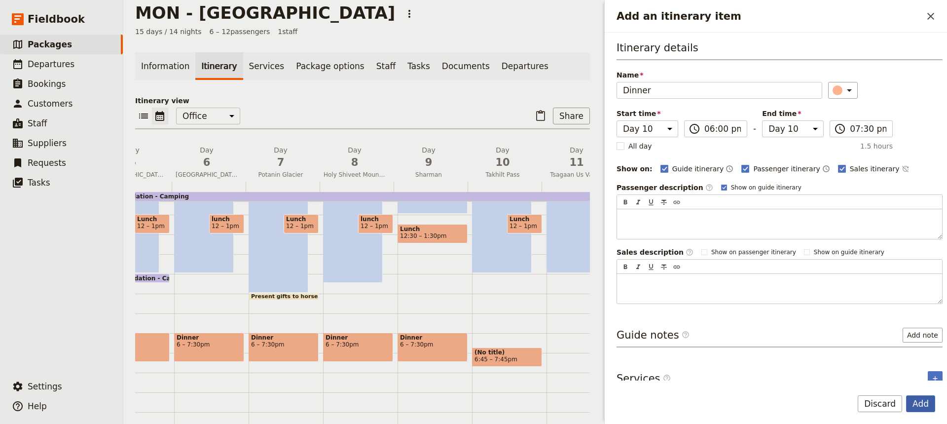
click at [919, 403] on button "Add" at bounding box center [920, 403] width 29 height 17
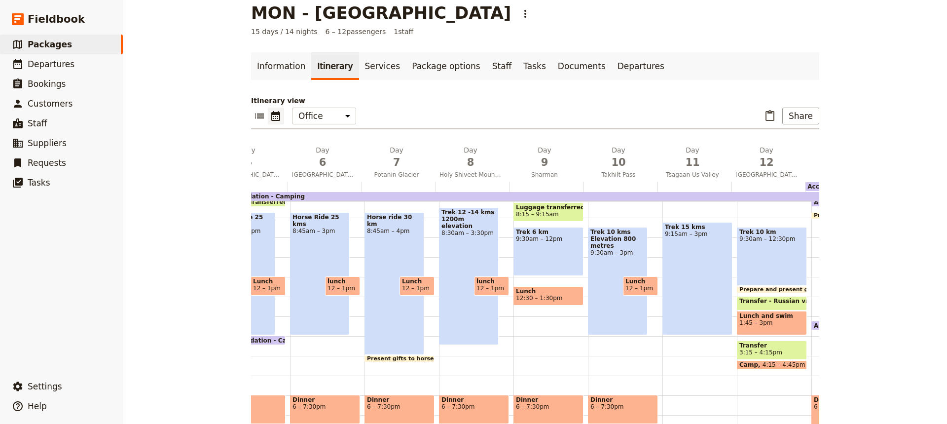
scroll to position [161, 0]
click at [684, 347] on div "Breakfast 7 – 8am Trek 15 kms 9:15am – 3pm" at bounding box center [700, 277] width 74 height 474
select select "11"
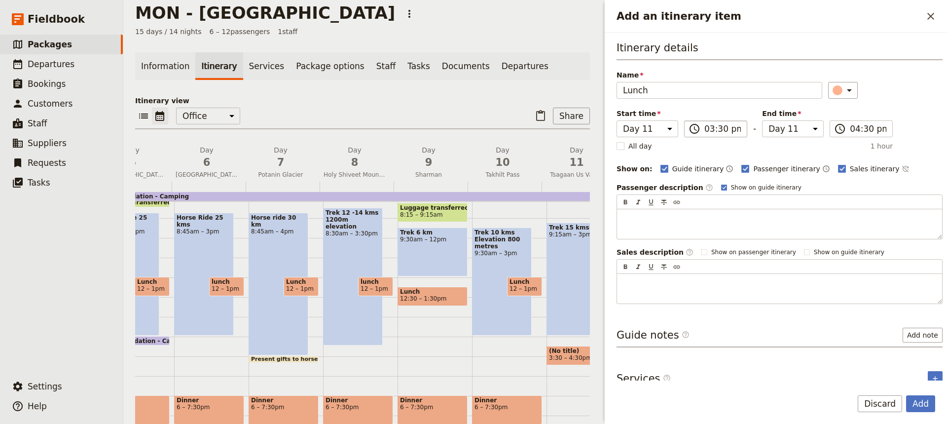
type input "Lunch"
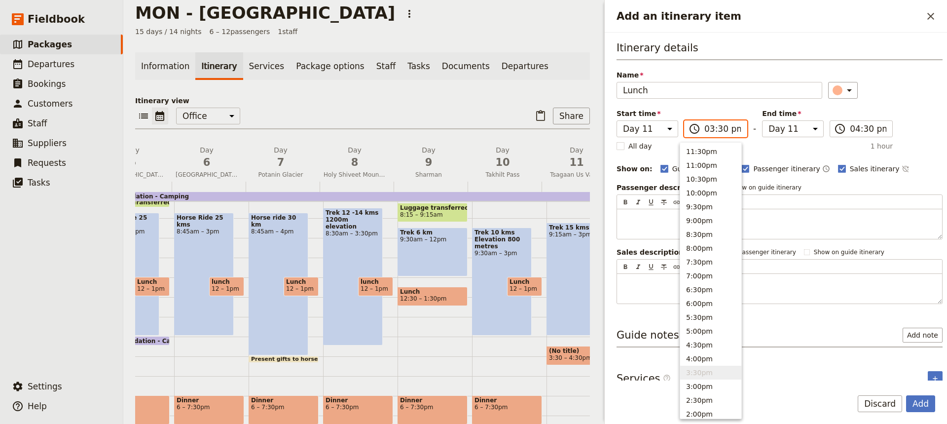
click at [714, 128] on input "03:30 pm" at bounding box center [723, 129] width 37 height 12
click at [696, 394] on button "12:00pm" at bounding box center [710, 397] width 61 height 14
type input "12:00 pm"
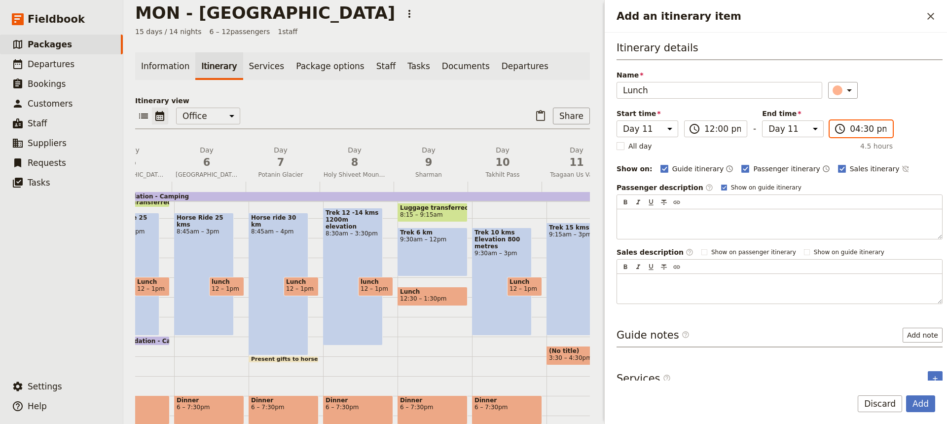
click at [850, 125] on input "04:30 pm" at bounding box center [868, 129] width 37 height 12
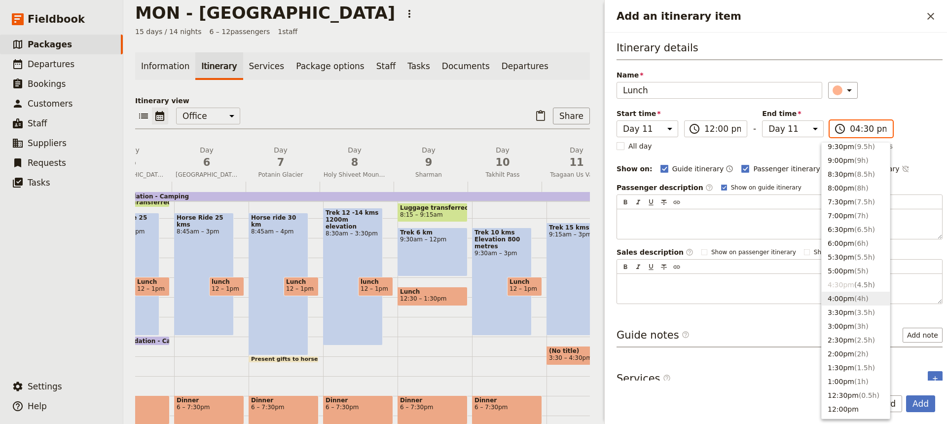
scroll to position [61, 0]
click at [835, 379] on button "1:00pm ( 1h )" at bounding box center [856, 381] width 68 height 14
type input "01:00 pm"
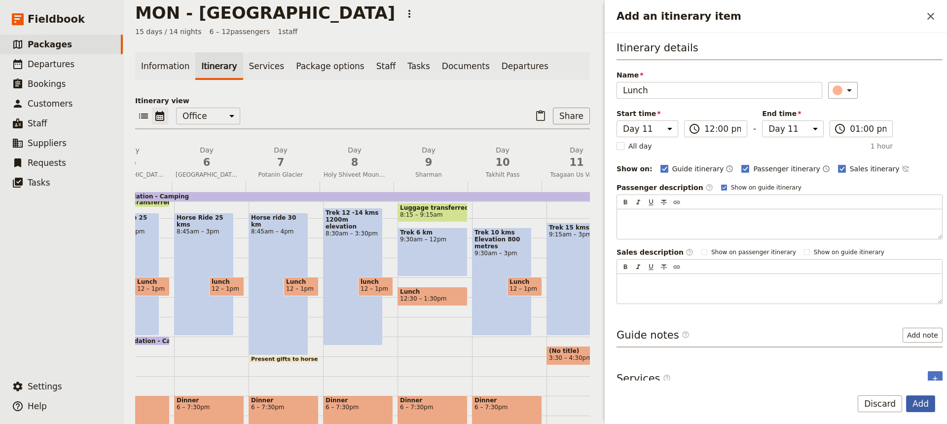
click at [921, 406] on button "Add" at bounding box center [920, 403] width 29 height 17
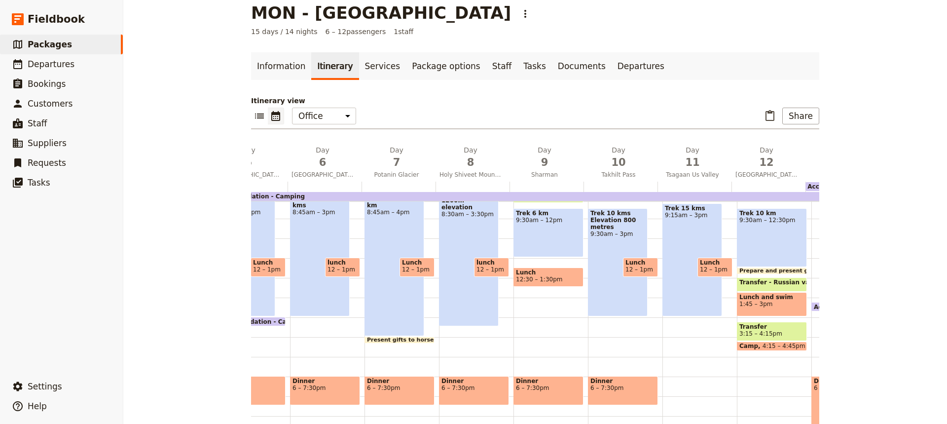
scroll to position [200, 0]
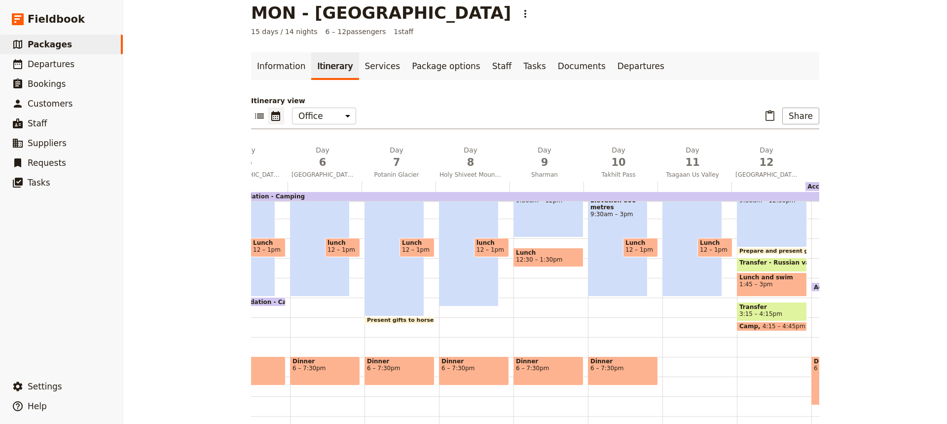
click at [678, 367] on div "Breakfast 7 – 8am Trek 15 kms 9:15am – 3pm Lunch 12 – 1pm" at bounding box center [700, 238] width 74 height 474
select select "11"
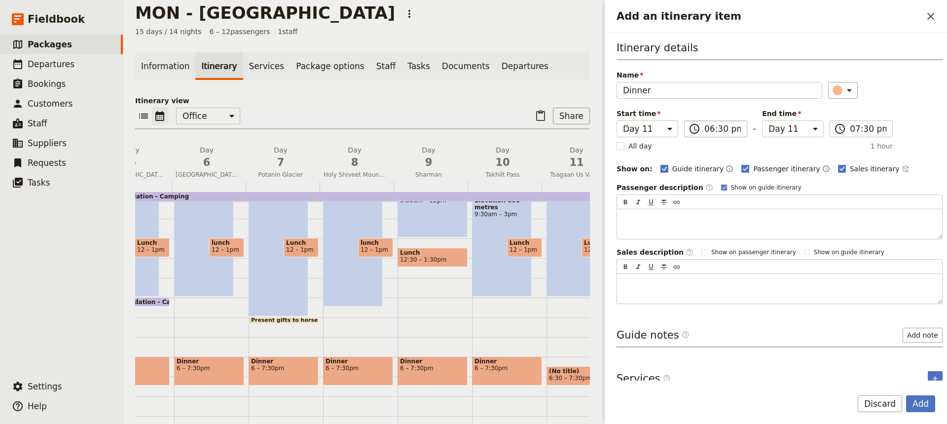
type input "Dinner"
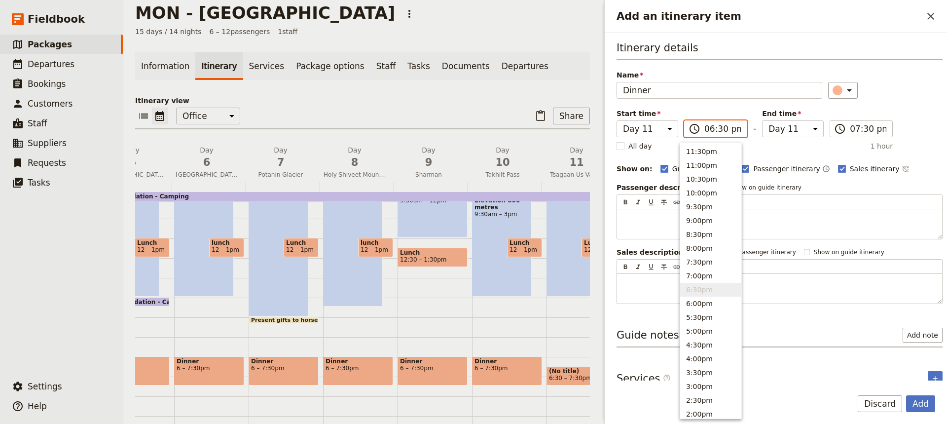
click at [713, 127] on input "06:30 pm" at bounding box center [723, 129] width 37 height 12
click at [691, 303] on button "6:00pm" at bounding box center [710, 304] width 61 height 14
type input "06:00 pm"
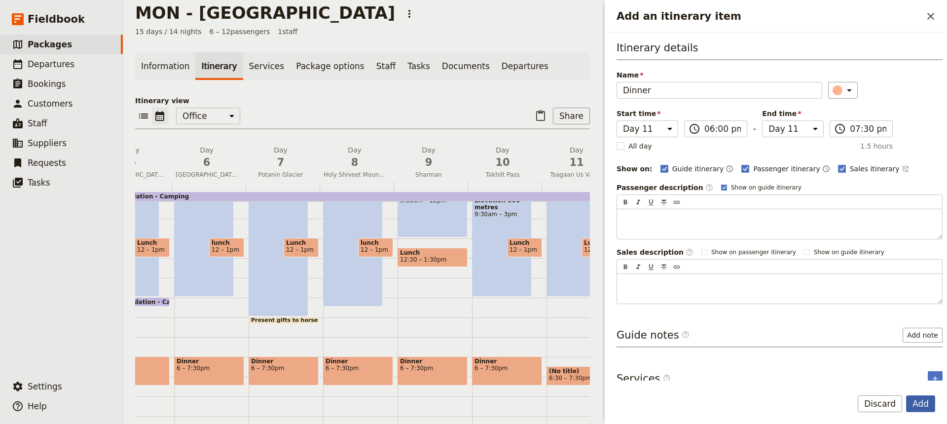
click at [923, 407] on button "Add" at bounding box center [920, 403] width 29 height 17
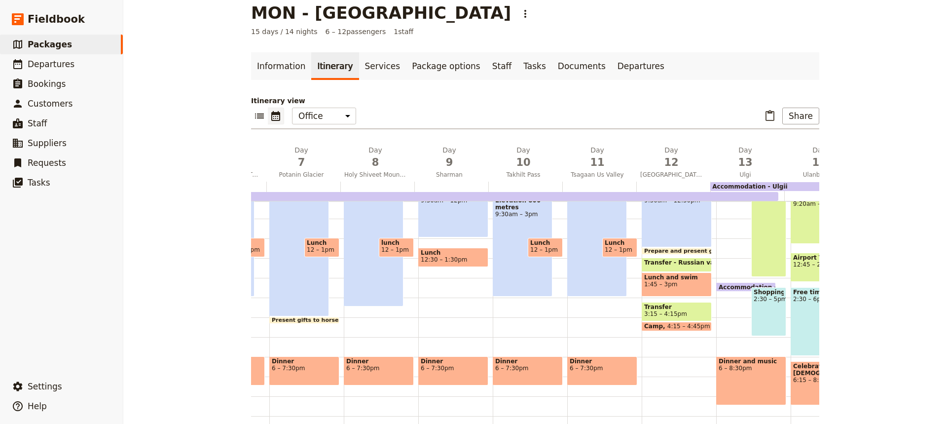
scroll to position [0, 453]
click at [681, 163] on span "12" at bounding box center [671, 162] width 62 height 15
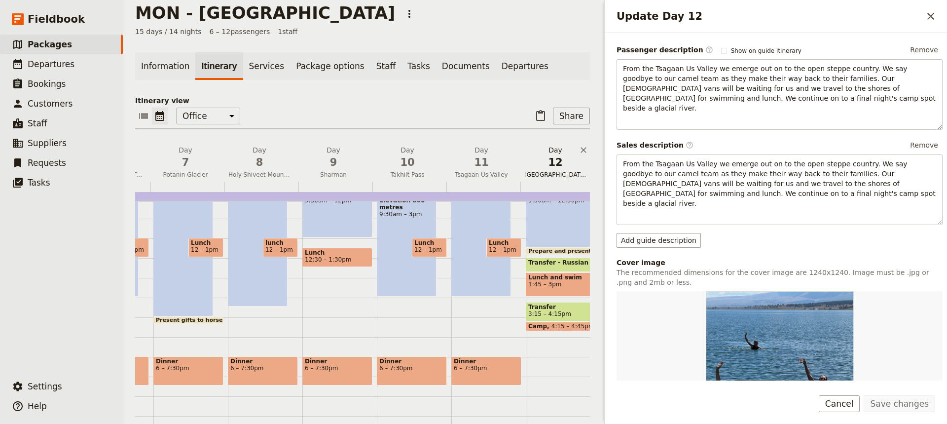
scroll to position [110, 0]
click at [534, 365] on div "Breakfast 7 – 8am Trek 10 km 9:30am – 12:30pm Prepare and present gifts to came…" at bounding box center [563, 238] width 74 height 474
select select "12"
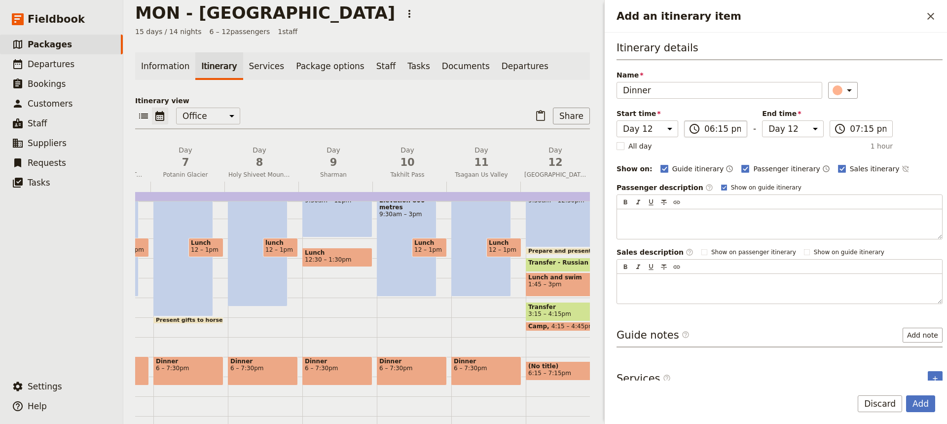
type input "Dinner"
click at [715, 129] on input "06:15 pm" at bounding box center [723, 129] width 37 height 12
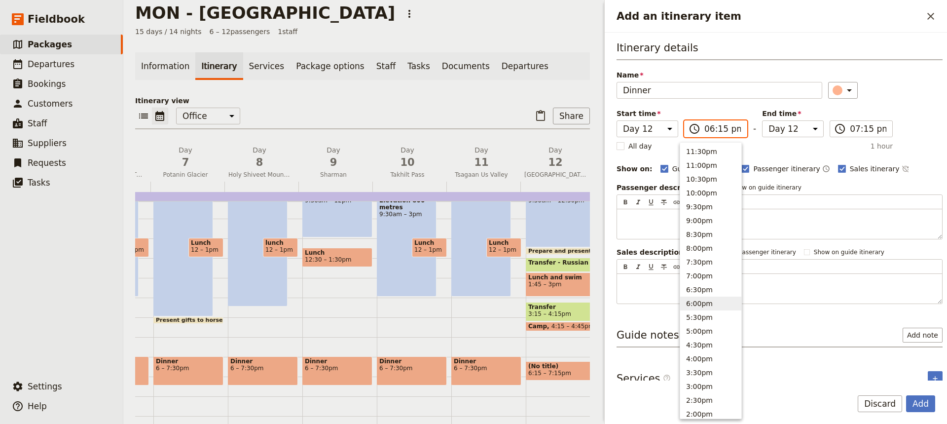
click at [695, 303] on button "6:00pm" at bounding box center [710, 304] width 61 height 14
type input "06:00 pm"
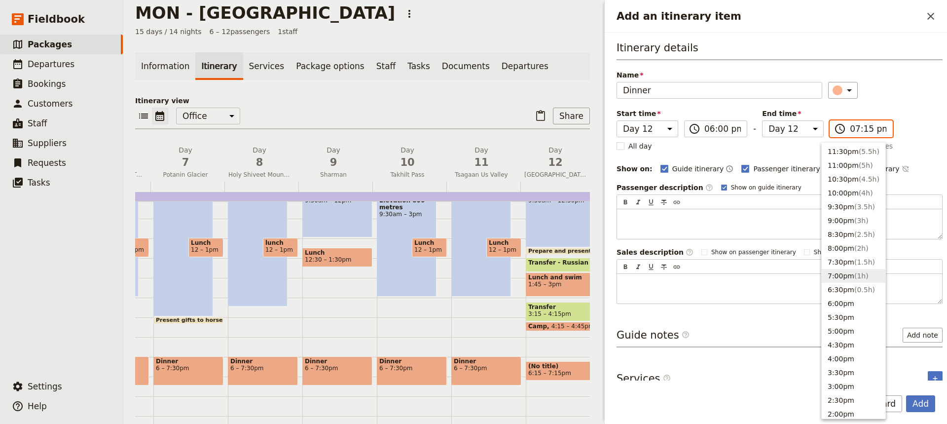
click at [858, 128] on input "07:15 pm" at bounding box center [868, 129] width 37 height 12
click at [838, 261] on button "7:30pm ( 1.5h )" at bounding box center [854, 262] width 64 height 14
type input "07:30 pm"
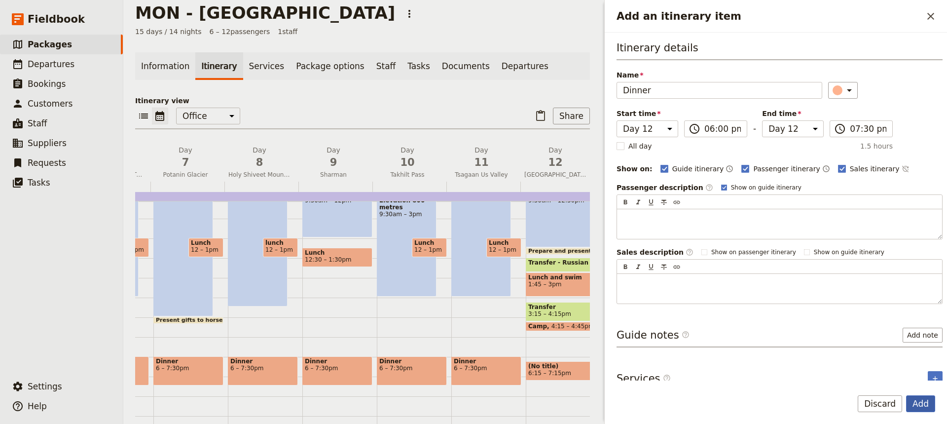
click at [918, 400] on button "Add" at bounding box center [920, 403] width 29 height 17
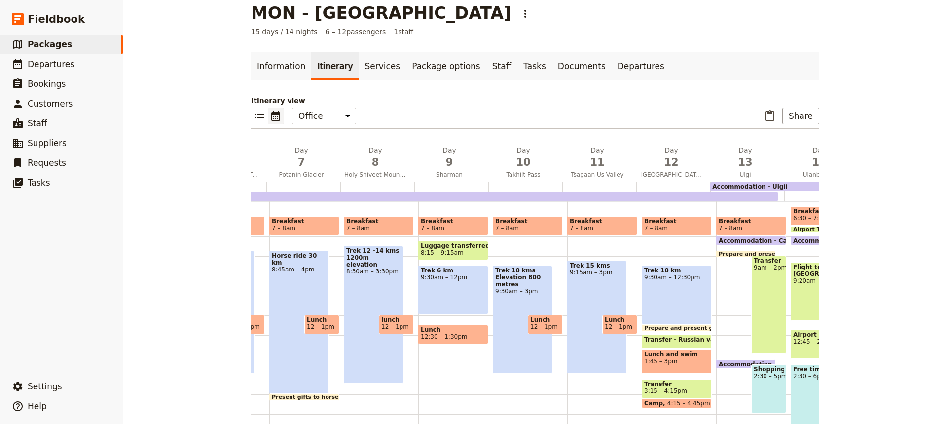
scroll to position [118, 0]
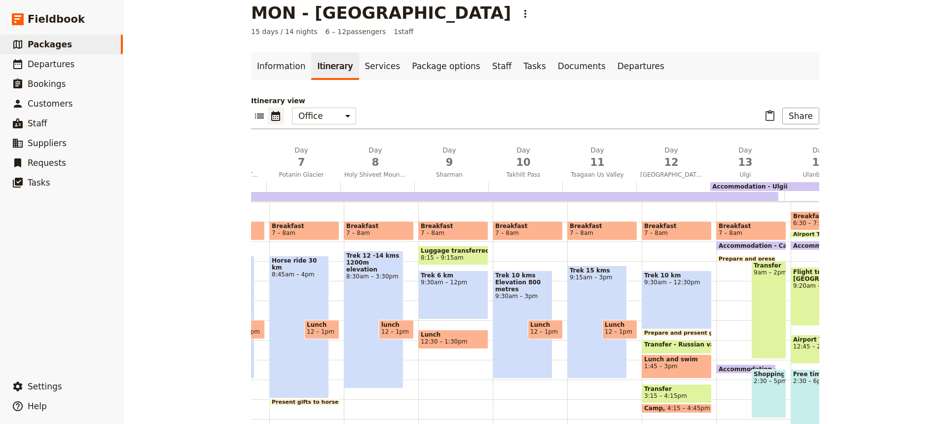
click at [752, 227] on span "Breakfast" at bounding box center [751, 226] width 65 height 7
select select "13"
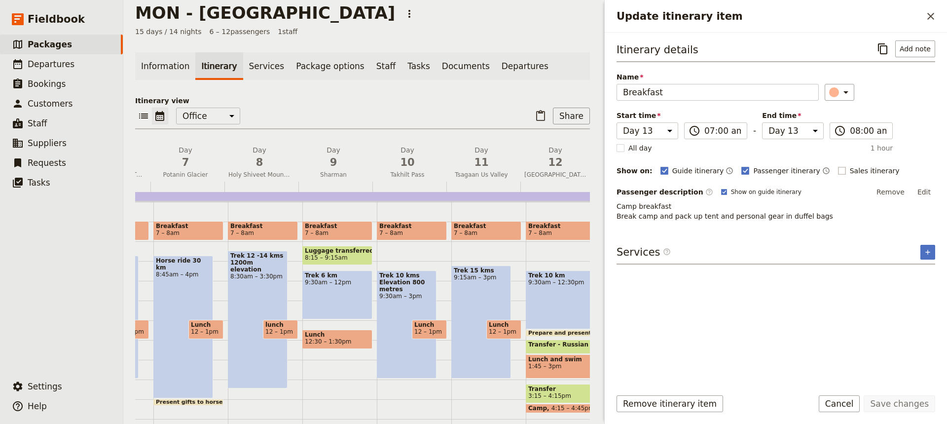
click at [838, 170] on rect "Update itinerary item" at bounding box center [841, 170] width 7 height 7
click at [838, 166] on input "Sales itinerary" at bounding box center [838, 165] width 0 height 0
checkbox input "true"
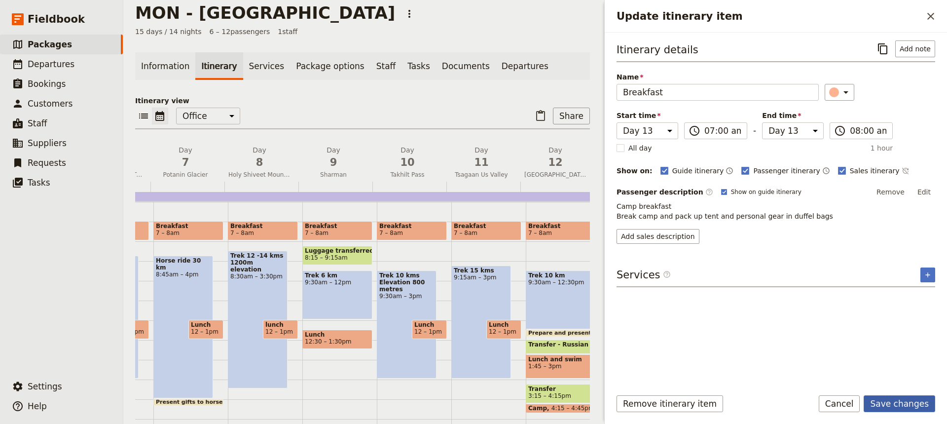
click at [907, 399] on button "Save changes" at bounding box center [900, 403] width 72 height 17
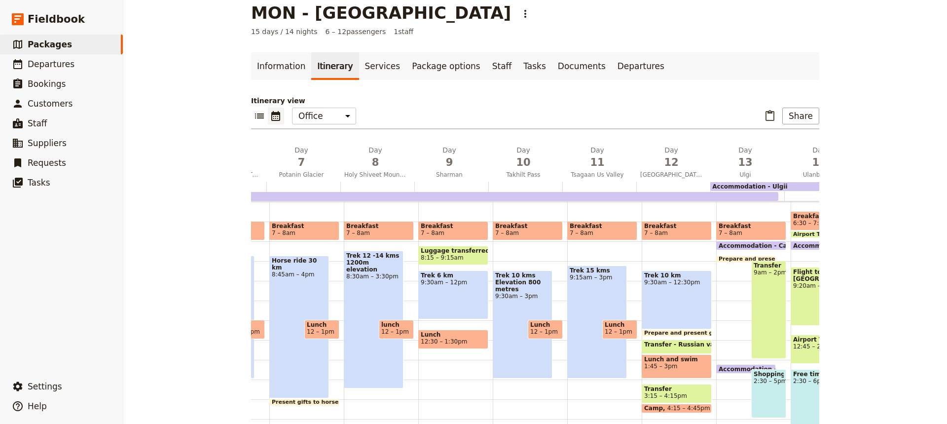
click at [682, 370] on div "Lunch and swim 1:45 – 3pm" at bounding box center [677, 366] width 70 height 24
select select "12"
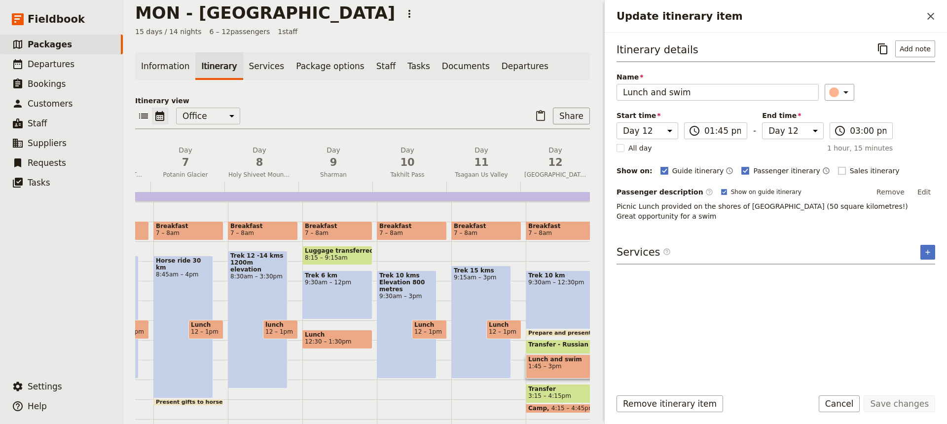
click at [838, 171] on rect "Update itinerary item" at bounding box center [841, 170] width 7 height 7
click at [838, 166] on input "Sales itinerary" at bounding box center [838, 165] width 0 height 0
checkbox input "true"
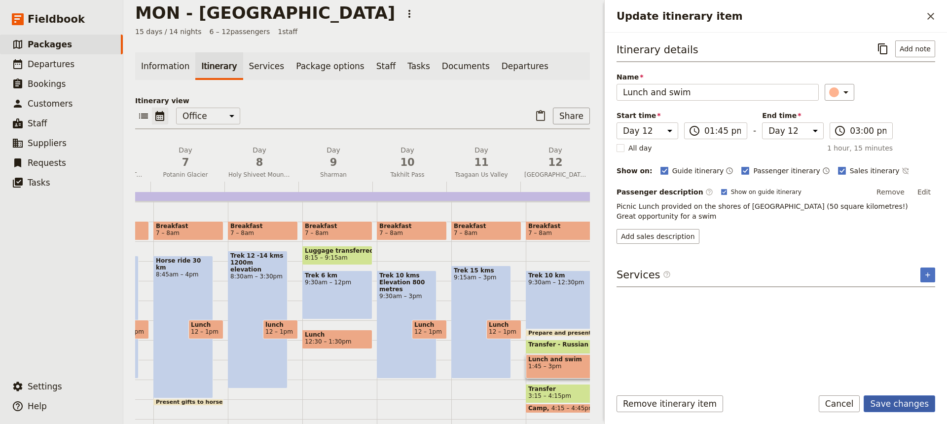
click at [889, 400] on button "Save changes" at bounding box center [900, 403] width 72 height 17
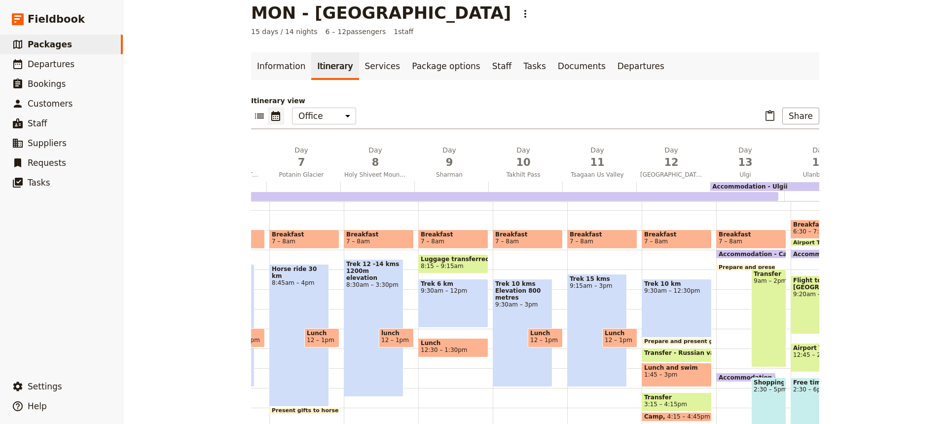
scroll to position [109, 0]
click at [748, 237] on span "Breakfast" at bounding box center [751, 234] width 65 height 7
select select "13"
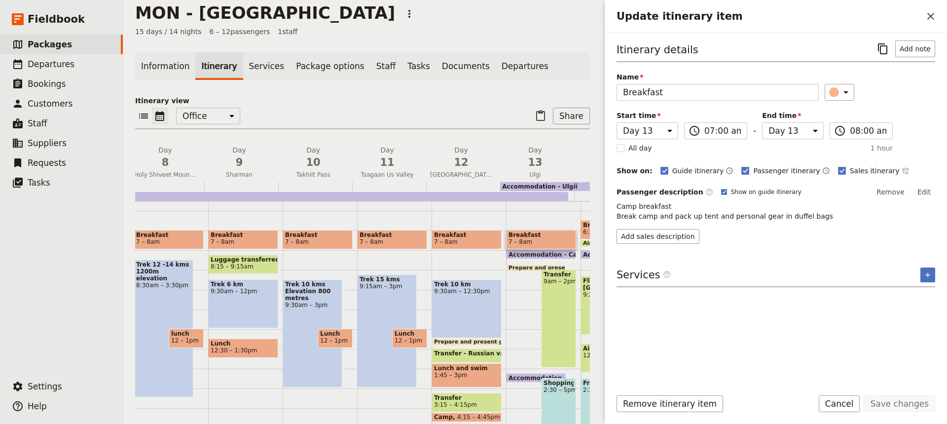
scroll to position [0, 548]
click at [551, 316] on div "Transfer 9am – 2pm" at bounding box center [558, 318] width 35 height 98
select select "13"
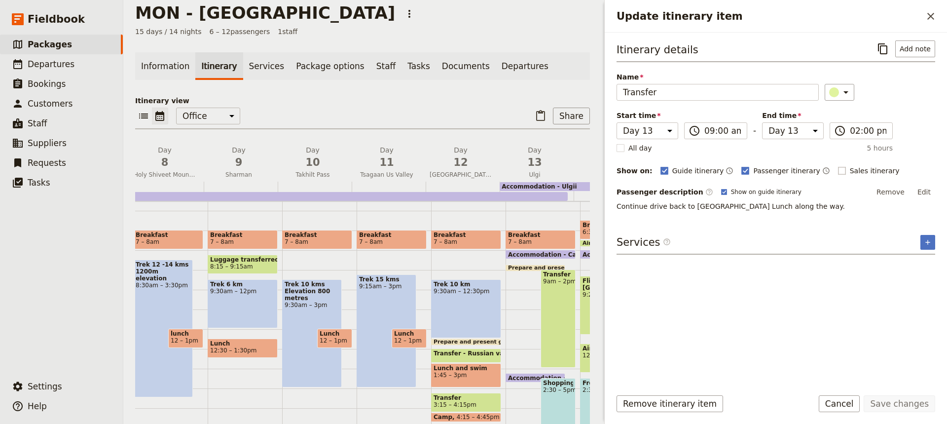
click at [838, 169] on rect "Update itinerary item" at bounding box center [841, 170] width 7 height 7
click at [838, 166] on input "Sales itinerary" at bounding box center [838, 165] width 0 height 0
checkbox input "true"
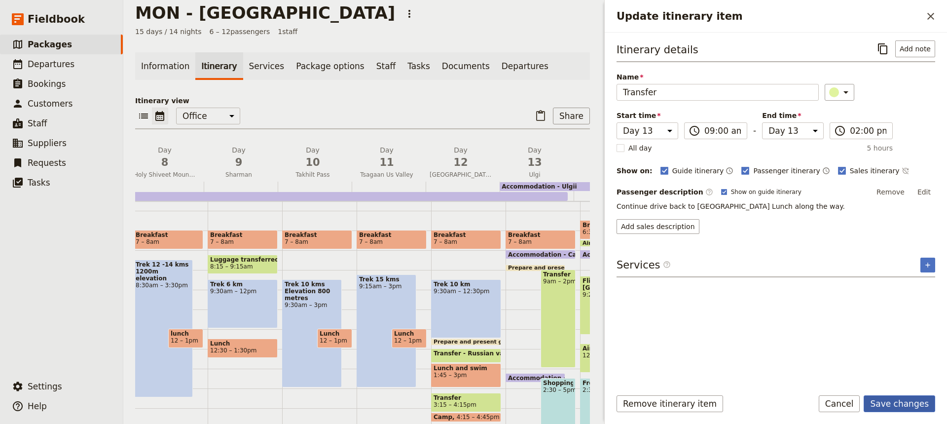
click at [905, 405] on button "Save changes" at bounding box center [900, 403] width 72 height 17
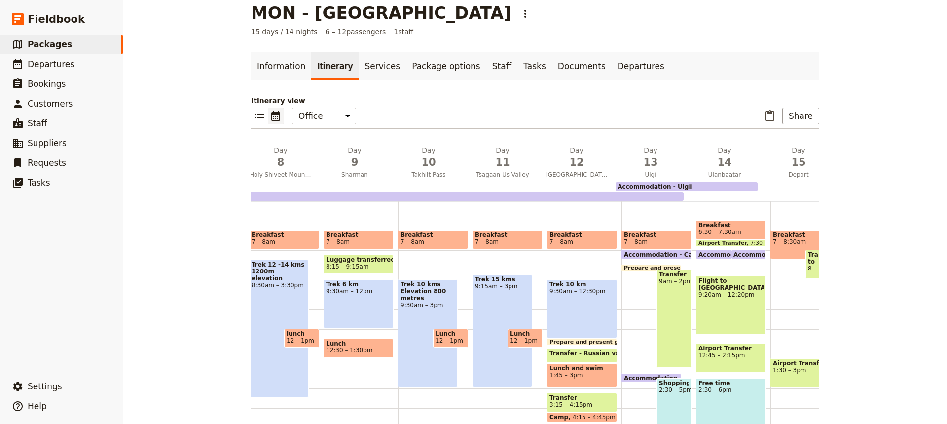
click at [660, 405] on div "Shopping 2:30 – 5pm" at bounding box center [674, 402] width 35 height 49
select select "13"
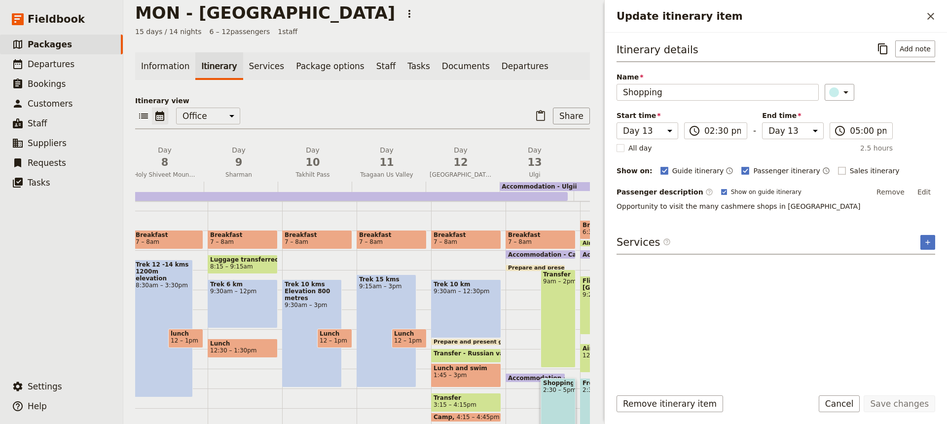
click at [838, 171] on rect "Update itinerary item" at bounding box center [841, 170] width 7 height 7
click at [838, 166] on input "Sales itinerary" at bounding box center [838, 165] width 0 height 0
checkbox input "true"
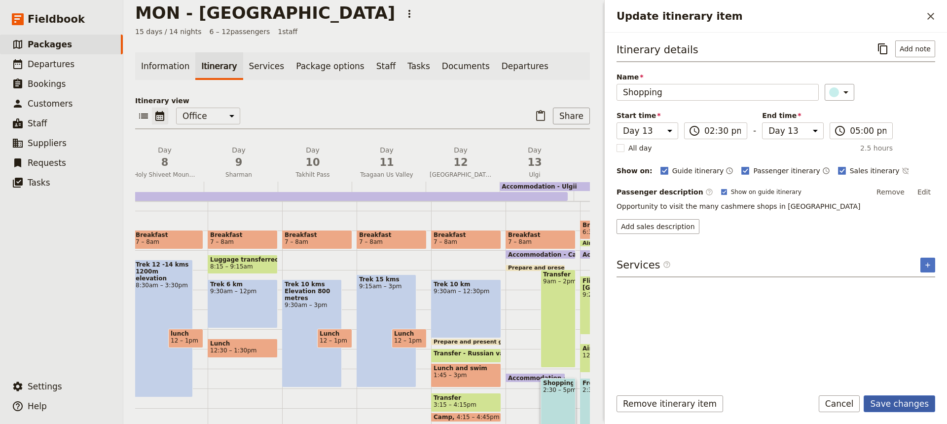
click at [894, 403] on button "Save changes" at bounding box center [900, 403] width 72 height 17
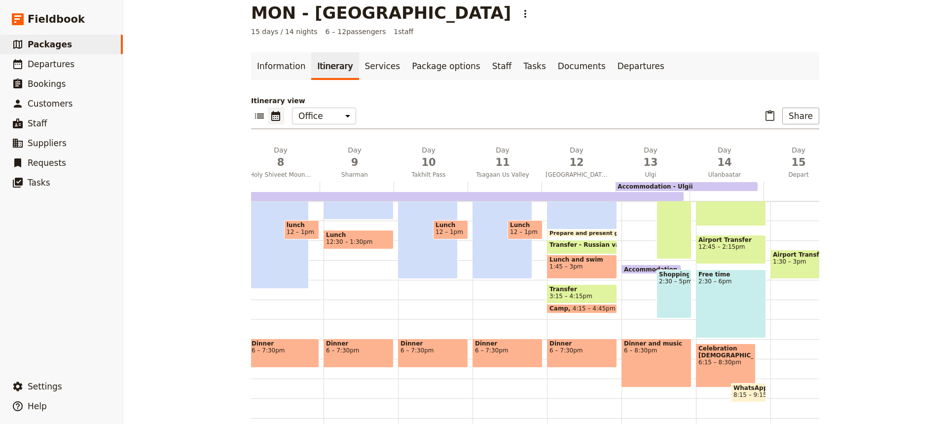
scroll to position [221, 0]
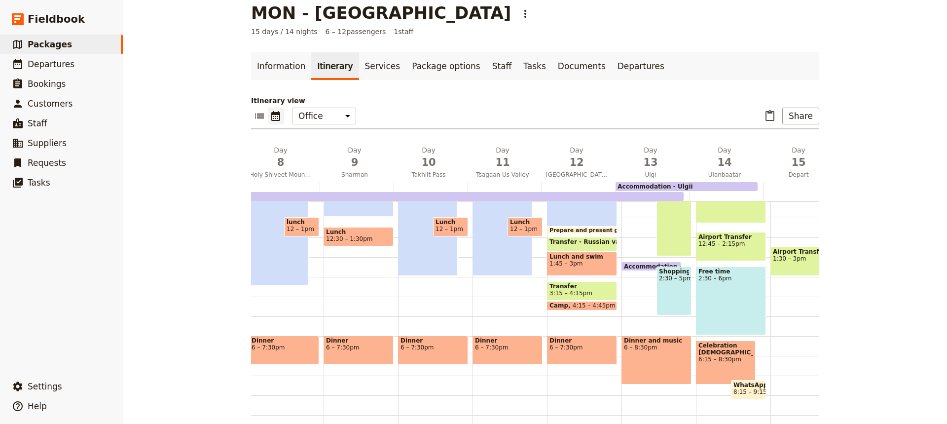
click at [658, 354] on div "Dinner and music 6 – 8:30pm" at bounding box center [657, 359] width 70 height 49
select select "13"
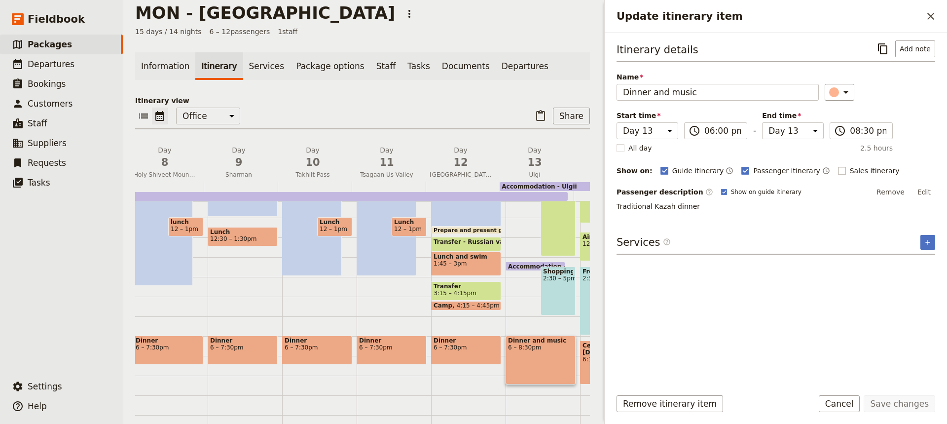
click at [838, 170] on rect "Update itinerary item" at bounding box center [841, 170] width 7 height 7
click at [838, 166] on input "Sales itinerary" at bounding box center [838, 165] width 0 height 0
checkbox input "true"
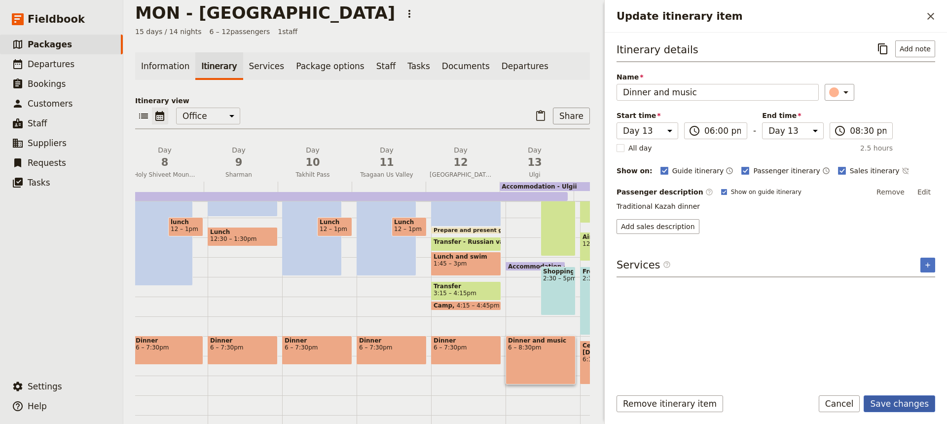
click at [903, 401] on button "Save changes" at bounding box center [900, 403] width 72 height 17
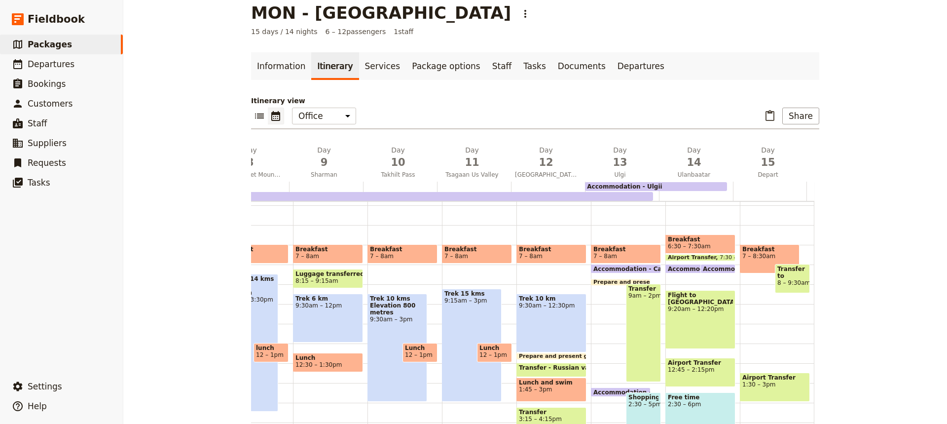
scroll to position [94, 0]
click at [711, 241] on span "Breakfast" at bounding box center [700, 239] width 65 height 7
select select "14"
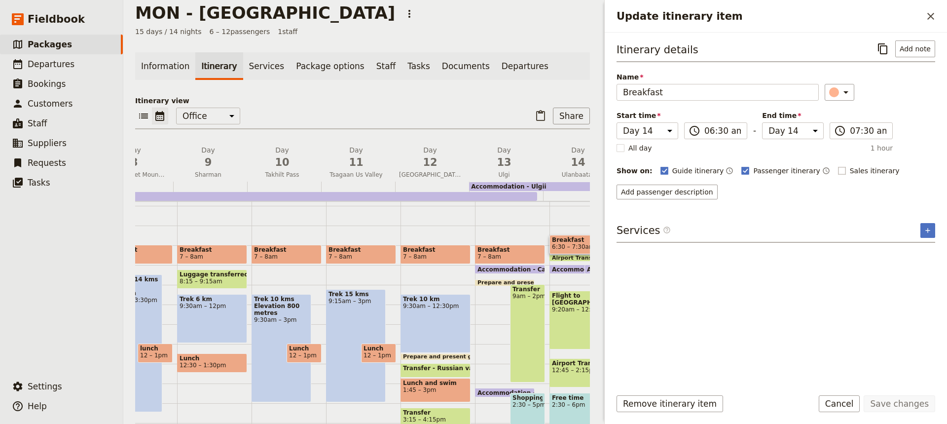
click at [838, 169] on rect "Update itinerary item" at bounding box center [841, 170] width 7 height 7
click at [838, 166] on input "Sales itinerary" at bounding box center [838, 165] width 0 height 0
checkbox input "true"
click at [890, 402] on button "Save changes" at bounding box center [900, 403] width 72 height 17
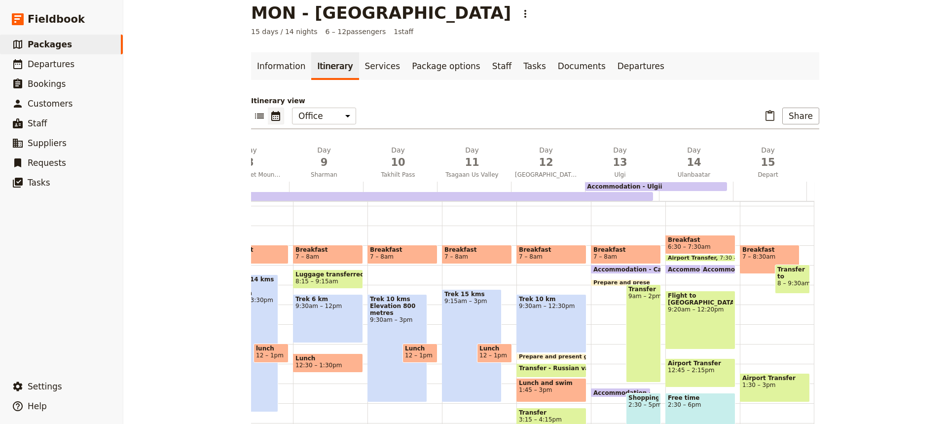
click at [704, 316] on div "Flight to [GEOGRAPHIC_DATA] 9:20am – 12:20pm" at bounding box center [701, 320] width 70 height 59
select select "14"
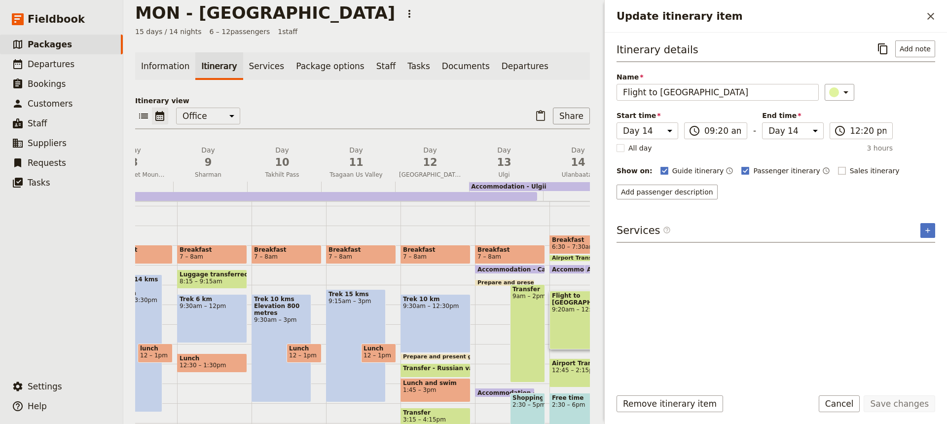
click at [838, 170] on rect "Update itinerary item" at bounding box center [841, 170] width 7 height 7
click at [838, 166] on input "Sales itinerary" at bounding box center [838, 165] width 0 height 0
checkbox input "true"
click at [907, 401] on button "Save changes" at bounding box center [900, 403] width 72 height 17
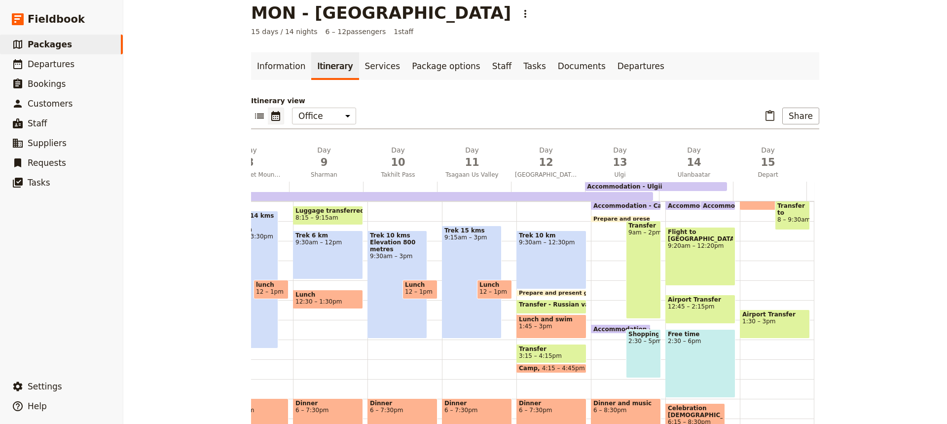
scroll to position [158, 0]
click at [700, 367] on div "Free time 2:30 – 6pm" at bounding box center [701, 363] width 70 height 69
select select "14"
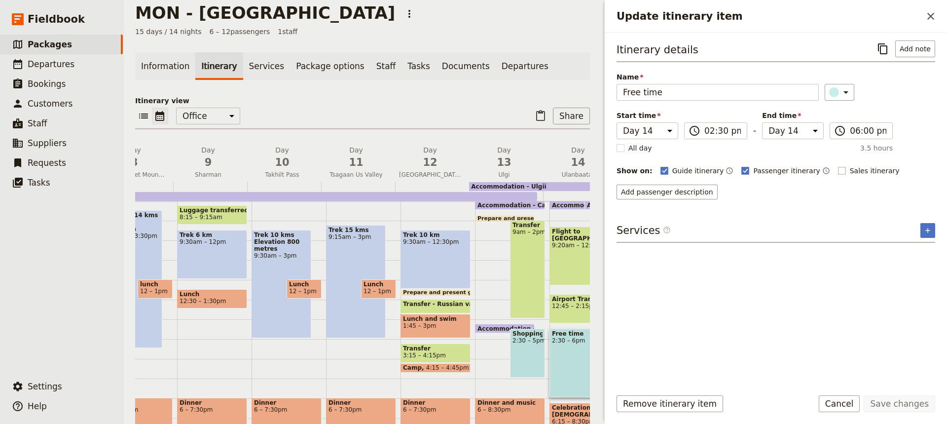
click at [838, 168] on rect "Update itinerary item" at bounding box center [841, 170] width 7 height 7
click at [838, 166] on input "Sales itinerary" at bounding box center [838, 165] width 0 height 0
checkbox input "true"
click at [910, 404] on button "Save changes" at bounding box center [900, 403] width 72 height 17
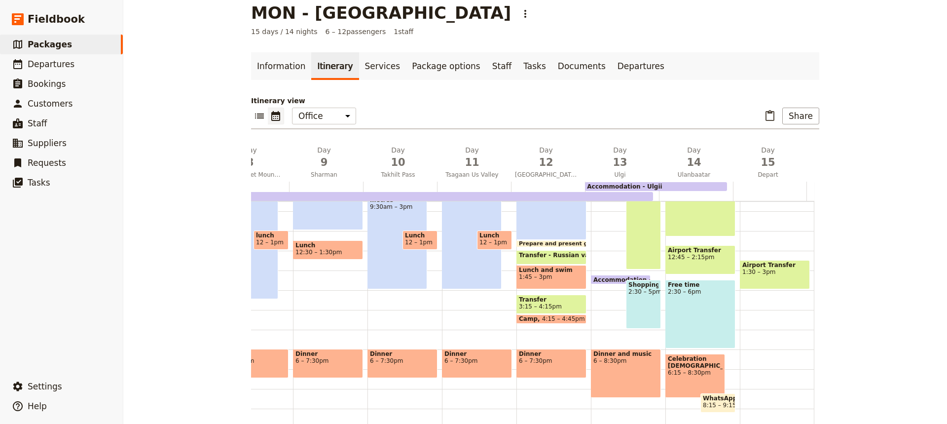
scroll to position [233, 0]
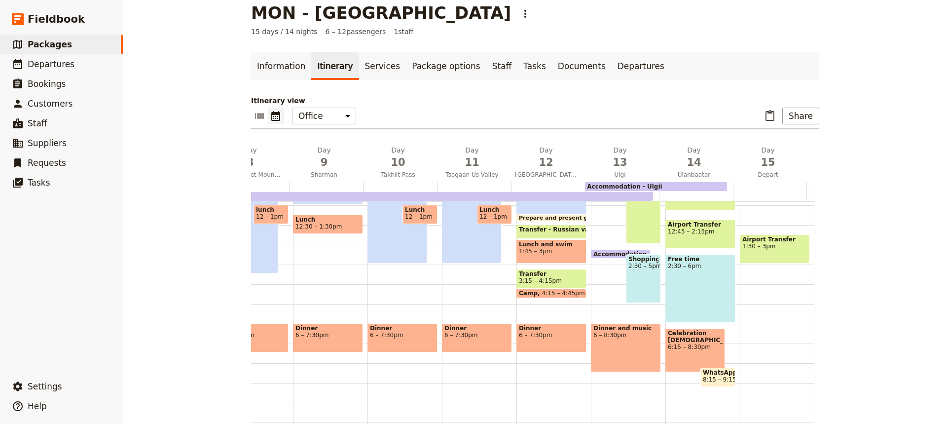
click at [670, 353] on div "Celebration [DEMOGRAPHIC_DATA]:15 – 8:30pm" at bounding box center [696, 350] width 60 height 44
select select "14"
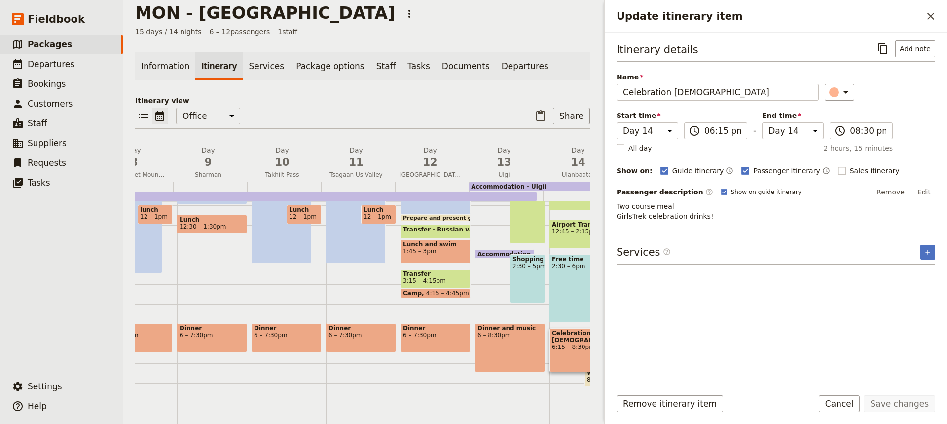
click at [838, 171] on rect "Update itinerary item" at bounding box center [841, 170] width 7 height 7
click at [838, 166] on input "Sales itinerary" at bounding box center [838, 165] width 0 height 0
checkbox input "true"
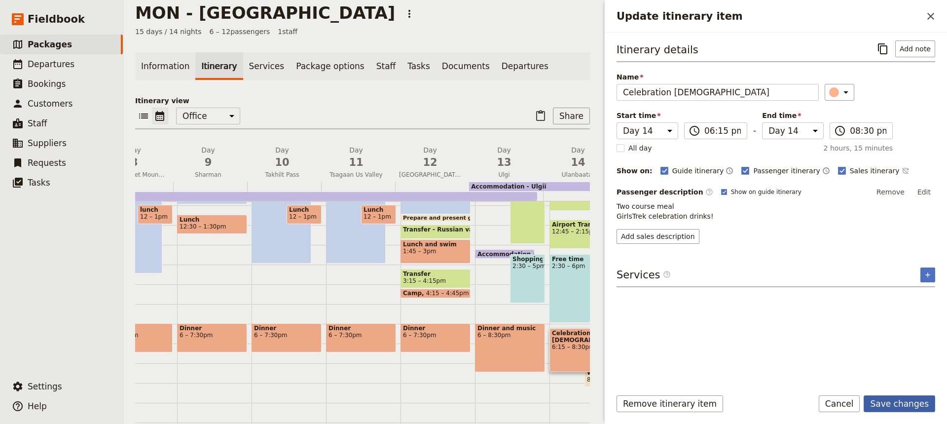
click at [904, 401] on button "Save changes" at bounding box center [900, 403] width 72 height 17
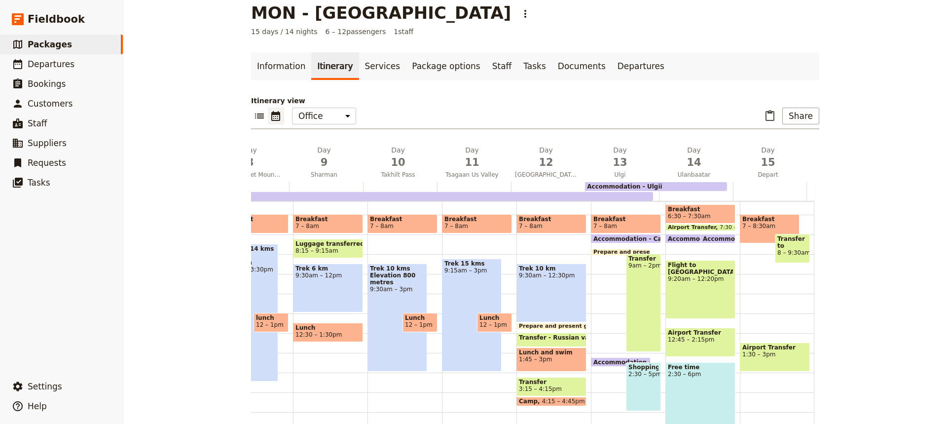
scroll to position [120, 0]
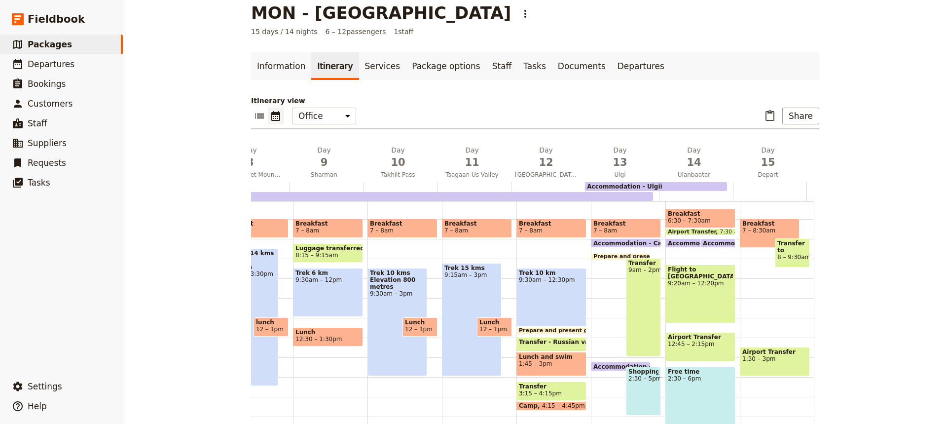
click at [751, 235] on div "Breakfast 7 – 8:30am" at bounding box center [770, 233] width 60 height 29
select select "15"
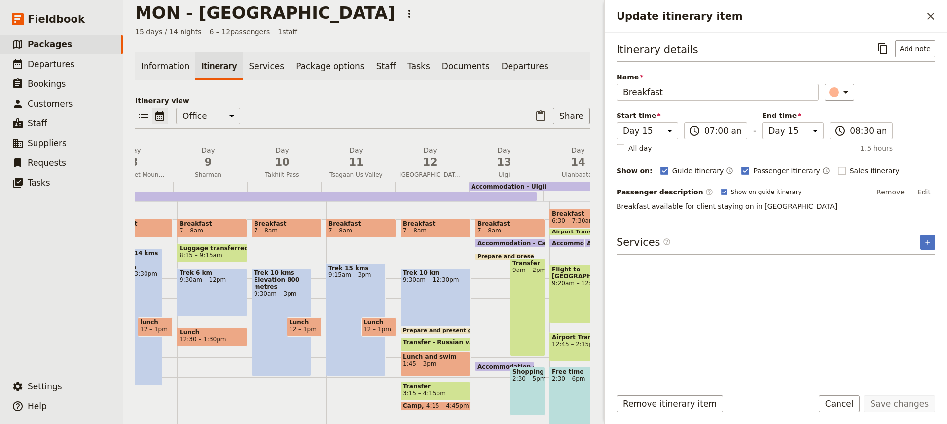
click at [838, 169] on rect "Update itinerary item" at bounding box center [841, 170] width 7 height 7
click at [838, 166] on input "Sales itinerary" at bounding box center [838, 165] width 0 height 0
checkbox input "true"
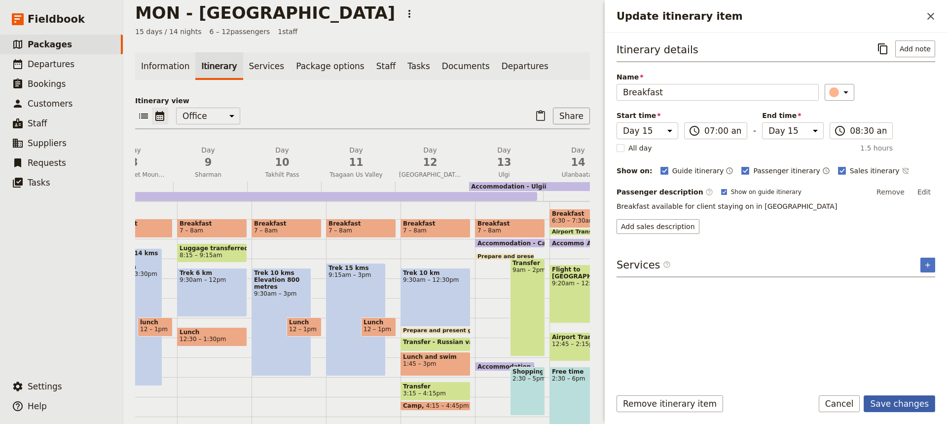
click at [904, 408] on button "Save changes" at bounding box center [900, 403] width 72 height 17
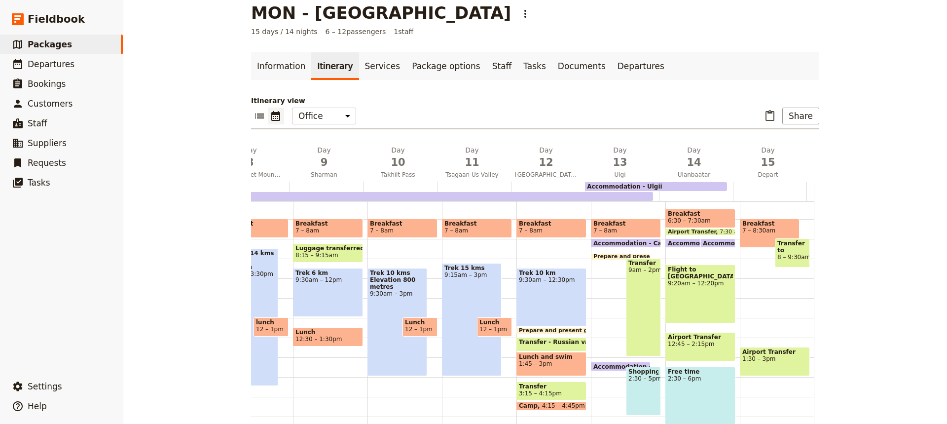
click at [774, 363] on div "Airport Transfer 1:30 – 3pm" at bounding box center [775, 361] width 70 height 29
select select "15"
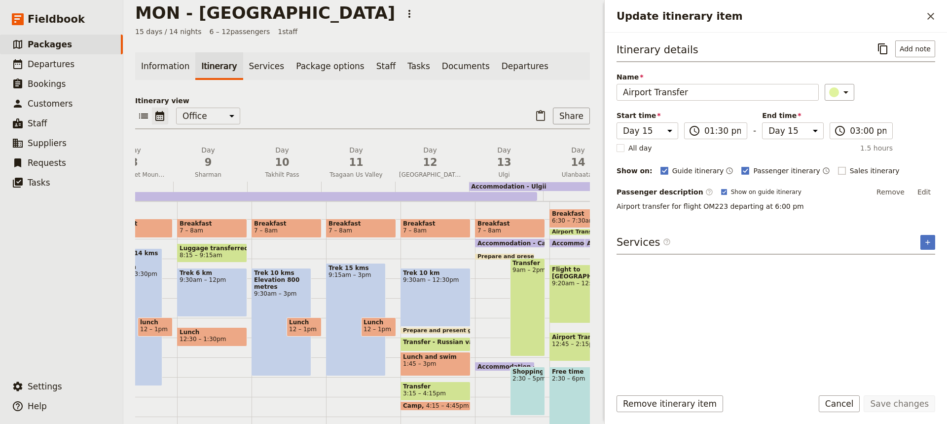
click at [838, 169] on rect "Update itinerary item" at bounding box center [841, 170] width 7 height 7
click at [838, 166] on input "Sales itinerary" at bounding box center [838, 165] width 0 height 0
checkbox input "true"
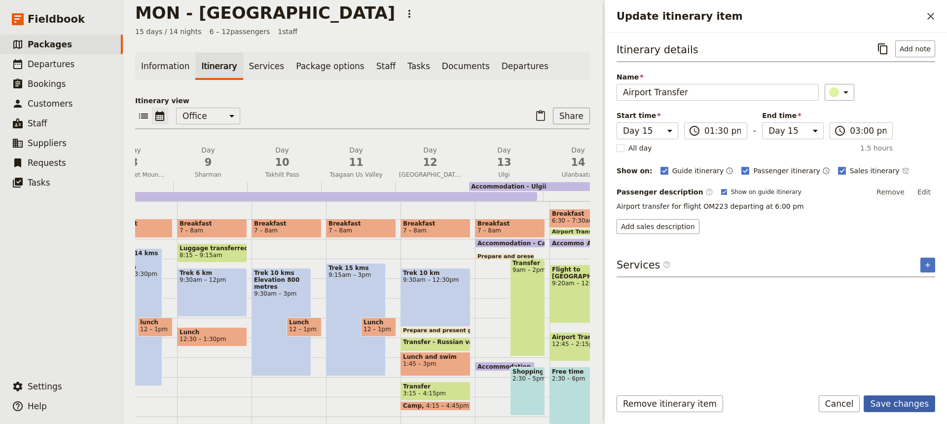
click at [896, 407] on button "Save changes" at bounding box center [900, 403] width 72 height 17
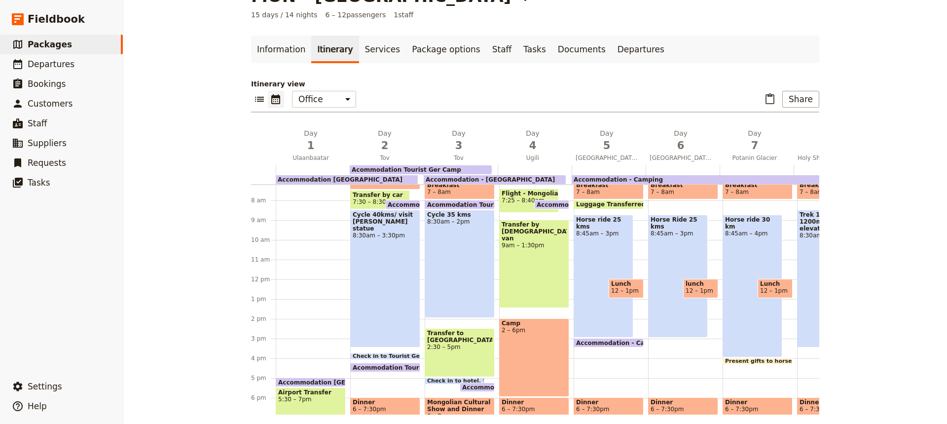
scroll to position [142, 0]
click at [456, 266] on div "Cycle 35 kms 8:30am – 2pm" at bounding box center [460, 264] width 70 height 108
select select "3"
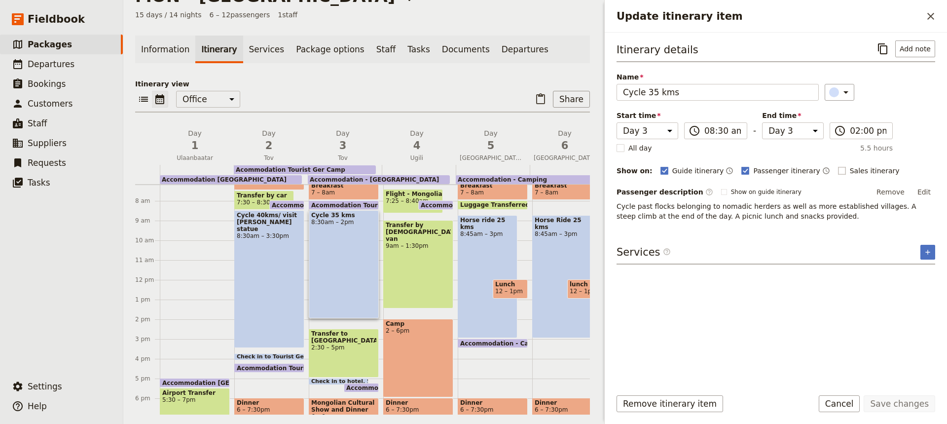
click at [838, 168] on rect "Update itinerary item" at bounding box center [841, 170] width 7 height 7
click at [838, 166] on input "Sales itinerary" at bounding box center [838, 165] width 0 height 0
checkbox input "true"
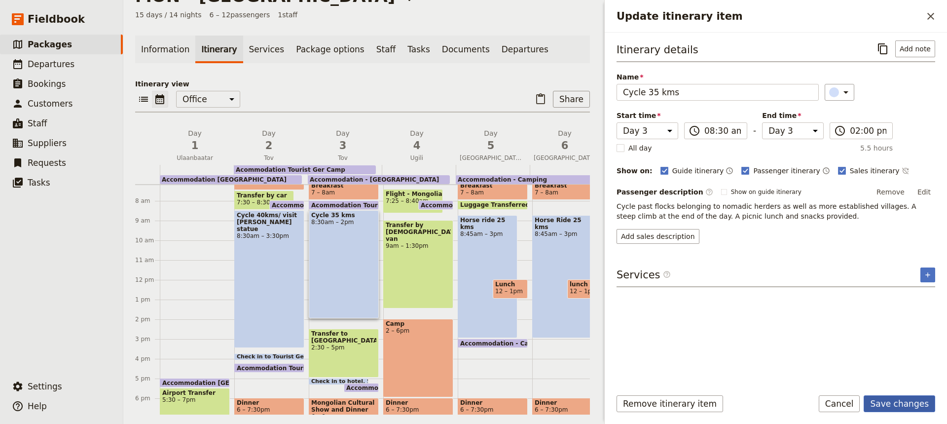
click at [897, 404] on button "Save changes" at bounding box center [900, 403] width 72 height 17
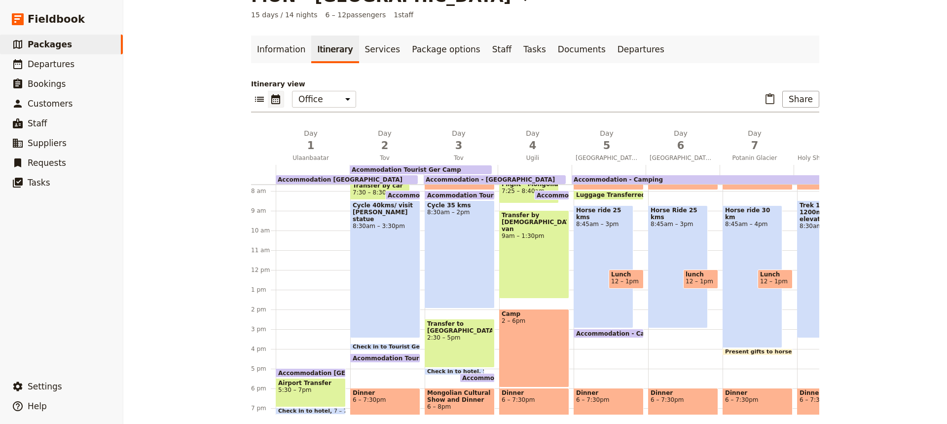
scroll to position [151, 0]
click at [458, 353] on div "Transfer to Ulanbaatar 2:30 – 5pm" at bounding box center [460, 343] width 70 height 49
select select "3"
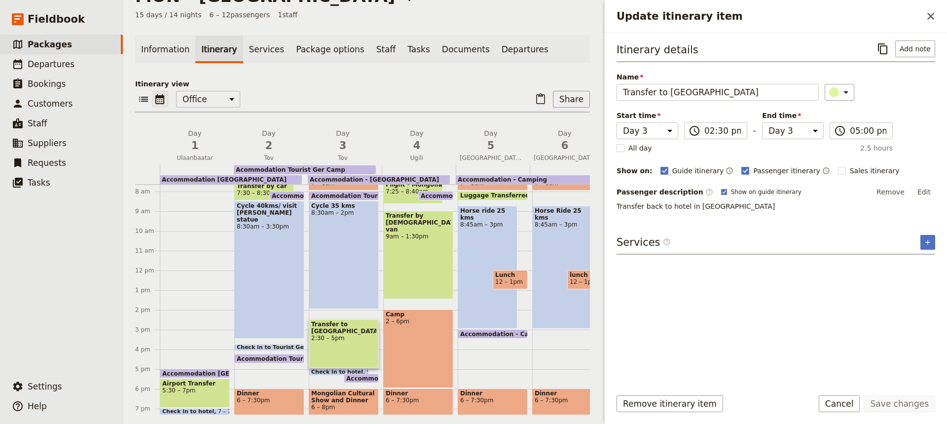
click at [550, 239] on div "Horse Ride 25 kms 8:45am – 3pm" at bounding box center [562, 267] width 60 height 123
select select "6"
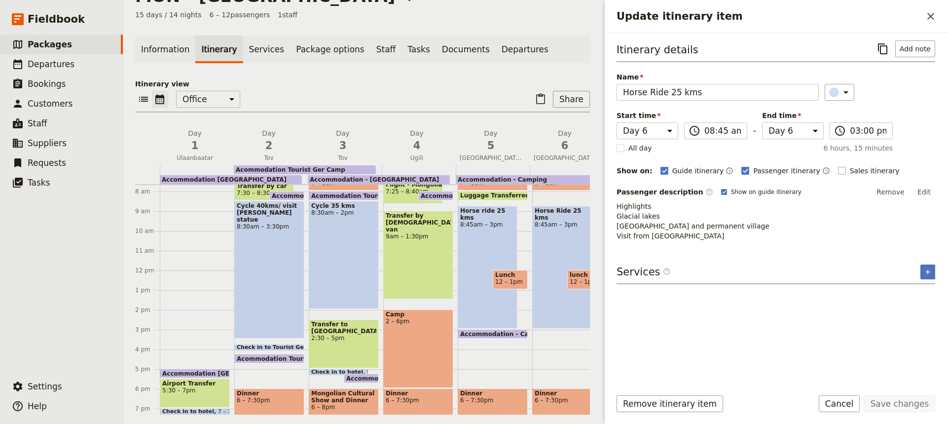
click at [838, 168] on rect "Update itinerary item" at bounding box center [841, 170] width 7 height 7
click at [838, 166] on input "Sales itinerary" at bounding box center [838, 165] width 0 height 0
checkbox input "true"
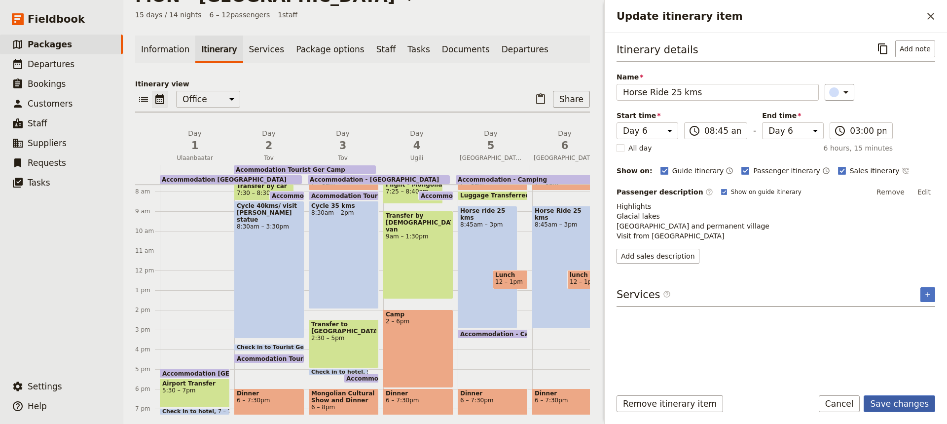
click at [890, 404] on button "Save changes" at bounding box center [900, 403] width 72 height 17
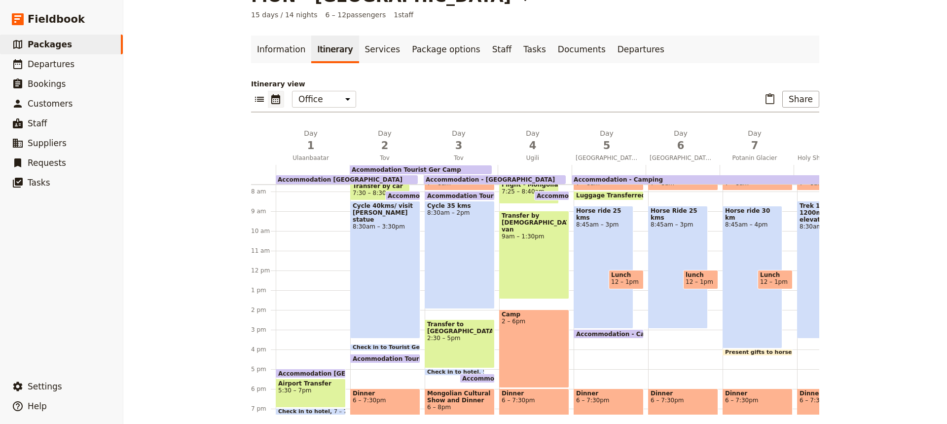
scroll to position [18, 0]
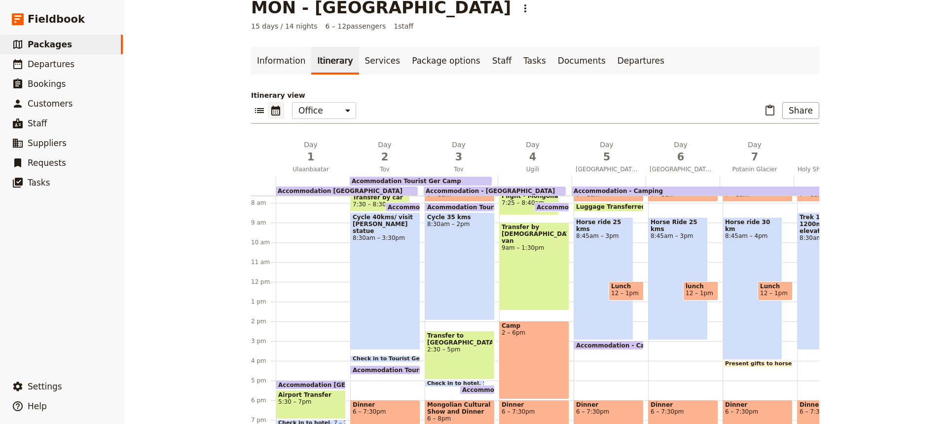
click at [749, 254] on div "Horse ride 30 km 8:45am – 4pm" at bounding box center [753, 288] width 60 height 143
select select "7"
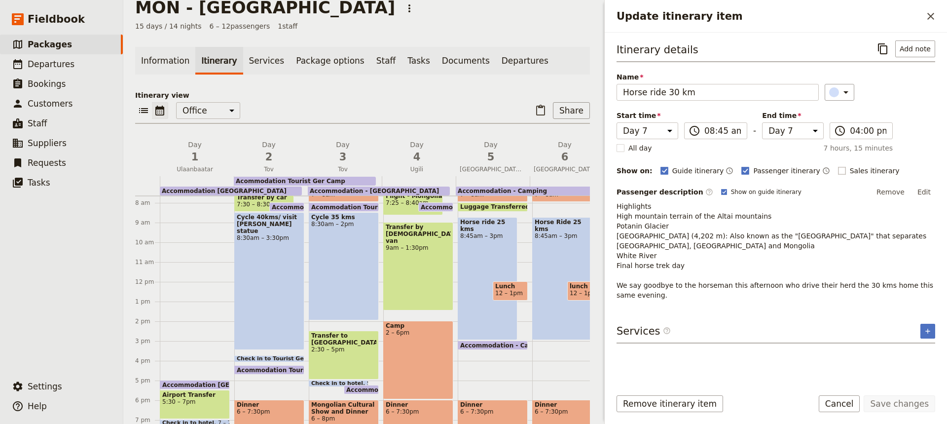
click at [838, 170] on rect "Update itinerary item" at bounding box center [841, 170] width 7 height 7
click at [838, 166] on input "Sales itinerary" at bounding box center [838, 165] width 0 height 0
checkbox input "true"
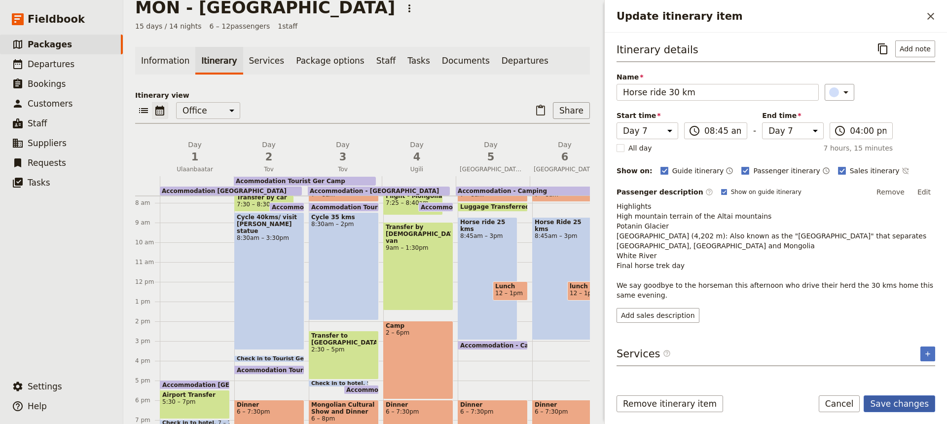
click at [887, 407] on button "Save changes" at bounding box center [900, 403] width 72 height 17
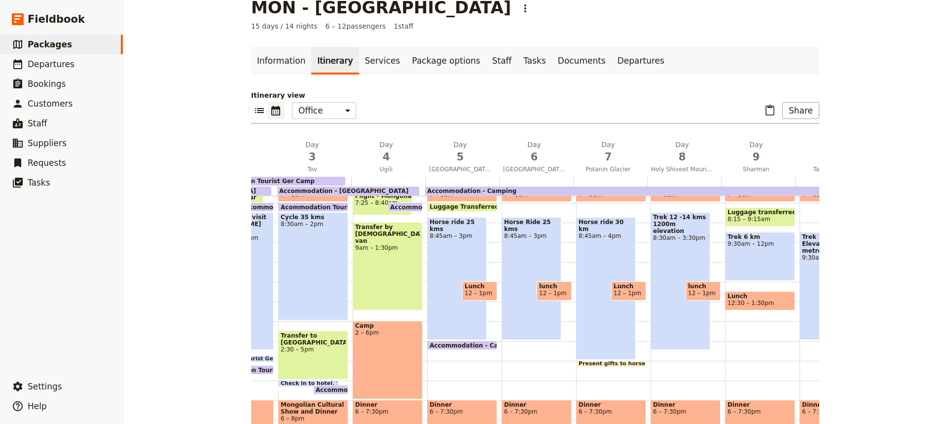
scroll to position [0, 147]
click at [667, 254] on div "Trek 12 -14 kms 1200m elevation 8:30am – 3:30pm" at bounding box center [680, 281] width 60 height 138
select select "8"
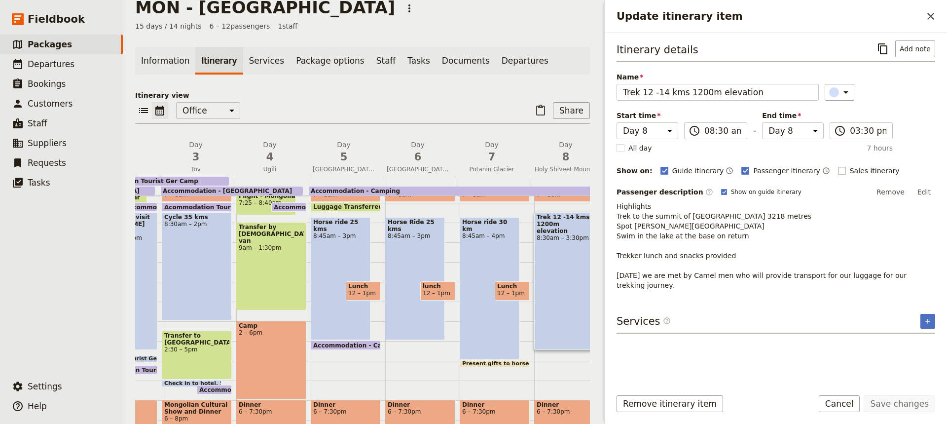
click at [838, 173] on rect "Update itinerary item" at bounding box center [841, 170] width 7 height 7
click at [838, 166] on input "Sales itinerary" at bounding box center [838, 165] width 0 height 0
checkbox input "true"
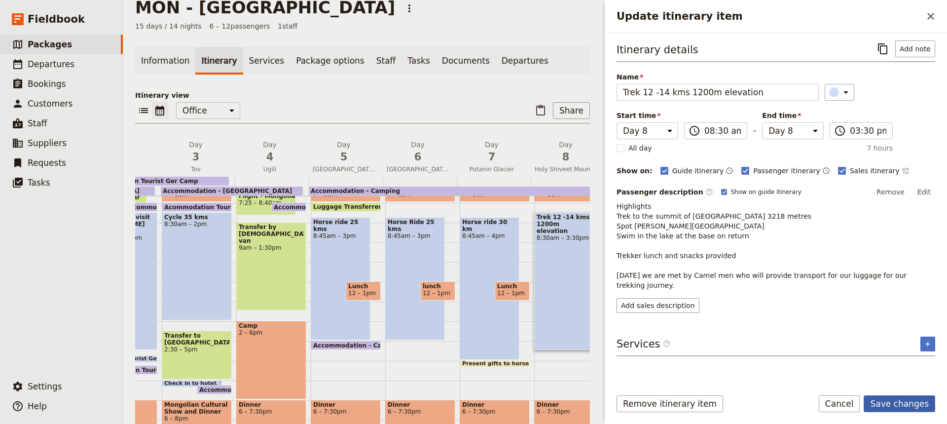
click at [890, 402] on button "Save changes" at bounding box center [900, 403] width 72 height 17
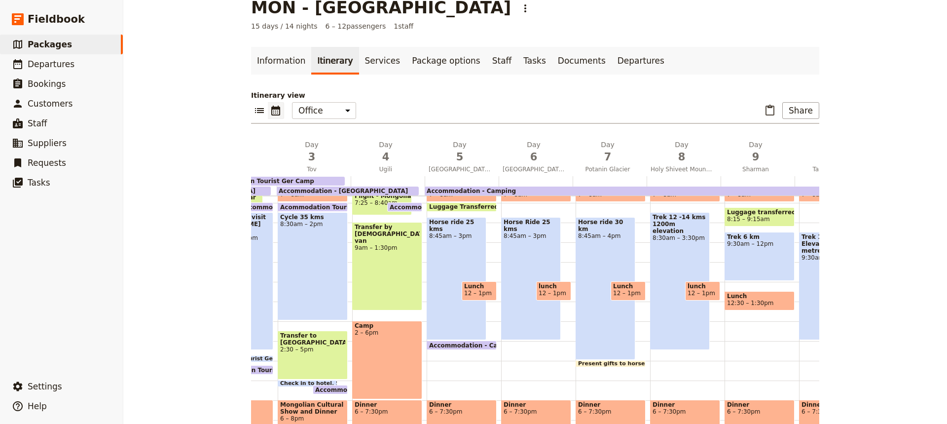
click at [678, 255] on div "Trek 12 -14 kms 1200m elevation 8:30am – 3:30pm" at bounding box center [680, 281] width 60 height 138
select select "8"
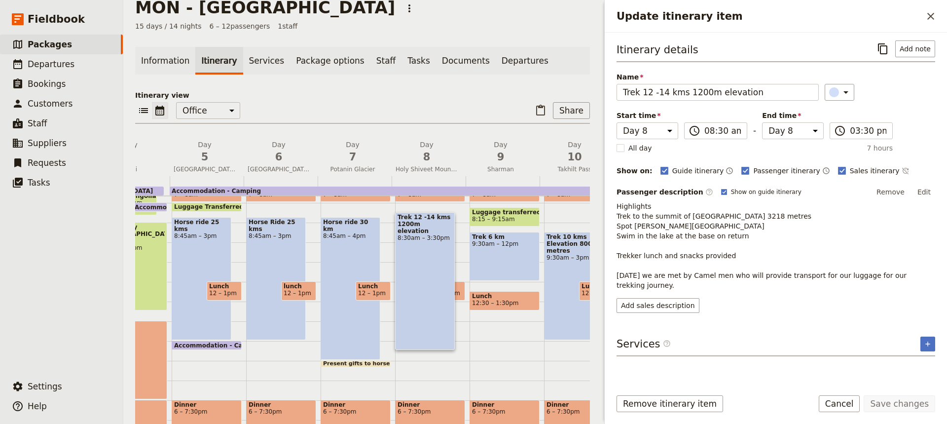
scroll to position [0, 287]
click at [501, 259] on div "Trek 6 km 9:30am – 12pm" at bounding box center [504, 256] width 70 height 49
select select "9"
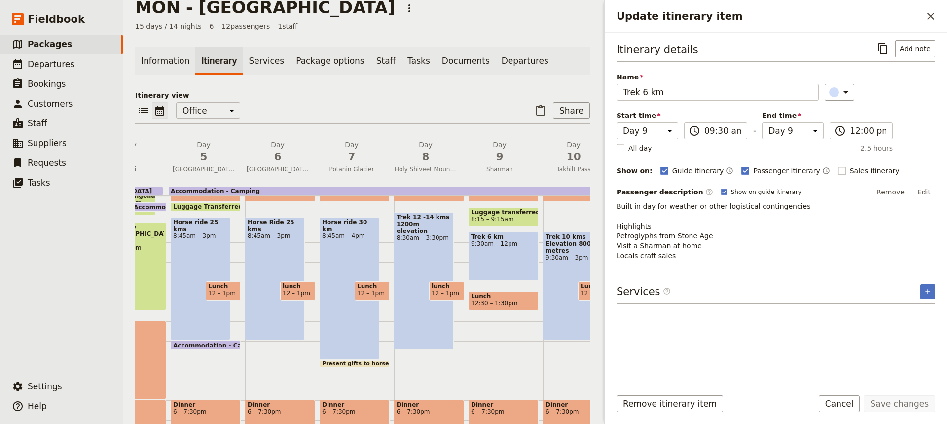
click at [838, 170] on rect "Update itinerary item" at bounding box center [841, 170] width 7 height 7
click at [838, 166] on input "Sales itinerary" at bounding box center [838, 165] width 0 height 0
checkbox input "true"
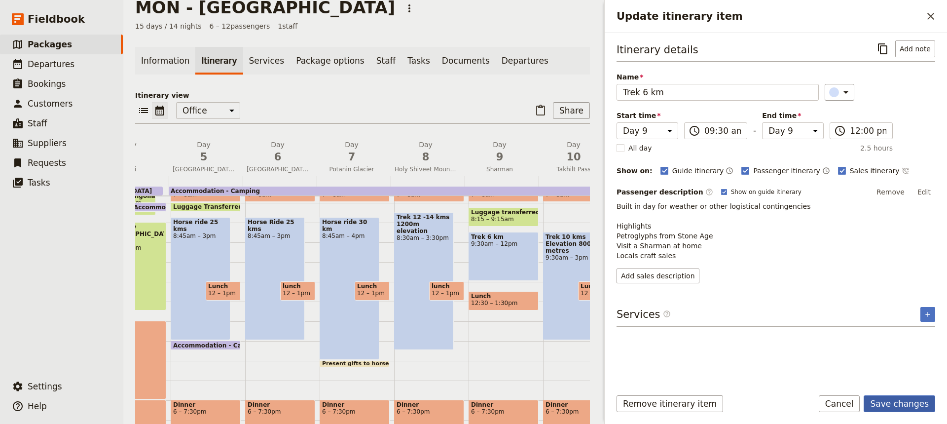
click at [908, 401] on button "Save changes" at bounding box center [900, 403] width 72 height 17
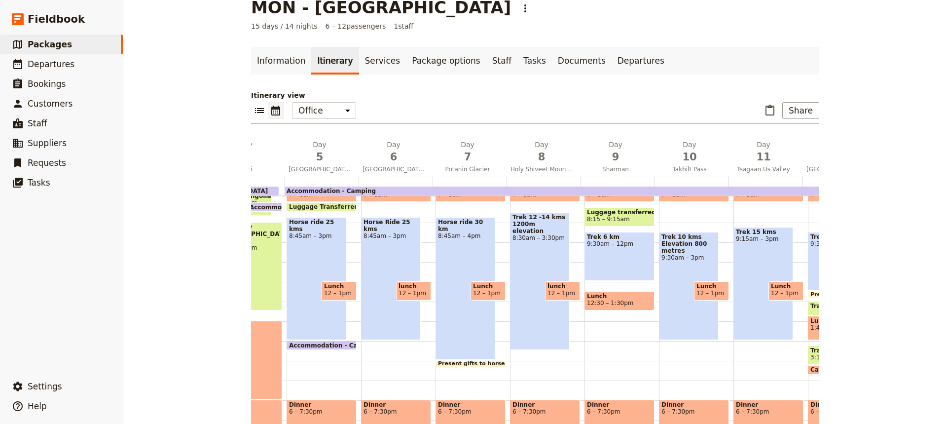
click at [667, 301] on div "Trek 10 kms Elevation 800 metres 9:30am – 3pm" at bounding box center [689, 286] width 60 height 108
select select "10"
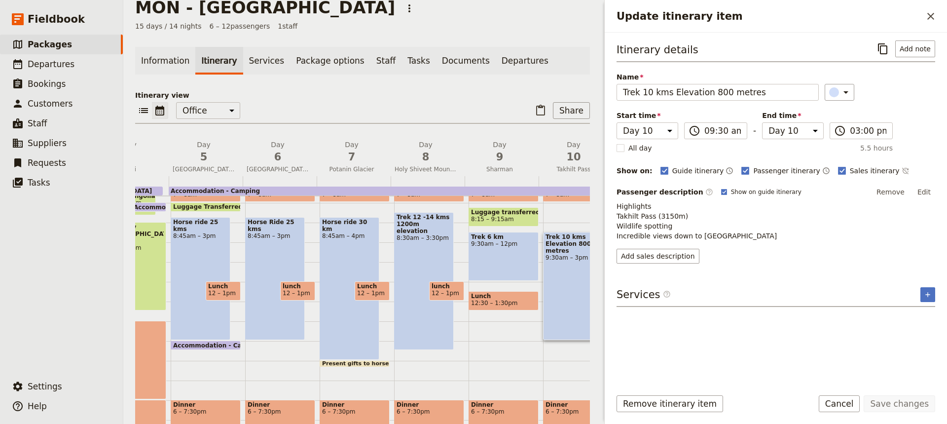
click at [258, 261] on div "Horse Ride 25 kms 8:45am – 3pm" at bounding box center [275, 278] width 60 height 123
select select "6"
click at [840, 169] on polygon "Update itinerary item" at bounding box center [842, 169] width 5 height 5
click at [838, 166] on input "Sales itinerary" at bounding box center [838, 165] width 0 height 0
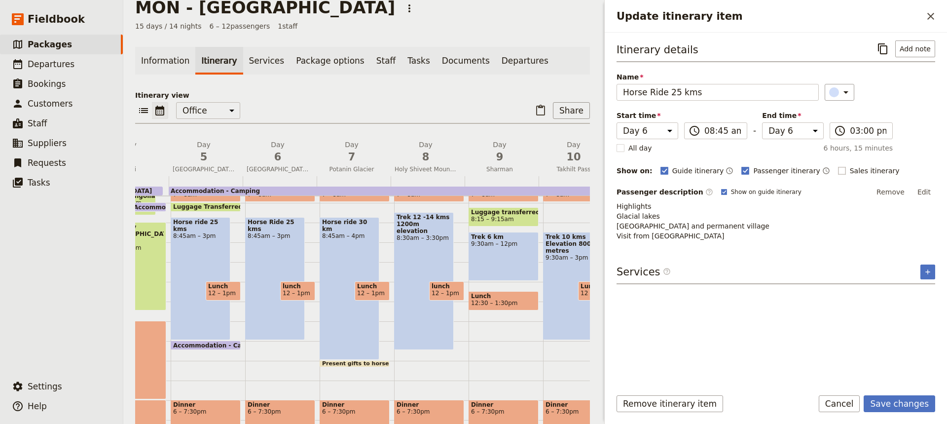
click at [838, 169] on rect "Update itinerary item" at bounding box center [841, 170] width 7 height 7
click at [838, 166] on input "Sales itinerary" at bounding box center [838, 165] width 0 height 0
checkbox input "true"
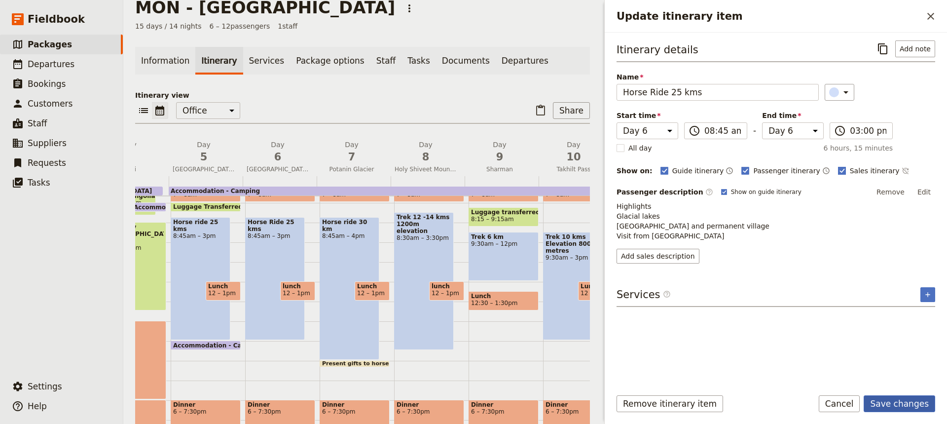
click at [904, 406] on button "Save changes" at bounding box center [900, 403] width 72 height 17
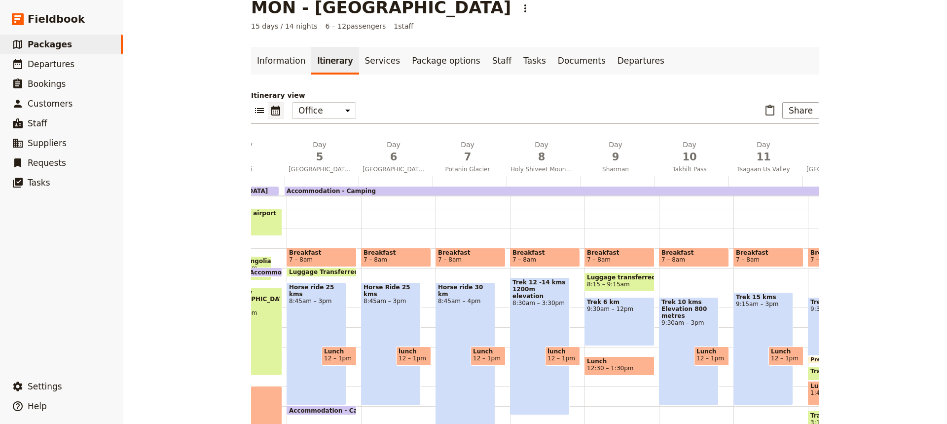
scroll to position [81, 0]
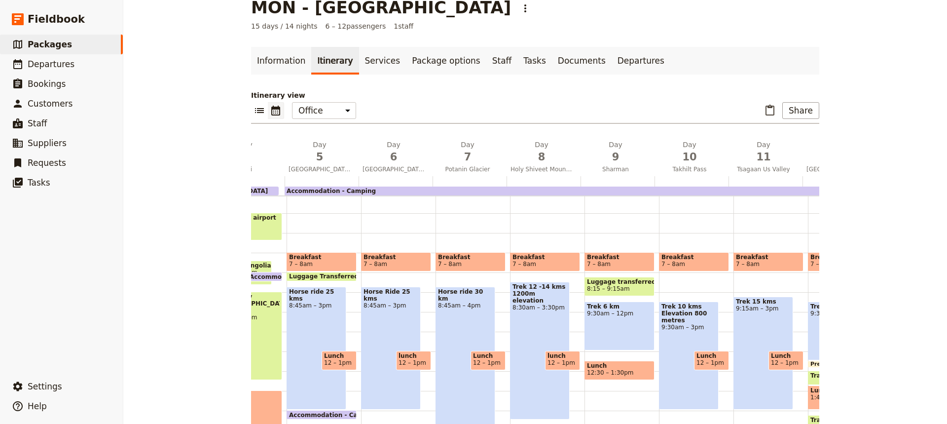
click at [472, 264] on span "7 – 8am" at bounding box center [470, 264] width 65 height 7
select select "7"
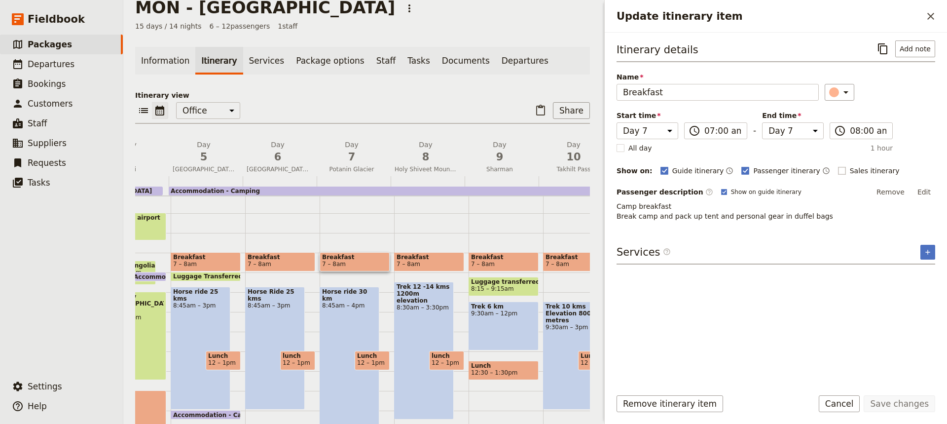
click at [838, 169] on rect "Update itinerary item" at bounding box center [841, 170] width 7 height 7
click at [838, 166] on input "Sales itinerary" at bounding box center [838, 165] width 0 height 0
checkbox input "true"
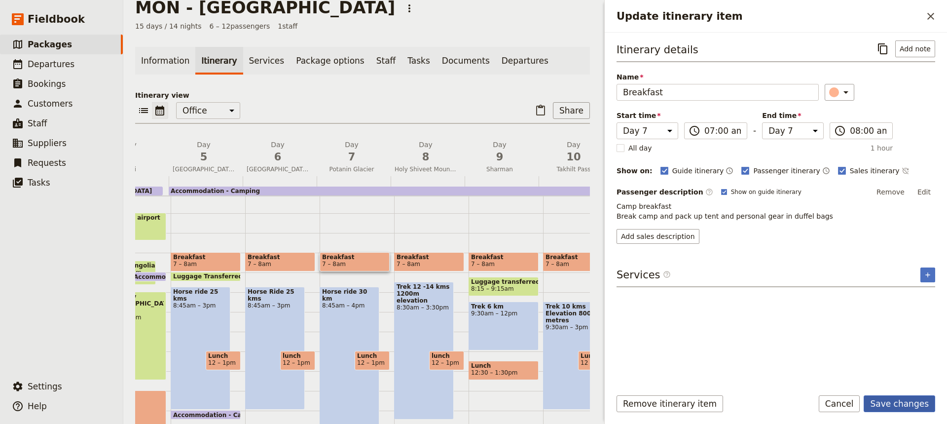
click at [890, 403] on button "Save changes" at bounding box center [900, 403] width 72 height 17
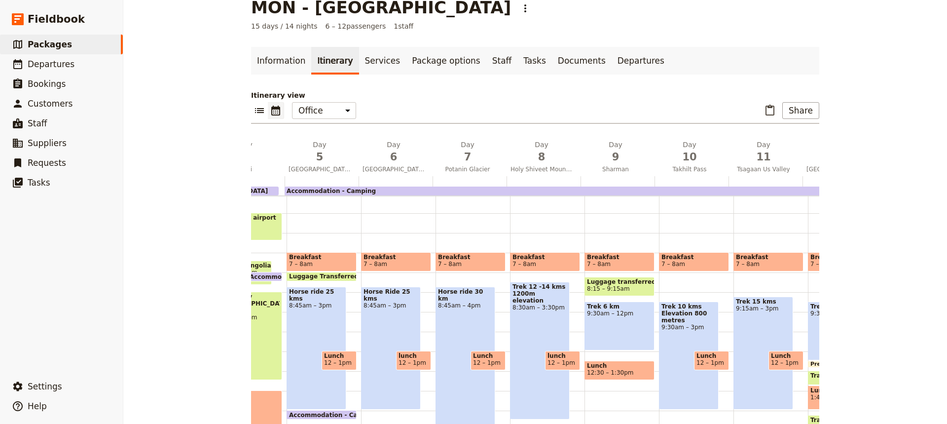
click at [549, 258] on span "Breakfast" at bounding box center [545, 257] width 65 height 7
select select "8"
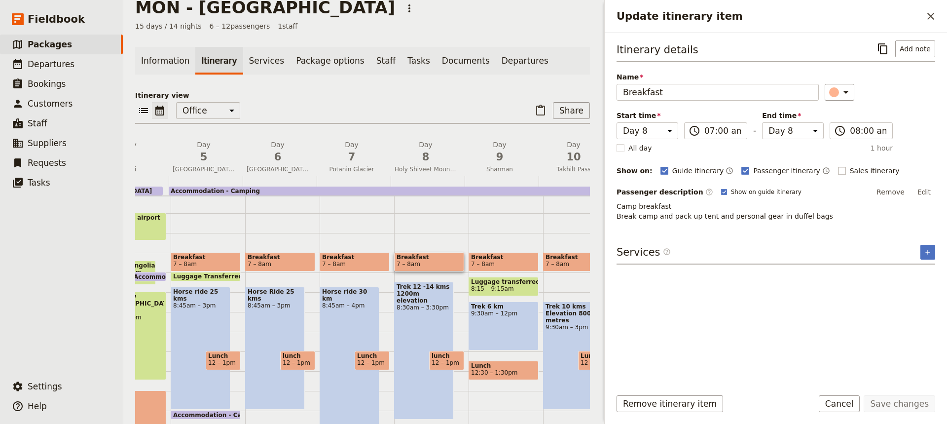
click at [838, 169] on rect "Update itinerary item" at bounding box center [841, 170] width 7 height 7
click at [838, 166] on input "Sales itinerary" at bounding box center [838, 165] width 0 height 0
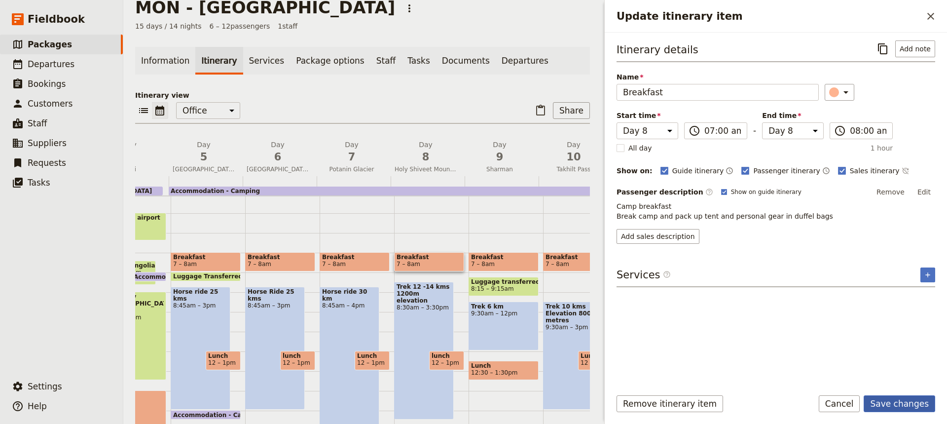
click at [902, 403] on button "Save changes" at bounding box center [900, 403] width 72 height 17
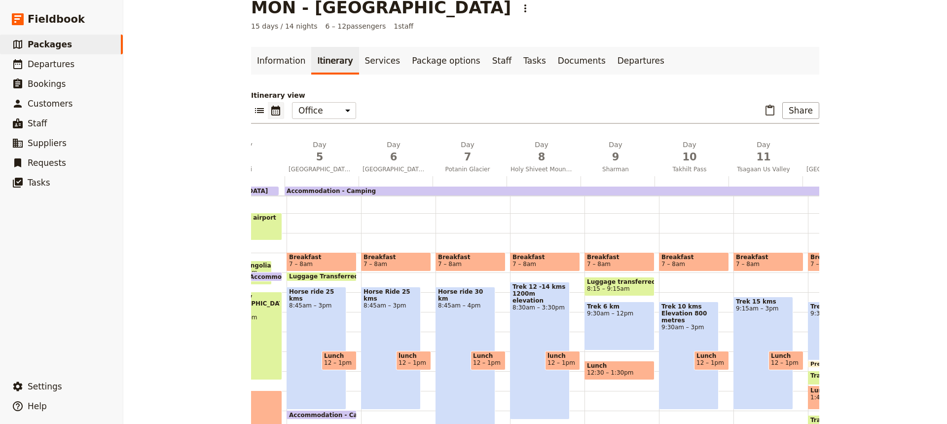
click at [620, 263] on span "7 – 8am" at bounding box center [619, 264] width 65 height 7
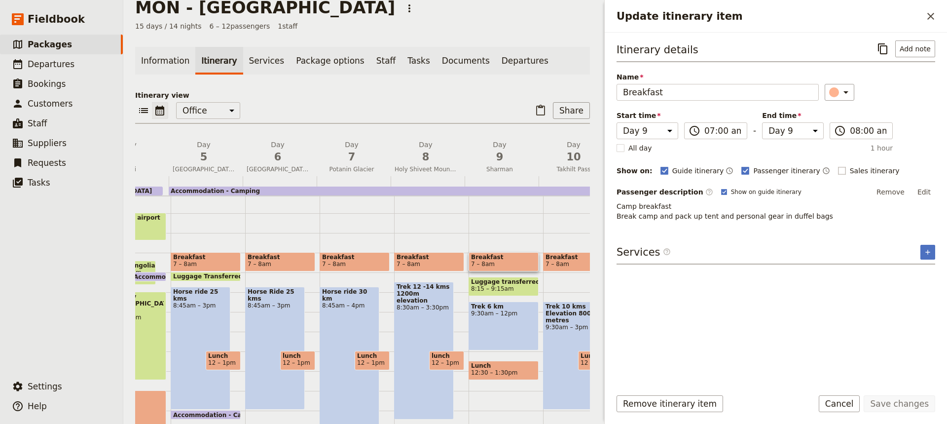
click at [838, 169] on rect "Update itinerary item" at bounding box center [841, 170] width 7 height 7
click at [838, 166] on input "Sales itinerary" at bounding box center [838, 165] width 0 height 0
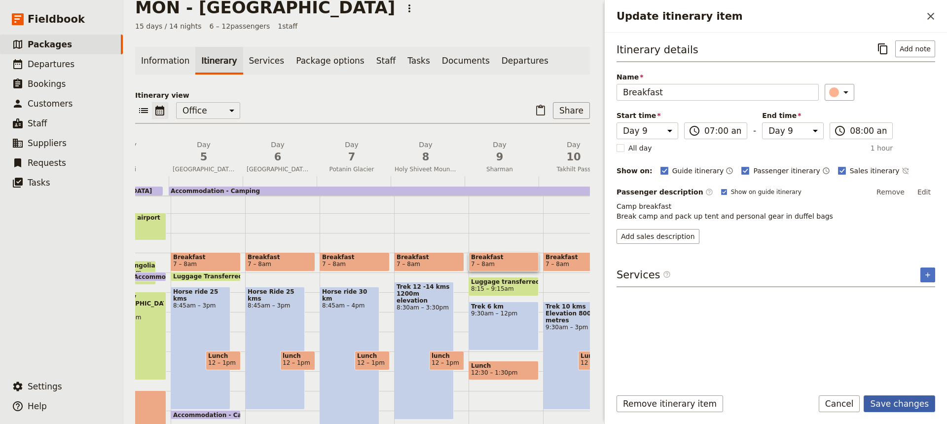
click at [898, 402] on button "Save changes" at bounding box center [900, 403] width 72 height 17
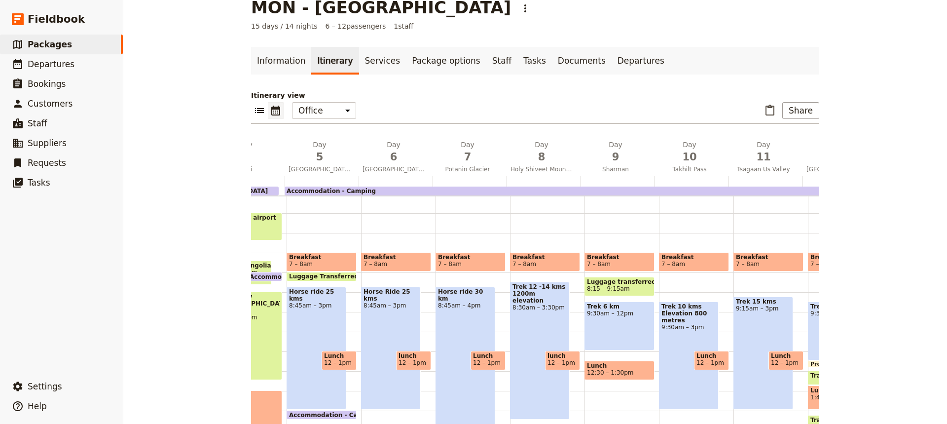
click at [694, 260] on span "Breakfast" at bounding box center [694, 257] width 65 height 7
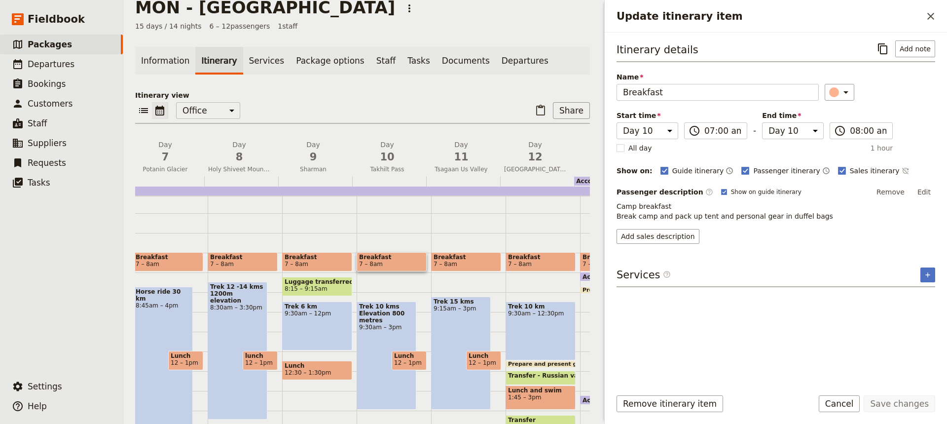
scroll to position [0, 474]
click at [467, 261] on span "7 – 8am" at bounding box center [465, 264] width 65 height 7
click at [838, 172] on rect "Update itinerary item" at bounding box center [841, 170] width 7 height 7
click at [838, 166] on input "Sales itinerary" at bounding box center [838, 165] width 0 height 0
click at [901, 402] on button "Save changes" at bounding box center [900, 403] width 72 height 17
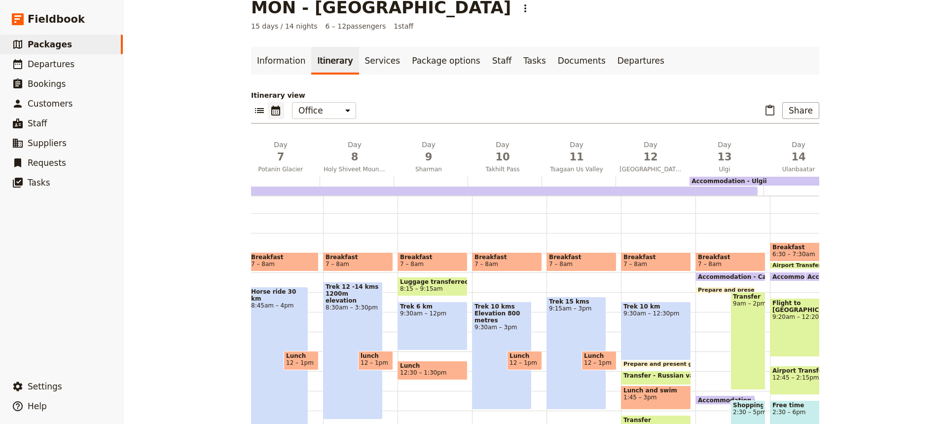
click at [653, 262] on span "7 – 8am" at bounding box center [656, 264] width 65 height 7
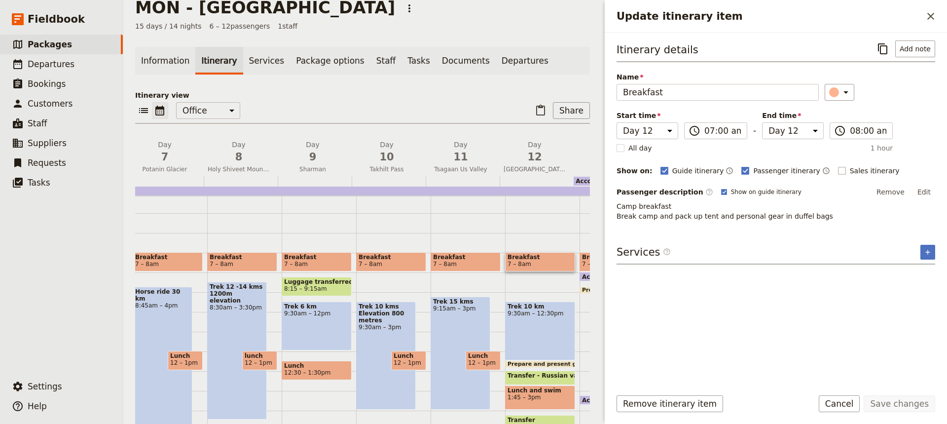
click at [838, 168] on rect "Update itinerary item" at bounding box center [841, 170] width 7 height 7
click at [838, 166] on input "Sales itinerary" at bounding box center [838, 165] width 0 height 0
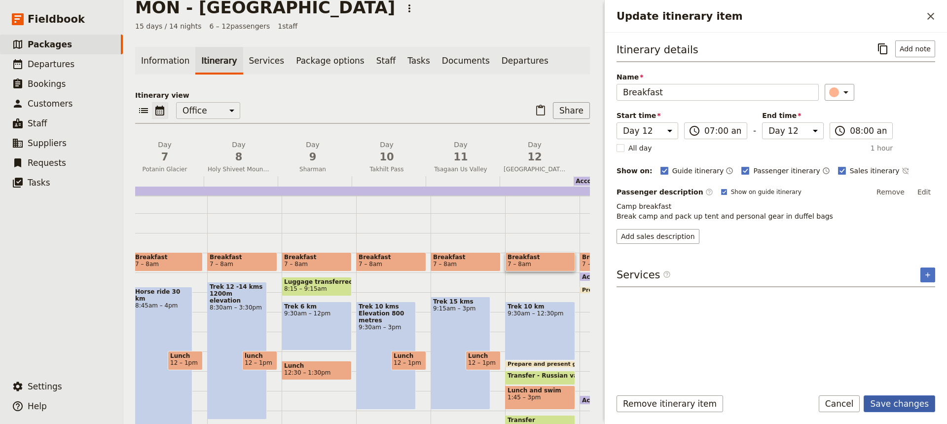
click at [896, 404] on button "Save changes" at bounding box center [900, 403] width 72 height 17
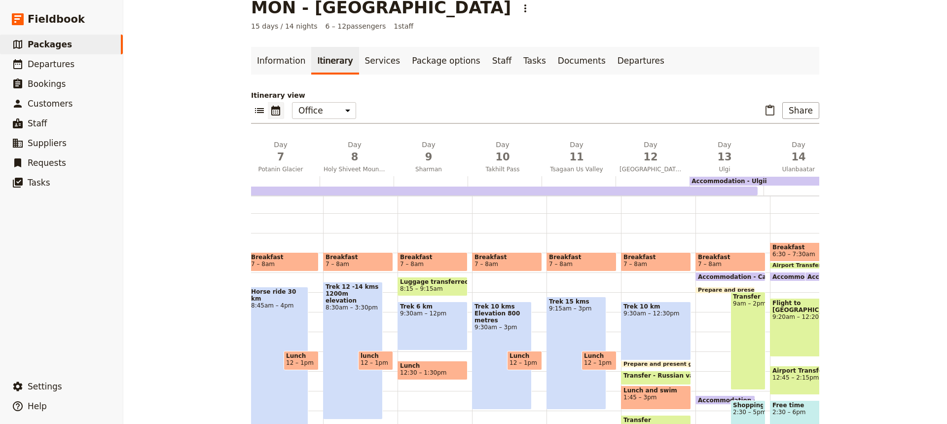
click at [731, 263] on span "7 – 8am" at bounding box center [730, 264] width 65 height 7
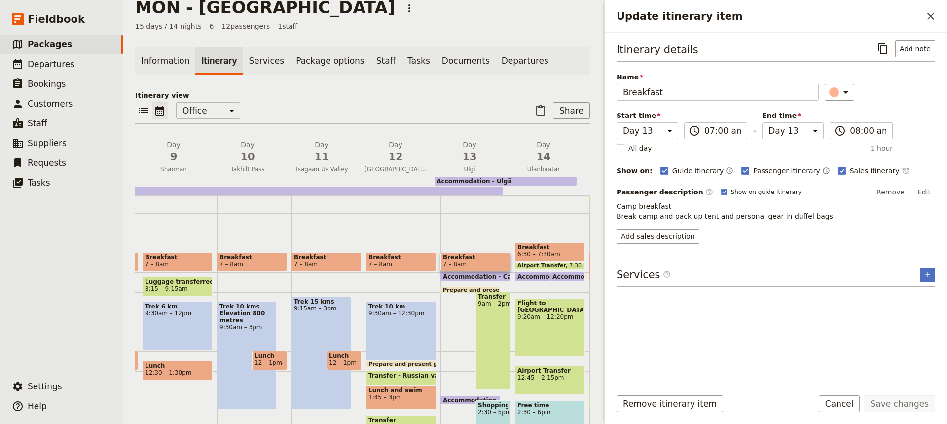
scroll to position [0, 614]
click at [476, 261] on span "7 – 8am" at bounding box center [475, 264] width 65 height 7
click at [565, 250] on span "Breakfast" at bounding box center [549, 247] width 65 height 7
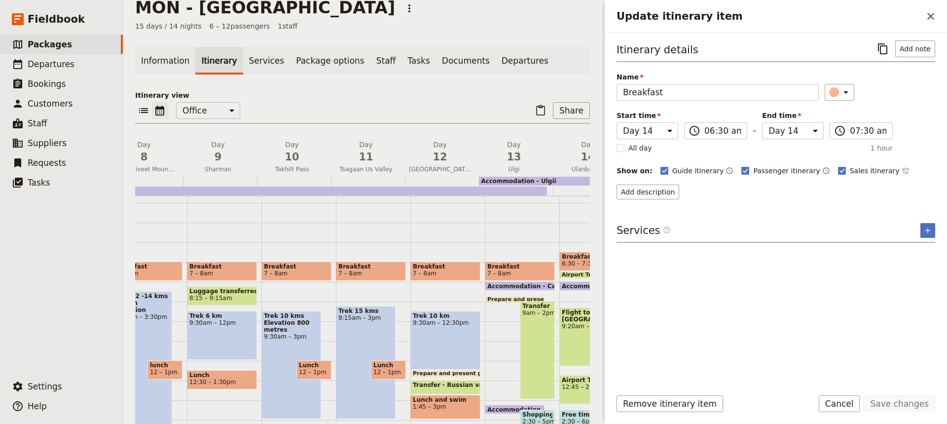
scroll to position [0, 568]
click at [355, 349] on div "Trek 15 kms 9:15am – 3pm" at bounding box center [367, 362] width 60 height 113
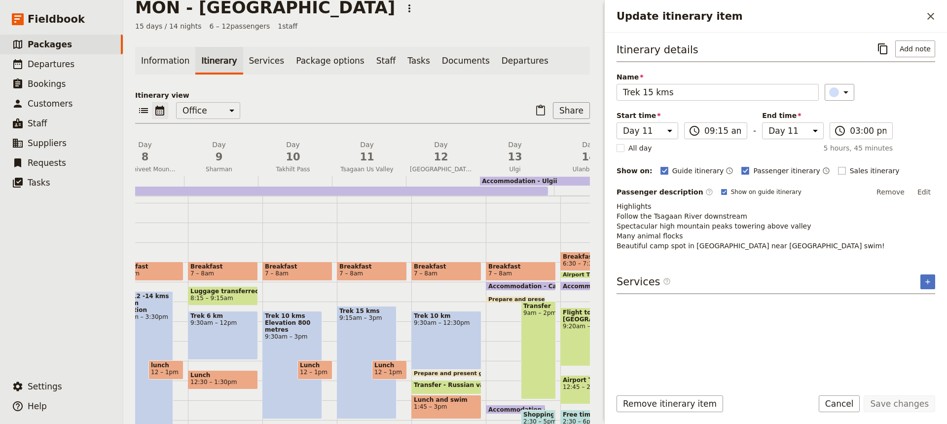
click at [838, 171] on rect "Update itinerary item" at bounding box center [841, 170] width 7 height 7
click at [838, 166] on input "Sales itinerary" at bounding box center [838, 165] width 0 height 0
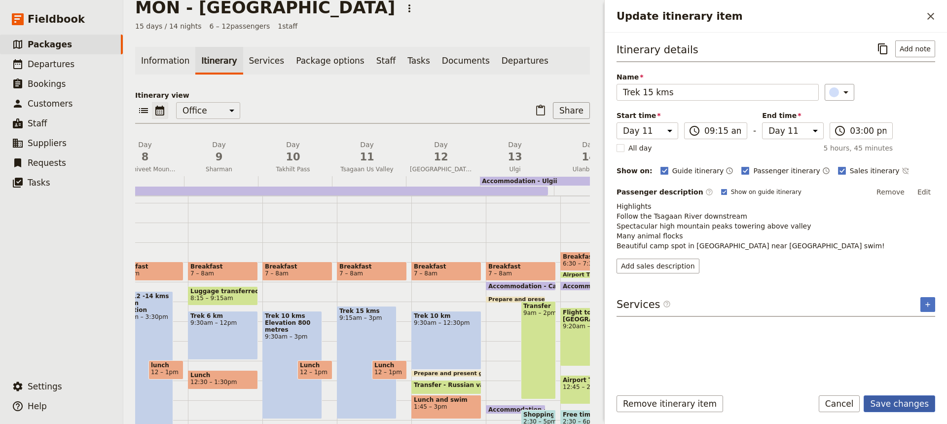
click at [901, 401] on button "Save changes" at bounding box center [900, 403] width 72 height 17
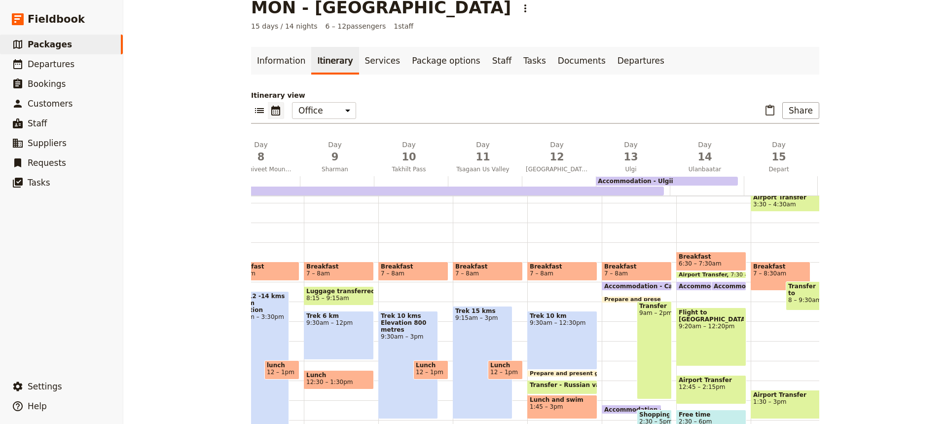
click at [469, 336] on div "Trek 15 kms 9:15am – 3pm" at bounding box center [483, 362] width 60 height 113
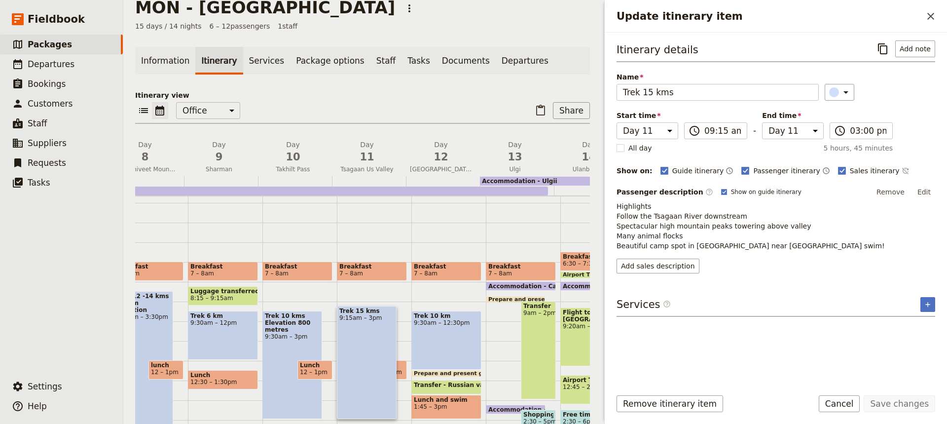
click at [306, 369] on span "12 – 1pm" at bounding box center [314, 372] width 28 height 7
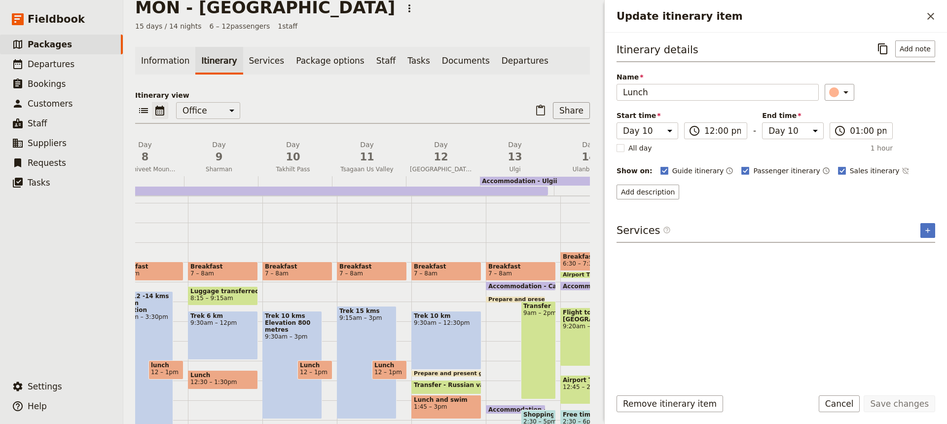
click at [387, 367] on span "Lunch" at bounding box center [389, 365] width 30 height 7
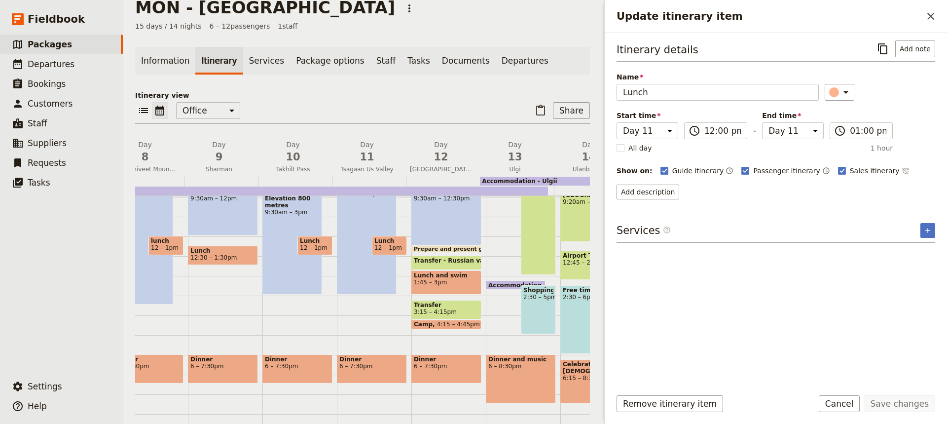
scroll to position [197, 0]
click at [375, 366] on span "6 – 7:30pm" at bounding box center [371, 365] width 65 height 7
click at [283, 370] on div "Dinner 6 – 7:30pm" at bounding box center [297, 368] width 70 height 29
click at [356, 274] on div "Trek 15 kms 9:15am – 3pm" at bounding box center [367, 237] width 60 height 113
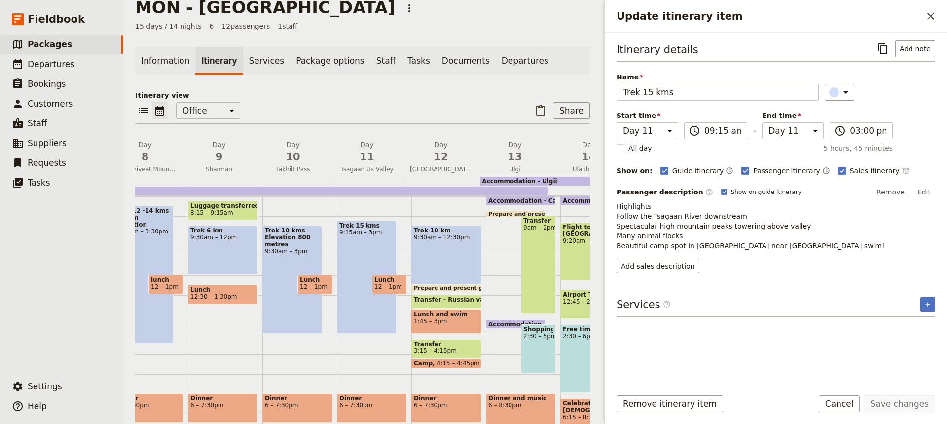
scroll to position [153, 0]
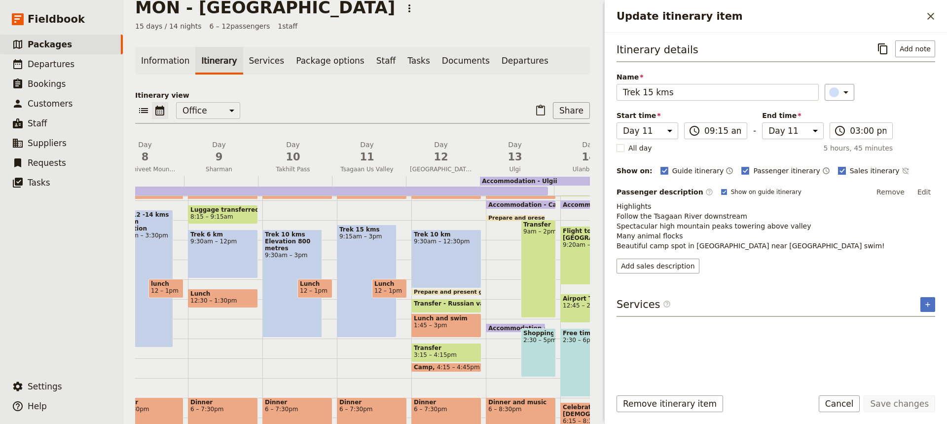
click at [838, 169] on rect "Update itinerary item" at bounding box center [841, 170] width 7 height 7
click at [838, 166] on input "Sales itinerary" at bounding box center [838, 165] width 0 height 0
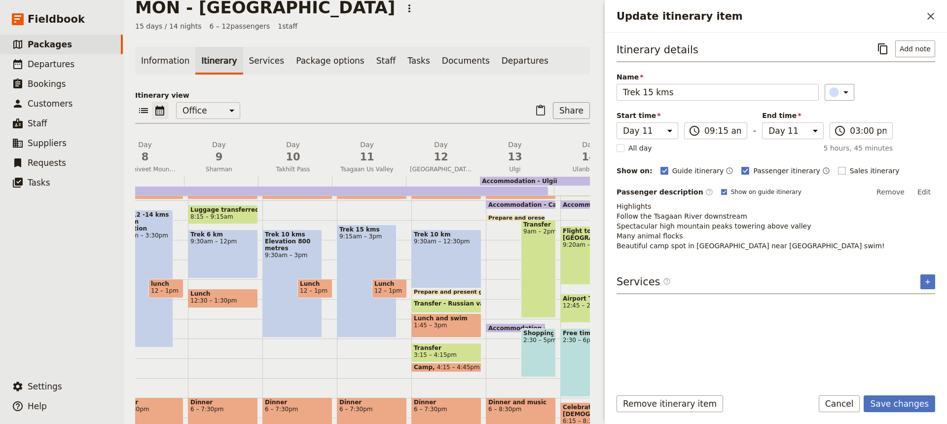
click at [838, 169] on rect "Update itinerary item" at bounding box center [841, 170] width 7 height 7
click at [838, 166] on input "Sales itinerary" at bounding box center [838, 165] width 0 height 0
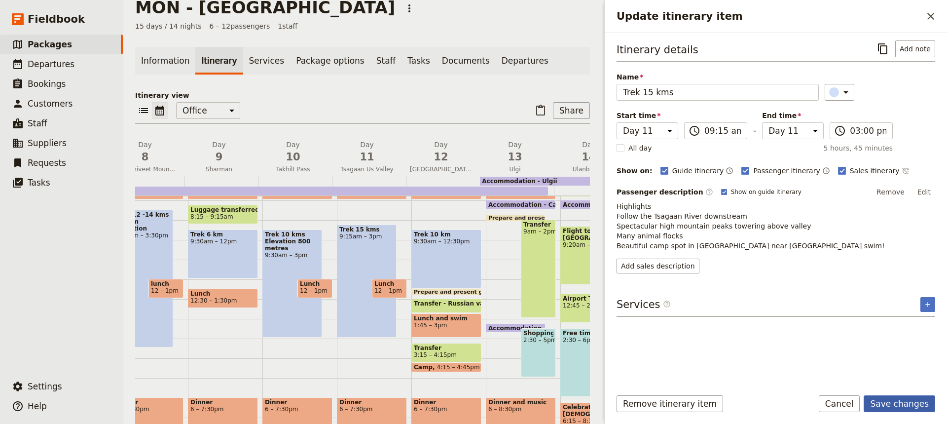
click at [911, 402] on button "Save changes" at bounding box center [900, 403] width 72 height 17
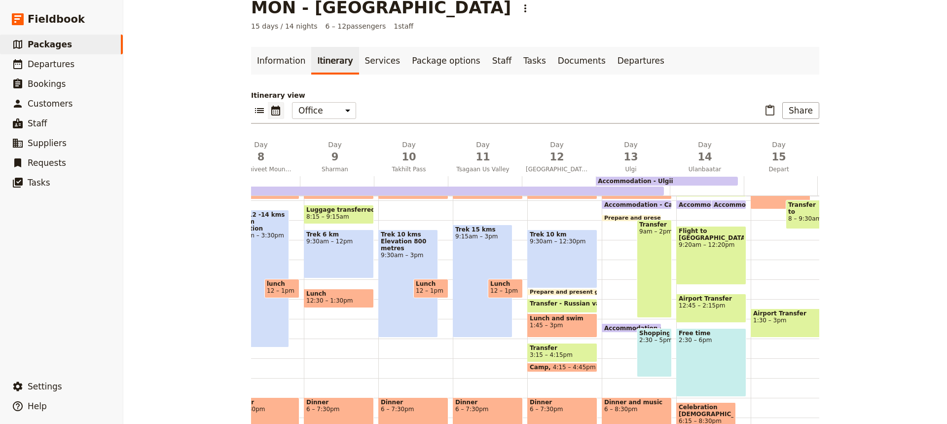
click at [464, 271] on div "Trek 15 kms 9:15am – 3pm" at bounding box center [483, 280] width 60 height 113
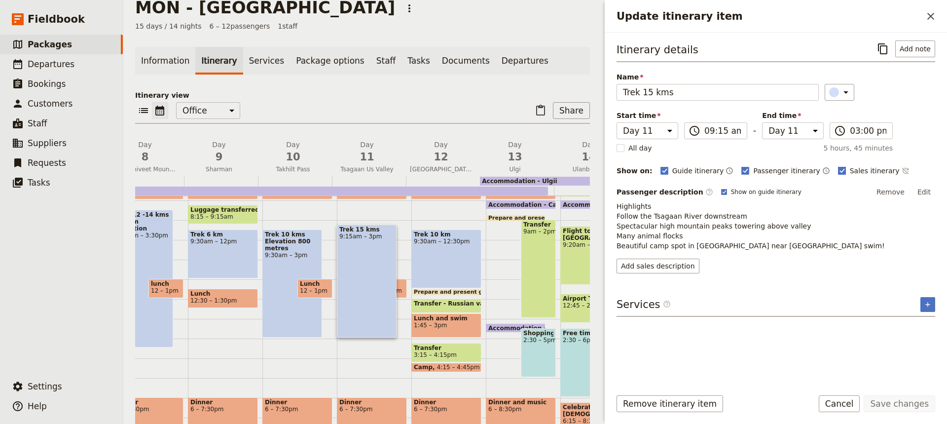
click at [838, 168] on rect "Update itinerary item" at bounding box center [841, 170] width 7 height 7
click at [838, 166] on input "Sales itinerary" at bounding box center [838, 165] width 0 height 0
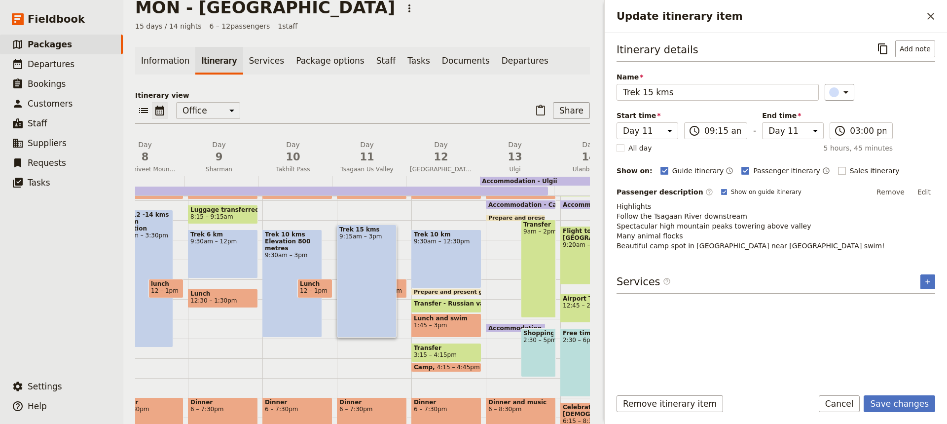
click at [838, 169] on rect "Update itinerary item" at bounding box center [841, 170] width 7 height 7
click at [838, 166] on input "Sales itinerary" at bounding box center [838, 165] width 0 height 0
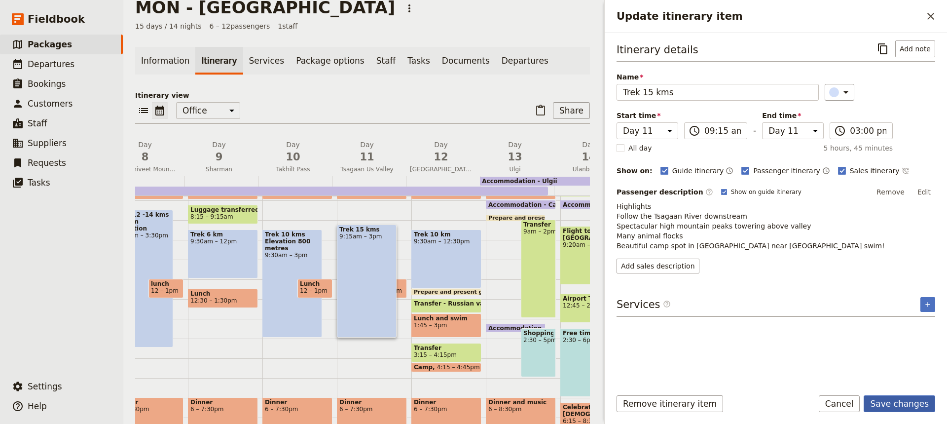
click at [902, 405] on button "Save changes" at bounding box center [900, 403] width 72 height 17
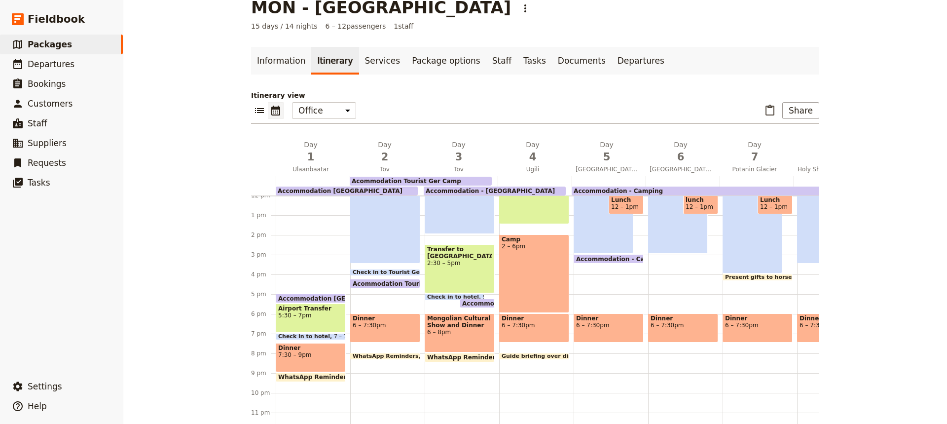
scroll to position [240, 0]
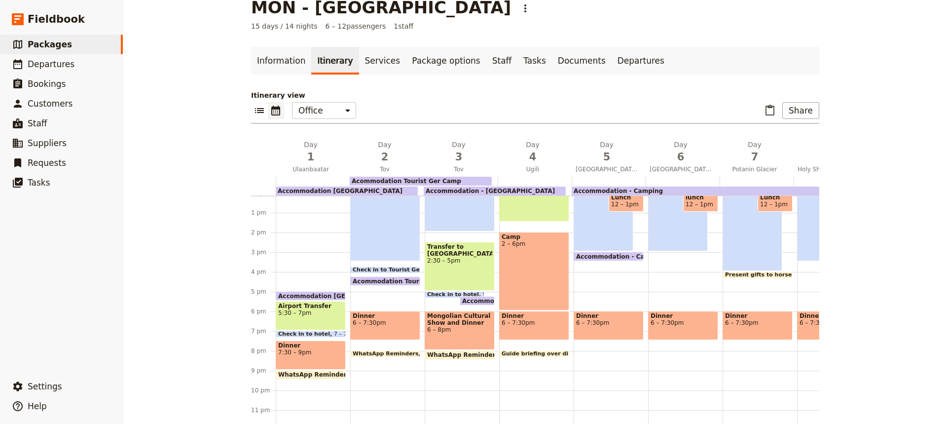
click at [315, 293] on span "Accommodation [GEOGRAPHIC_DATA]" at bounding box center [342, 296] width 129 height 6
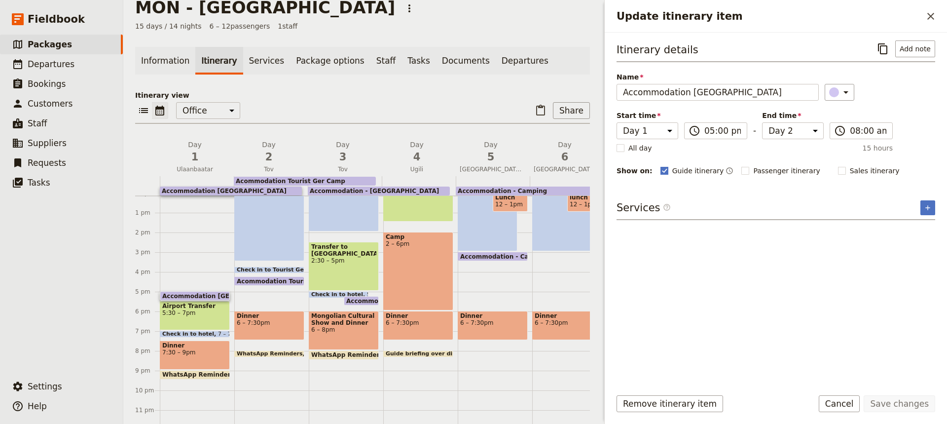
click at [686, 171] on span "Guide itinerary" at bounding box center [698, 171] width 52 height 10
click at [661, 166] on input "Guide itinerary" at bounding box center [660, 165] width 0 height 0
click at [686, 171] on span "Guide itinerary" at bounding box center [698, 171] width 52 height 10
click at [661, 166] on input "Guide itinerary" at bounding box center [660, 165] width 0 height 0
click at [207, 191] on span "Accommodation [GEOGRAPHIC_DATA]" at bounding box center [224, 190] width 125 height 7
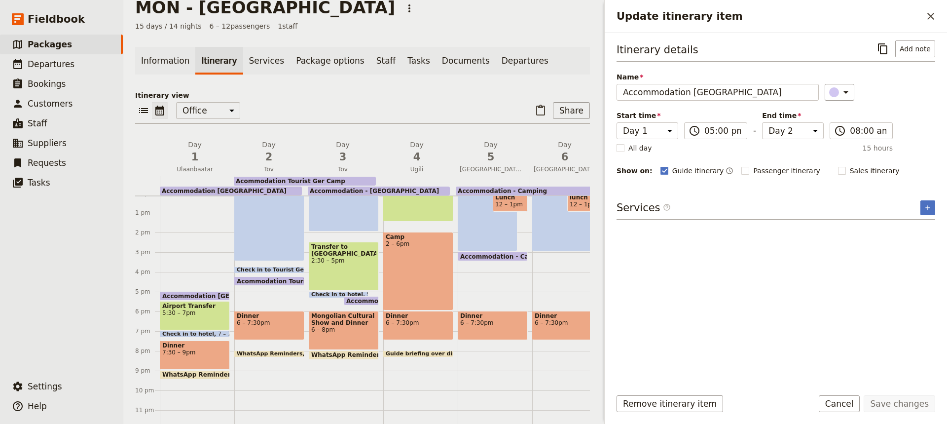
click at [195, 334] on span at bounding box center [194, 335] width 69 height 4
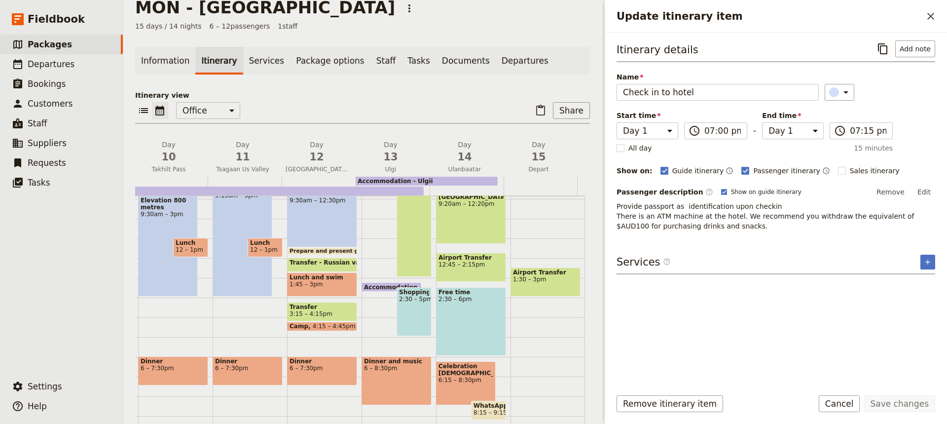
scroll to position [195, 0]
